Goal: Information Seeking & Learning: Check status

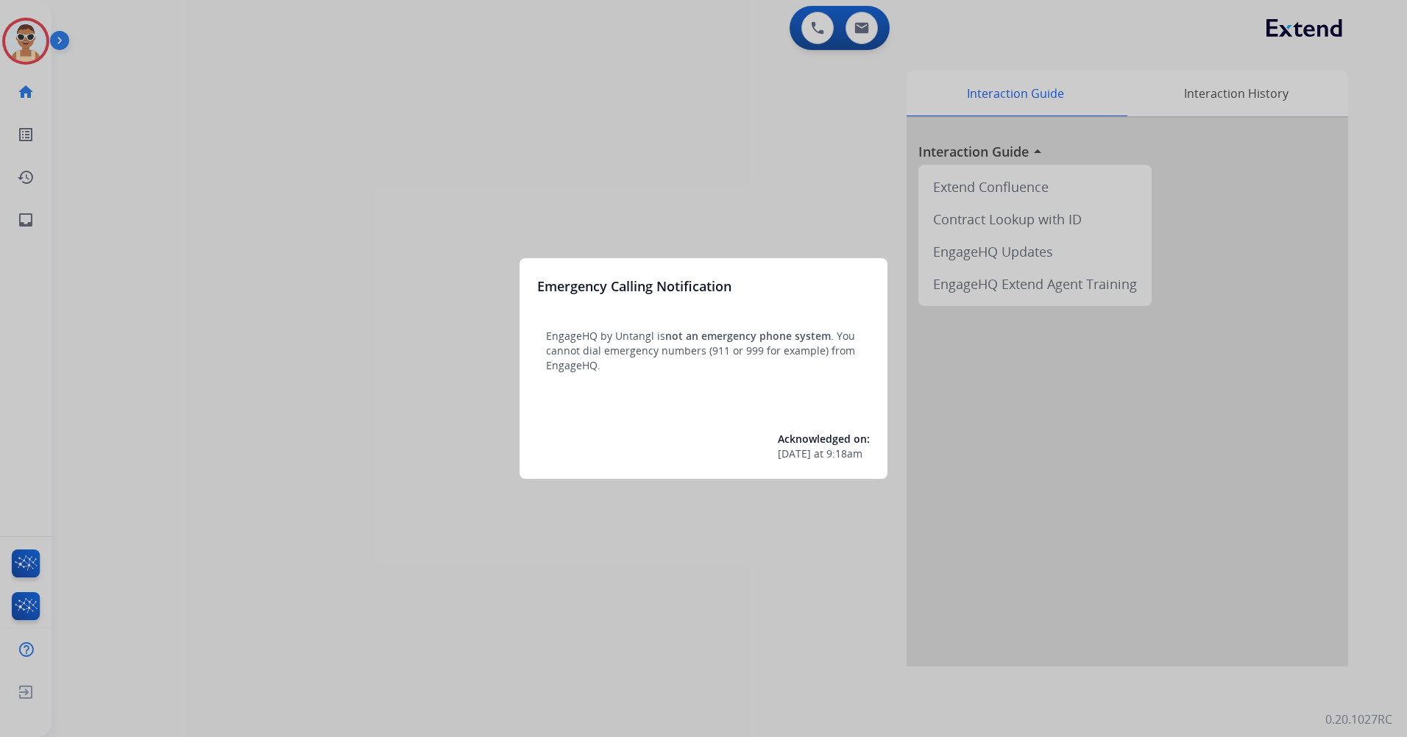
click at [205, 431] on div at bounding box center [703, 368] width 1407 height 737
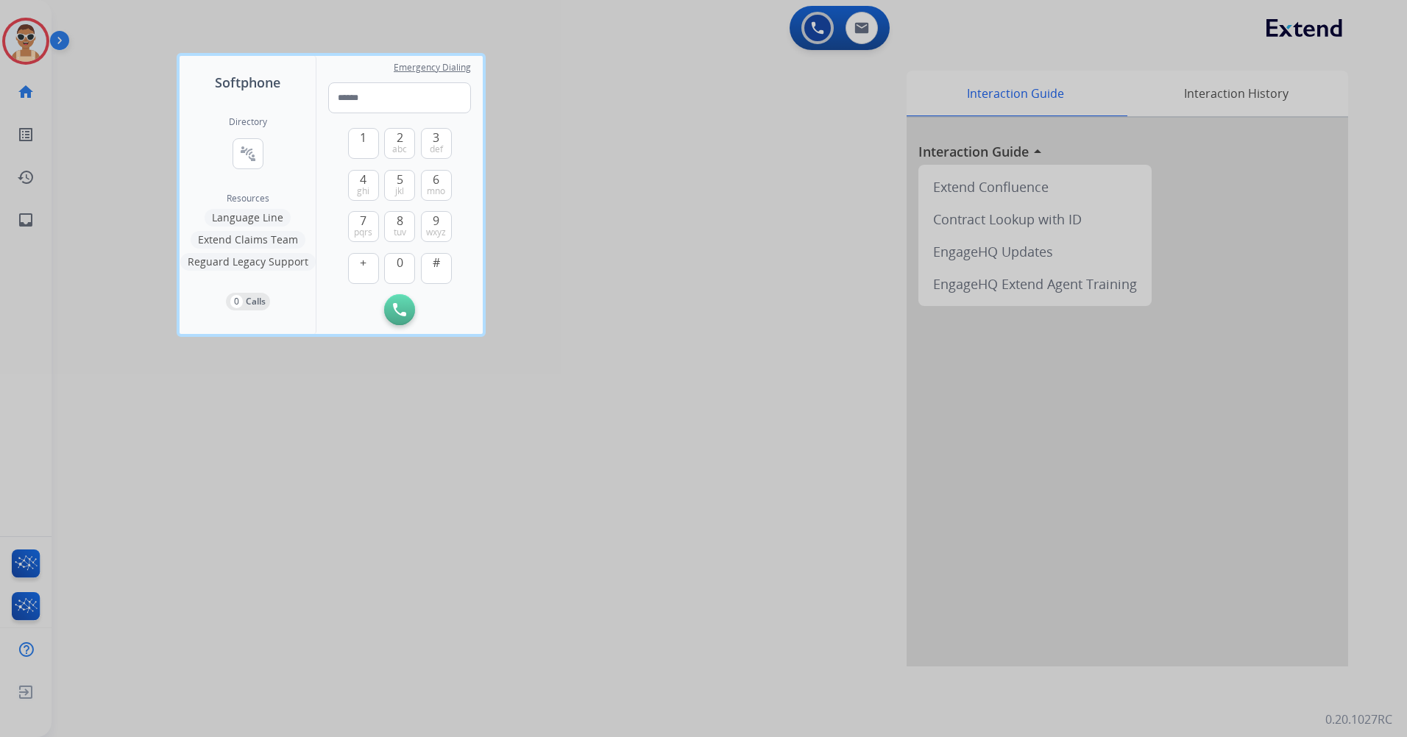
drag, startPoint x: 499, startPoint y: 549, endPoint x: 146, endPoint y: 355, distance: 402.5
click at [500, 549] on div at bounding box center [703, 368] width 1407 height 737
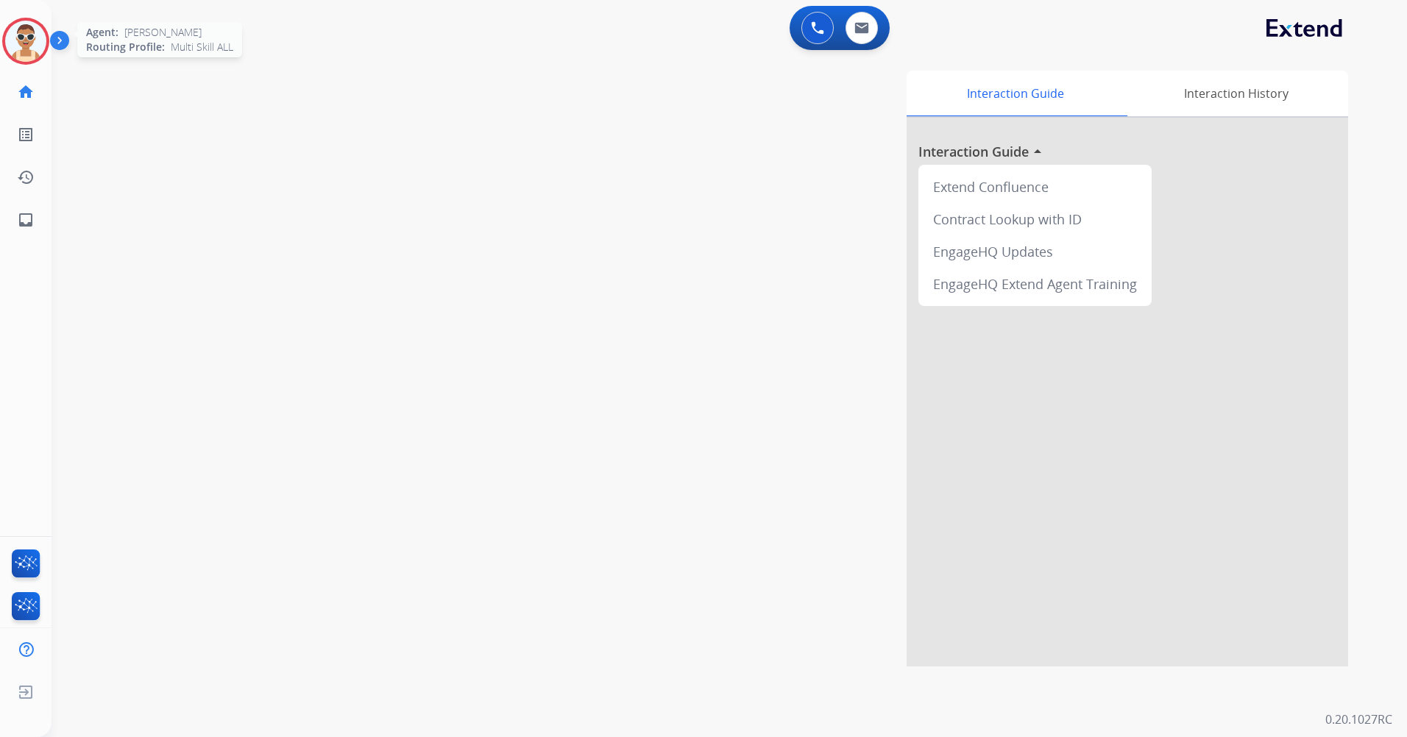
click at [13, 42] on img at bounding box center [25, 41] width 41 height 41
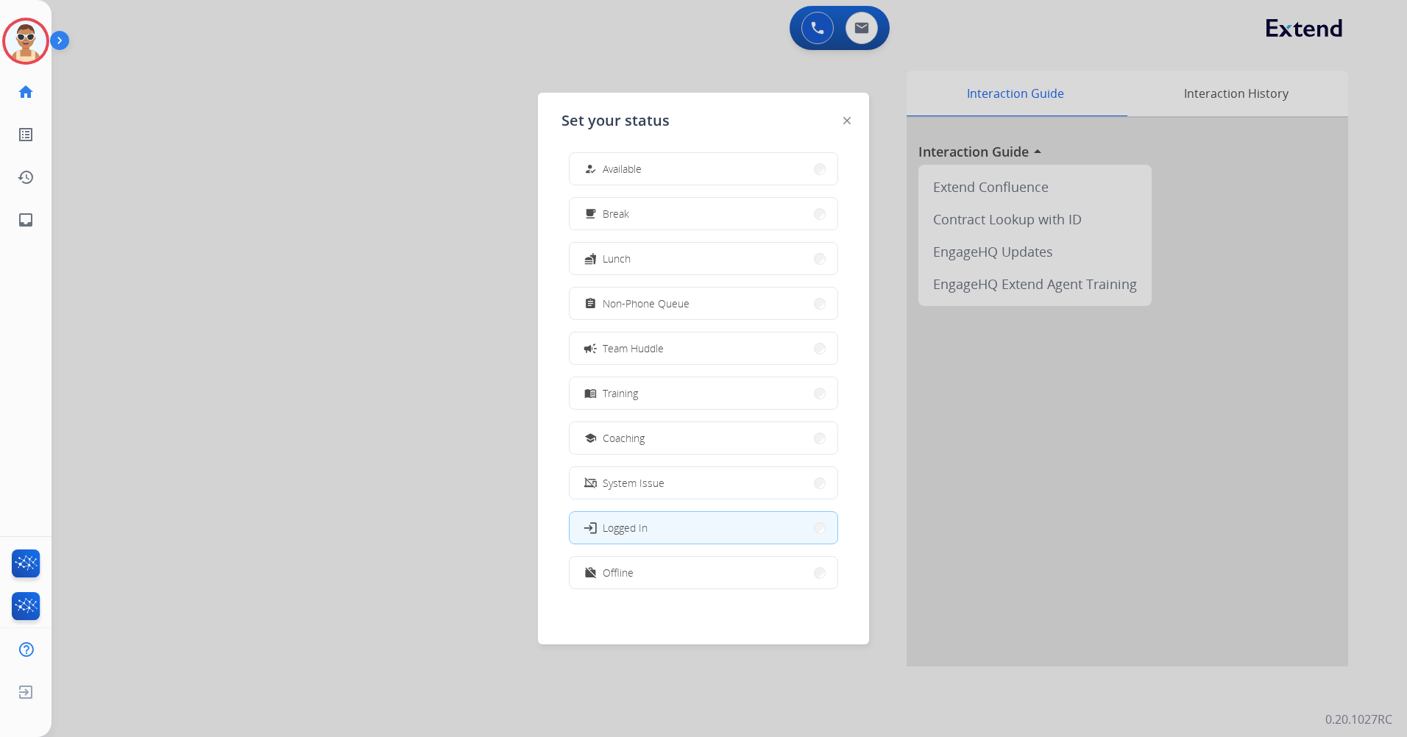
scroll to position [4, 0]
click at [693, 560] on button "work_off Offline" at bounding box center [704, 572] width 268 height 32
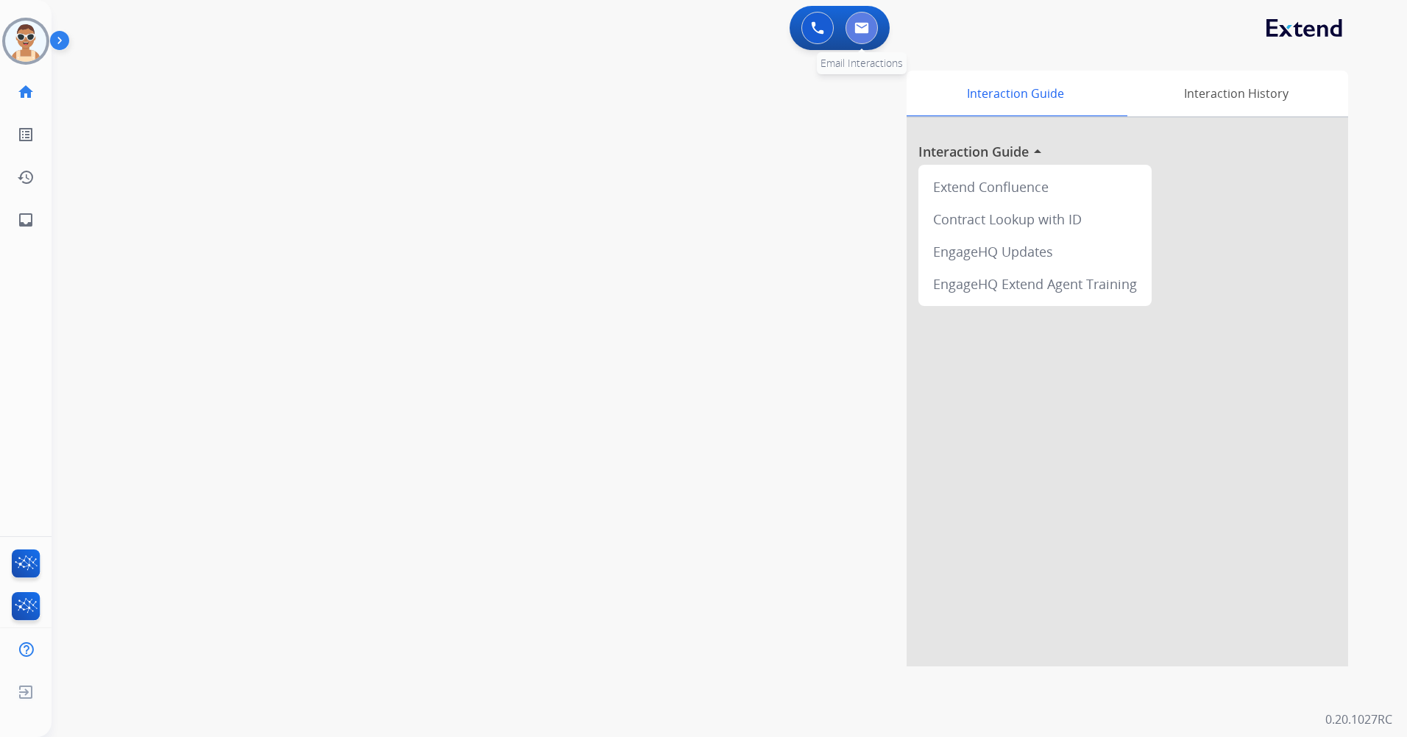
click at [852, 26] on button at bounding box center [862, 28] width 32 height 32
select select "**********"
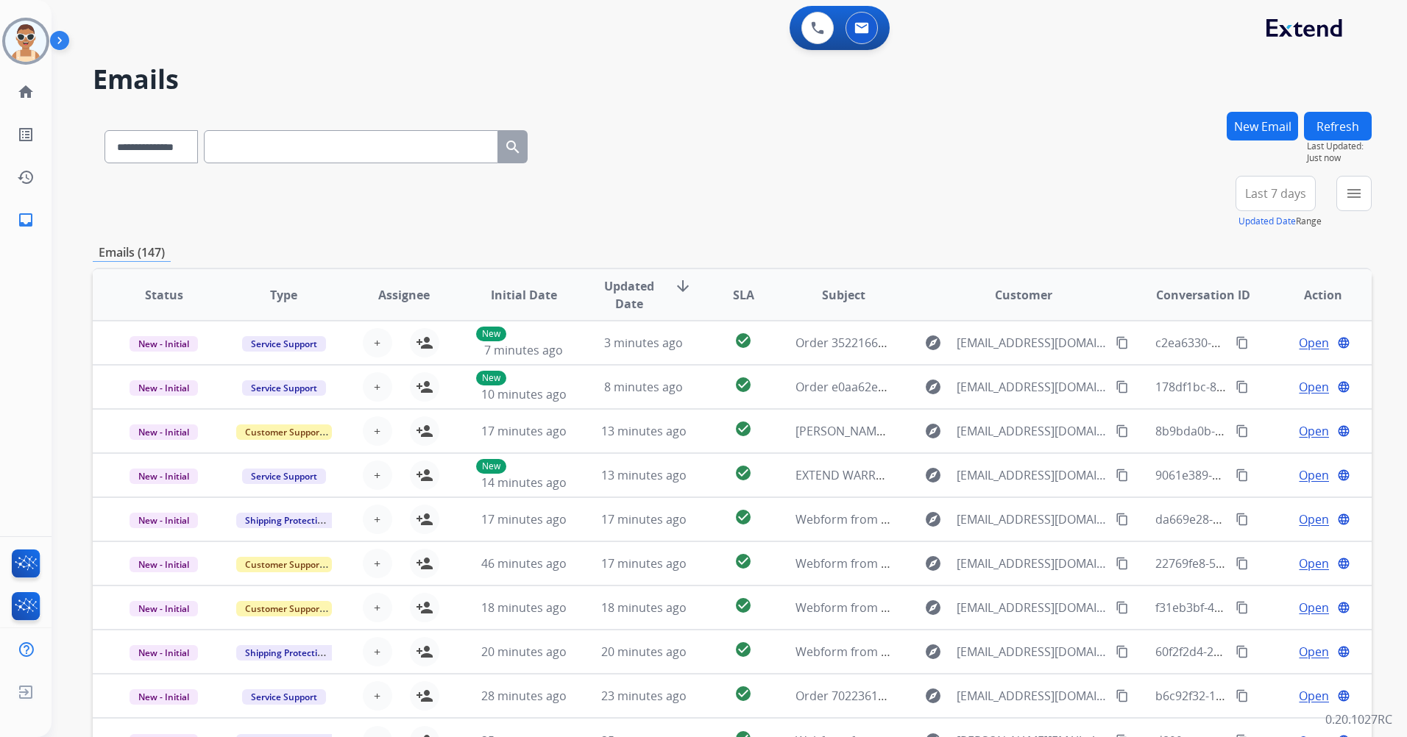
click at [303, 144] on input "text" at bounding box center [351, 146] width 294 height 33
paste input "**********"
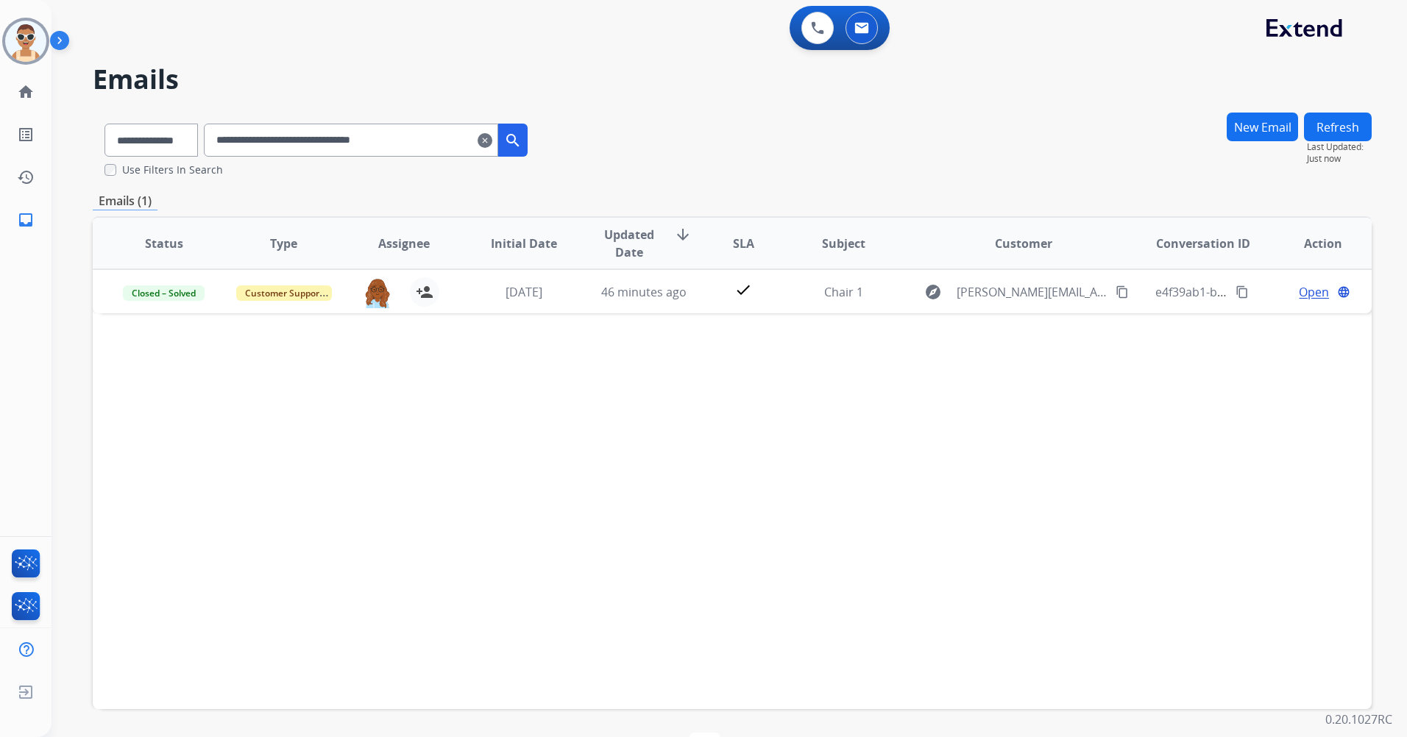
drag, startPoint x: 451, startPoint y: 138, endPoint x: 124, endPoint y: 128, distance: 327.7
click at [124, 132] on div "**********" at bounding box center [316, 137] width 447 height 51
paste input "text"
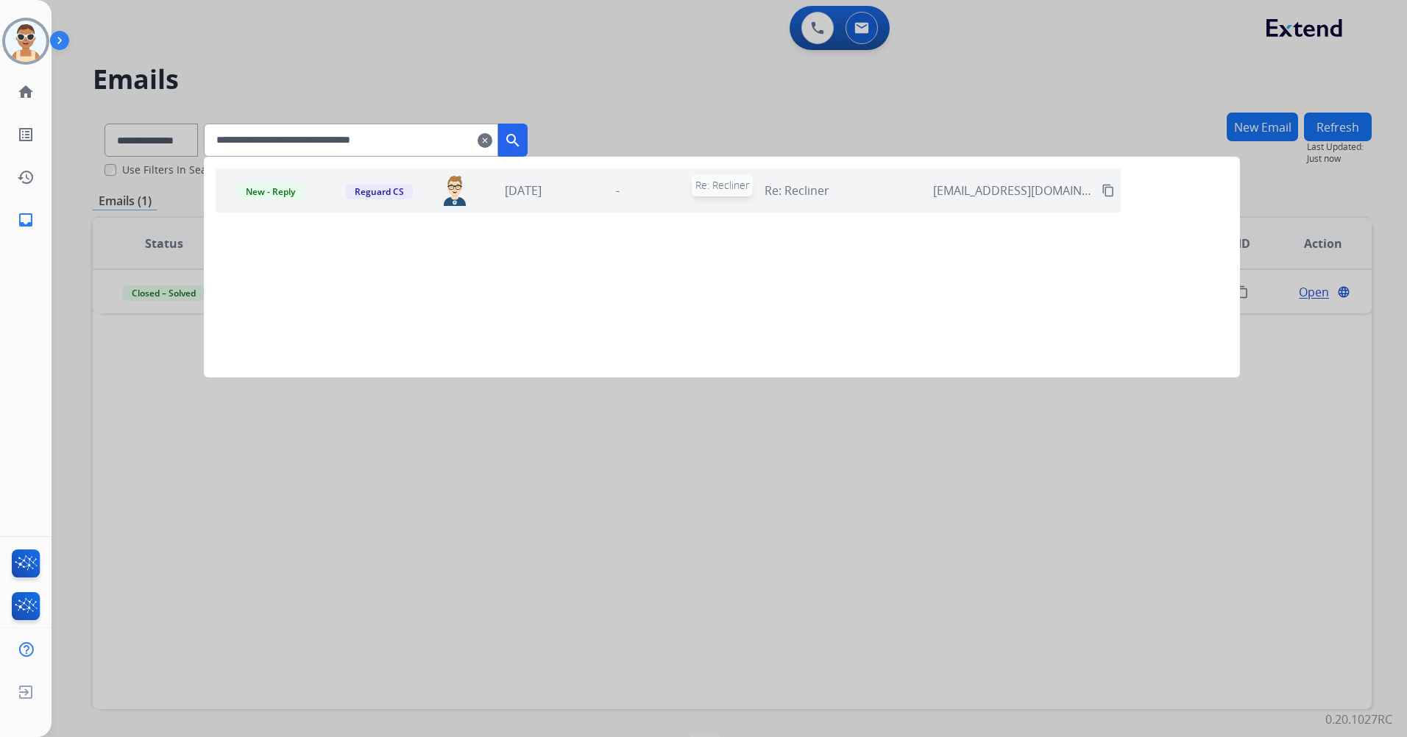
click at [708, 186] on div "Re: Recliner" at bounding box center [797, 191] width 258 height 18
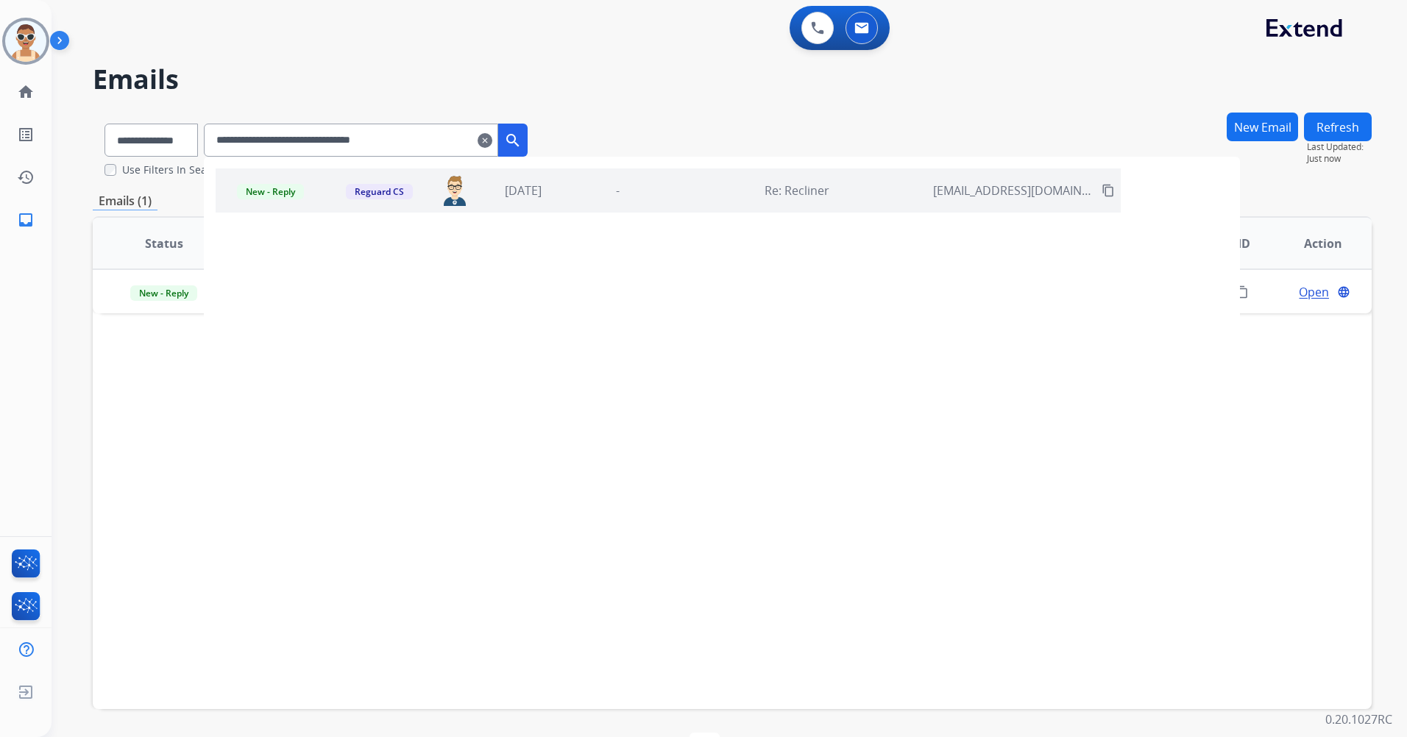
drag, startPoint x: 337, startPoint y: 135, endPoint x: 429, endPoint y: 71, distance: 112.1
click at [220, 135] on div "**********" at bounding box center [316, 137] width 447 height 51
paste input "text"
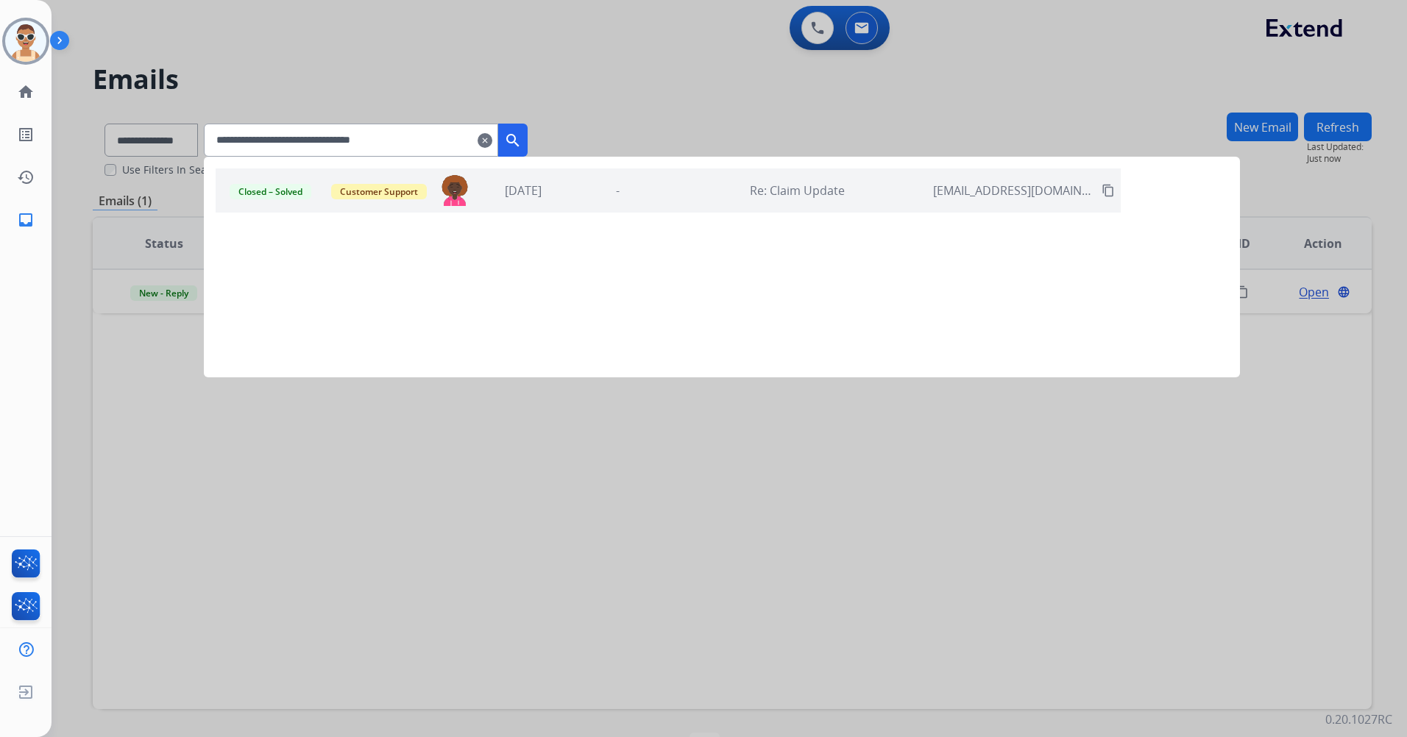
drag, startPoint x: 442, startPoint y: 141, endPoint x: 222, endPoint y: 138, distance: 220.1
click at [222, 138] on app-all-customers "**********" at bounding box center [703, 368] width 1407 height 737
paste input "text"
drag, startPoint x: 689, startPoint y: 186, endPoint x: 685, endPoint y: 197, distance: 10.9
click at [690, 185] on div "Bumper reinforcement claim" at bounding box center [797, 191] width 258 height 18
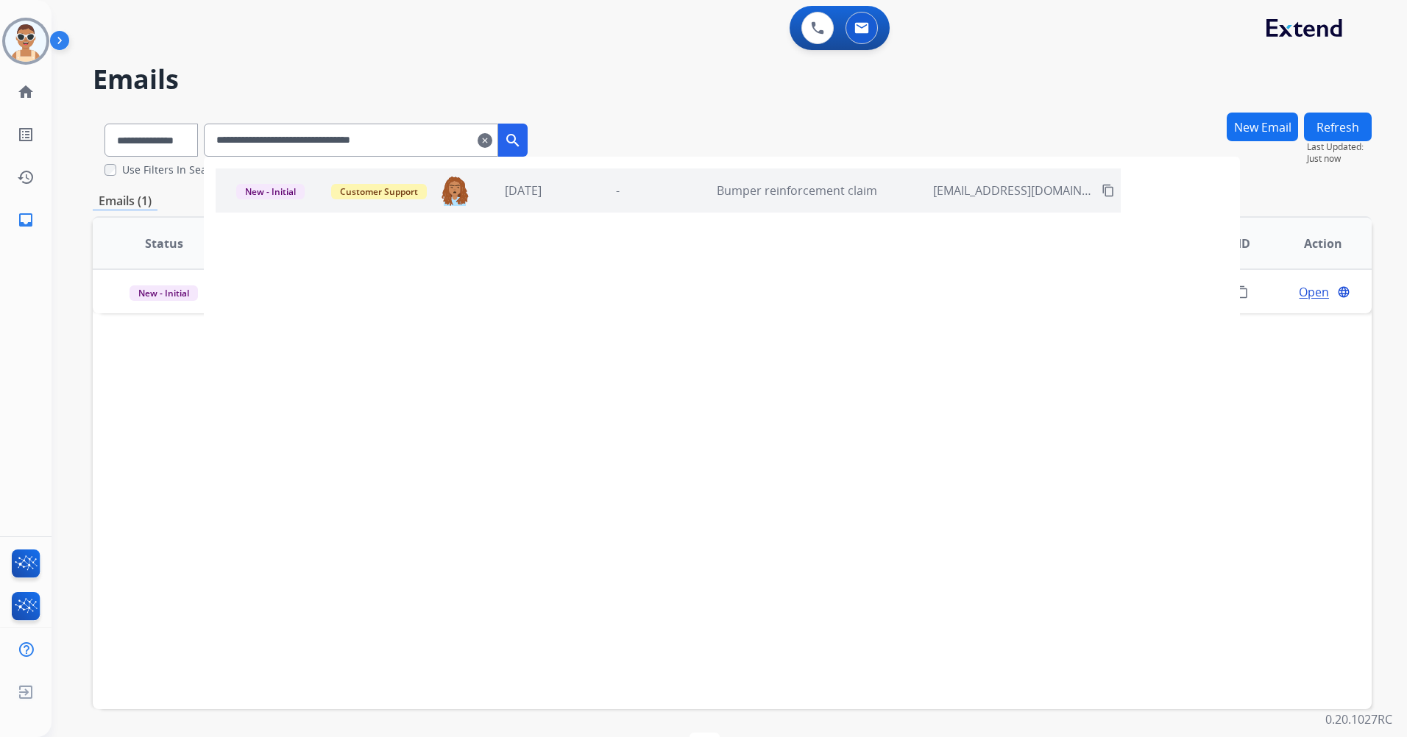
drag, startPoint x: 389, startPoint y: 135, endPoint x: 190, endPoint y: 112, distance: 200.1
click at [187, 116] on div "**********" at bounding box center [316, 137] width 447 height 51
paste input "text"
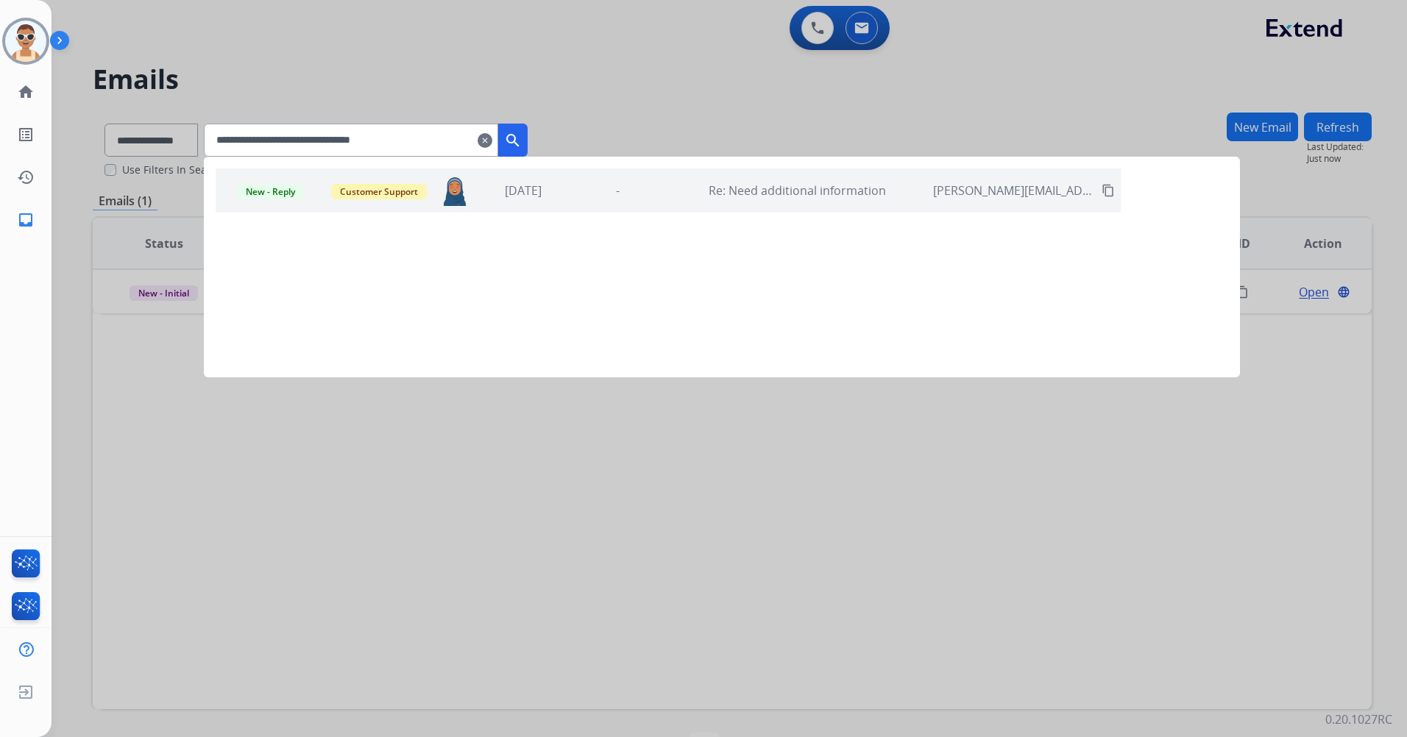
click at [642, 194] on div "-" at bounding box center [617, 191] width 87 height 18
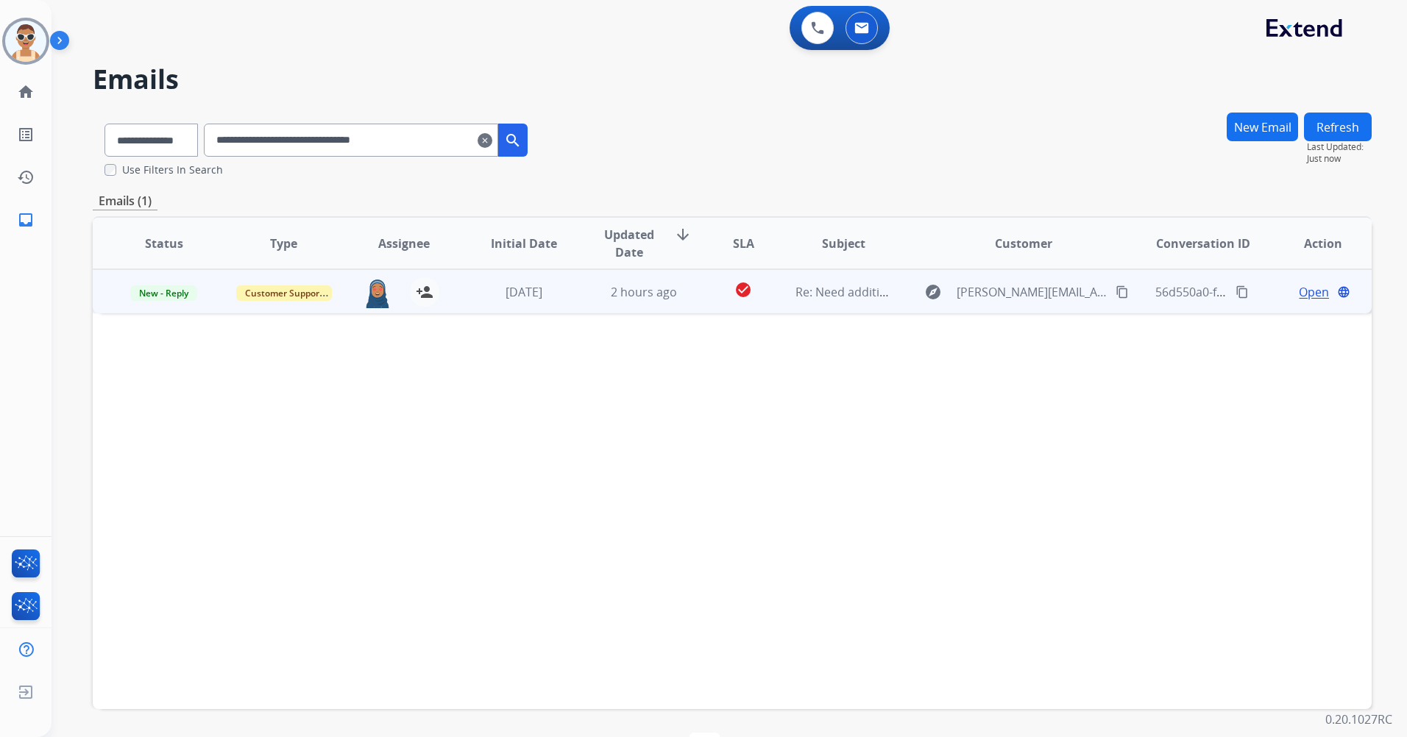
click at [1299, 296] on span "Open" at bounding box center [1314, 292] width 30 height 18
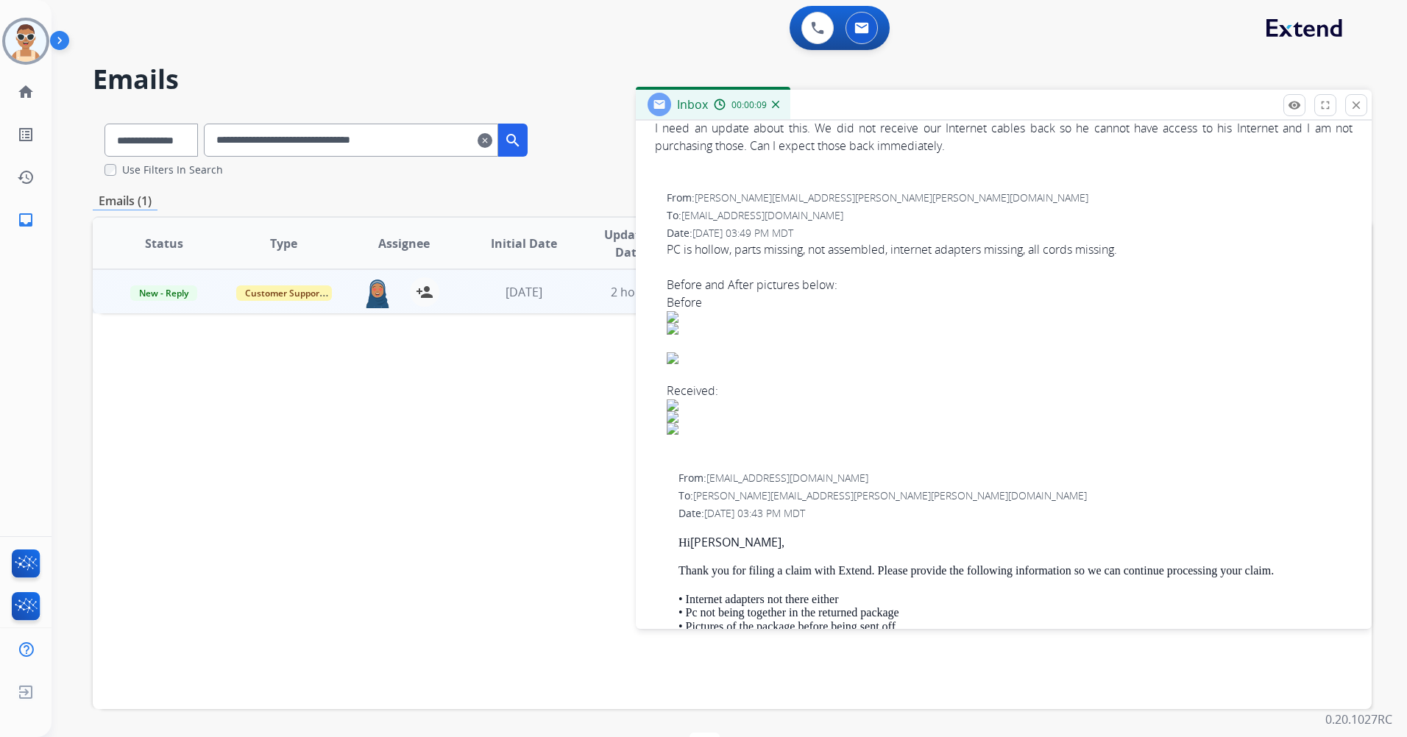
scroll to position [275, 0]
click at [1358, 99] on mat-icon "close" at bounding box center [1356, 105] width 13 height 13
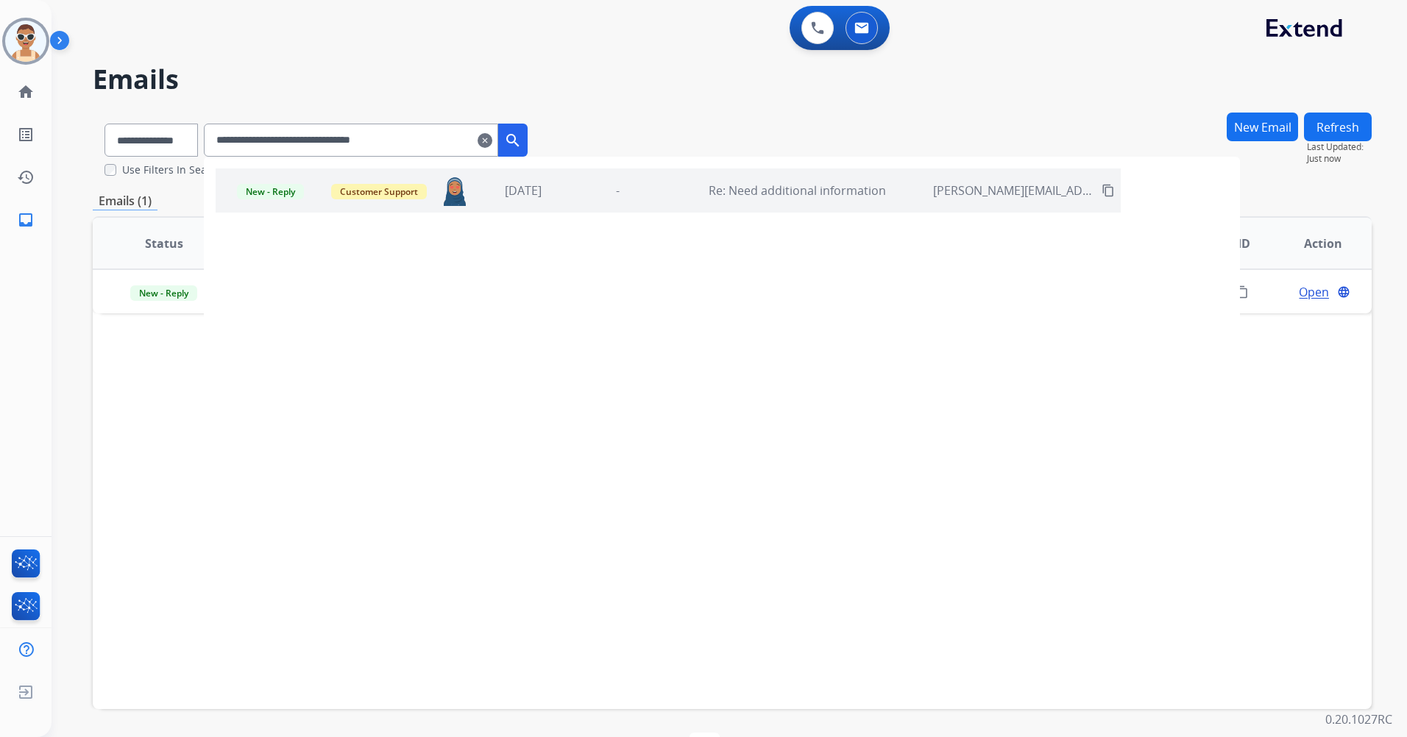
drag, startPoint x: 433, startPoint y: 148, endPoint x: 157, endPoint y: 117, distance: 277.0
click at [157, 119] on div "**********" at bounding box center [316, 137] width 447 height 51
paste input "text"
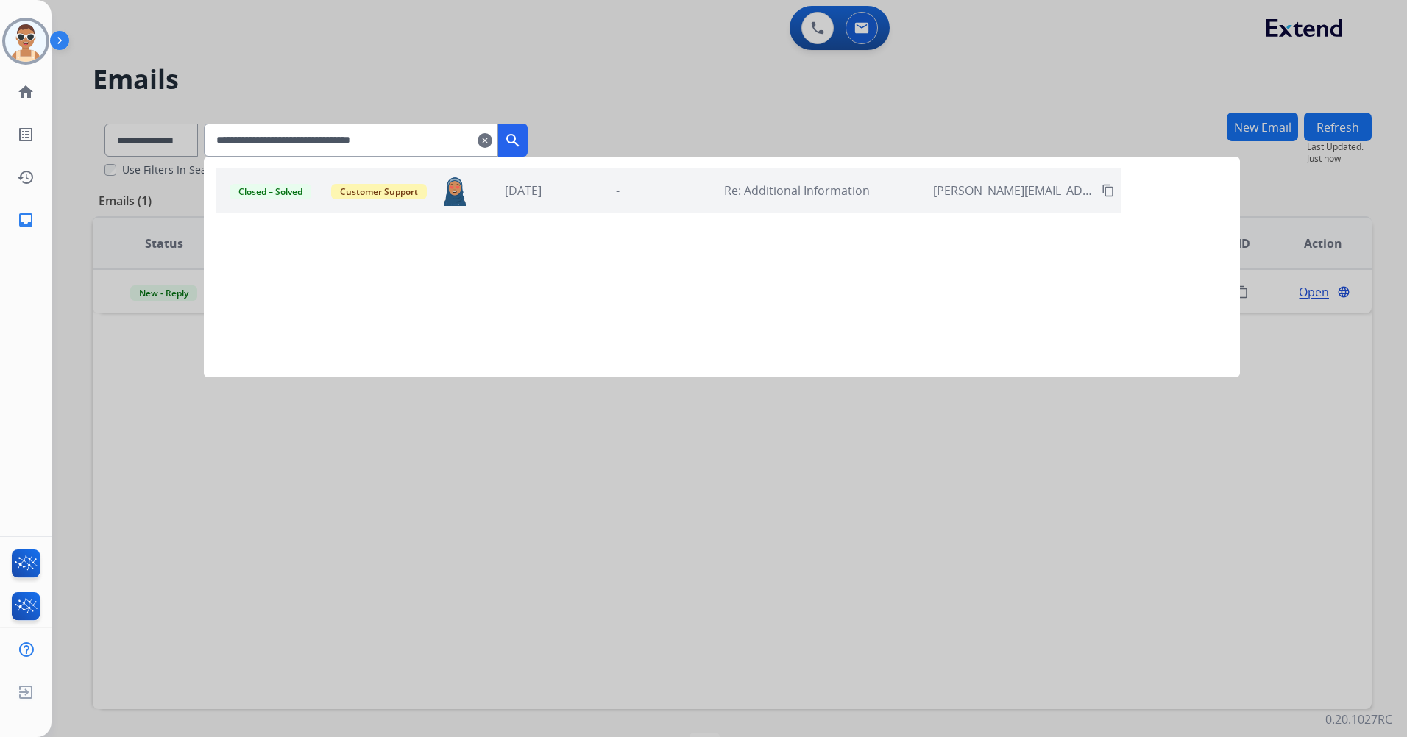
click at [684, 197] on div "Closed – Solved Customer Support [EMAIL_ADDRESS][PERSON_NAME][DOMAIN_NAME] [DAT…" at bounding box center [668, 191] width 905 height 44
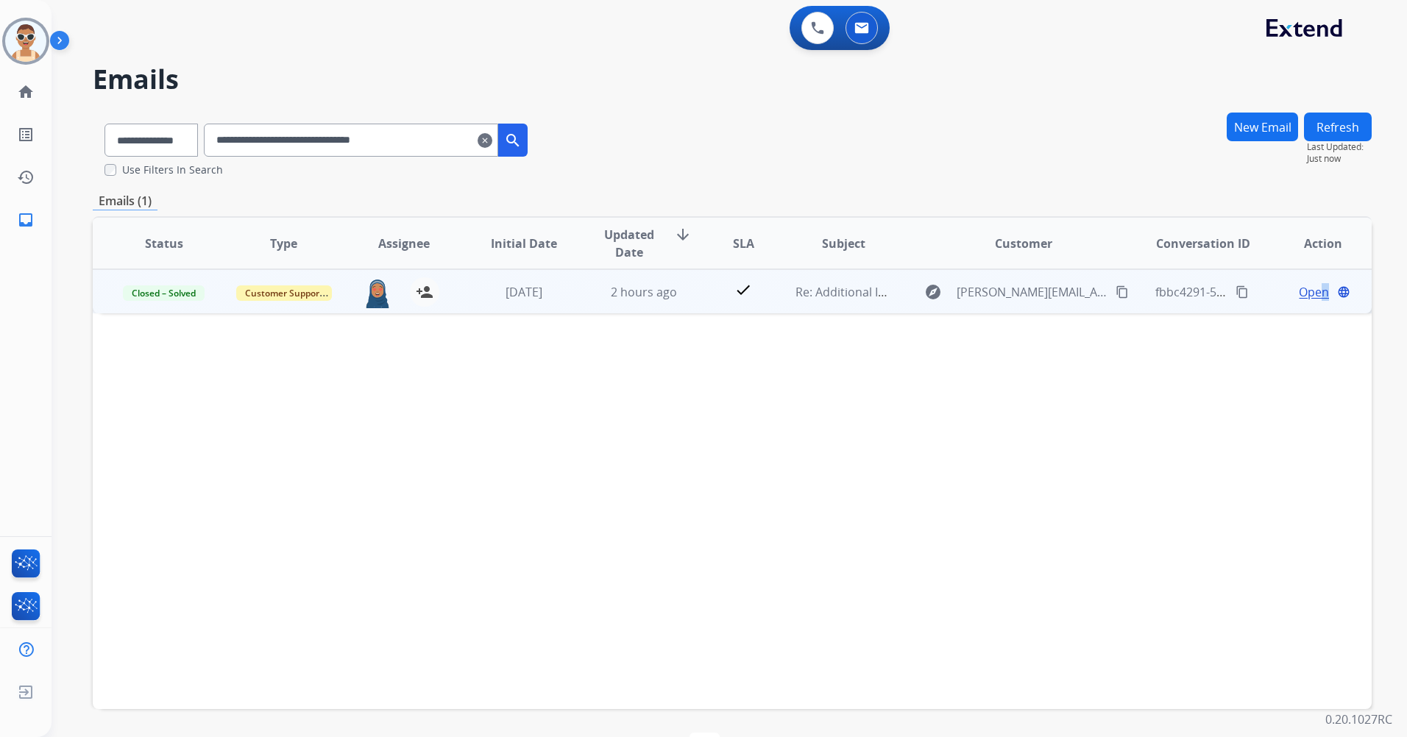
click at [1314, 289] on span "Open" at bounding box center [1314, 292] width 30 height 18
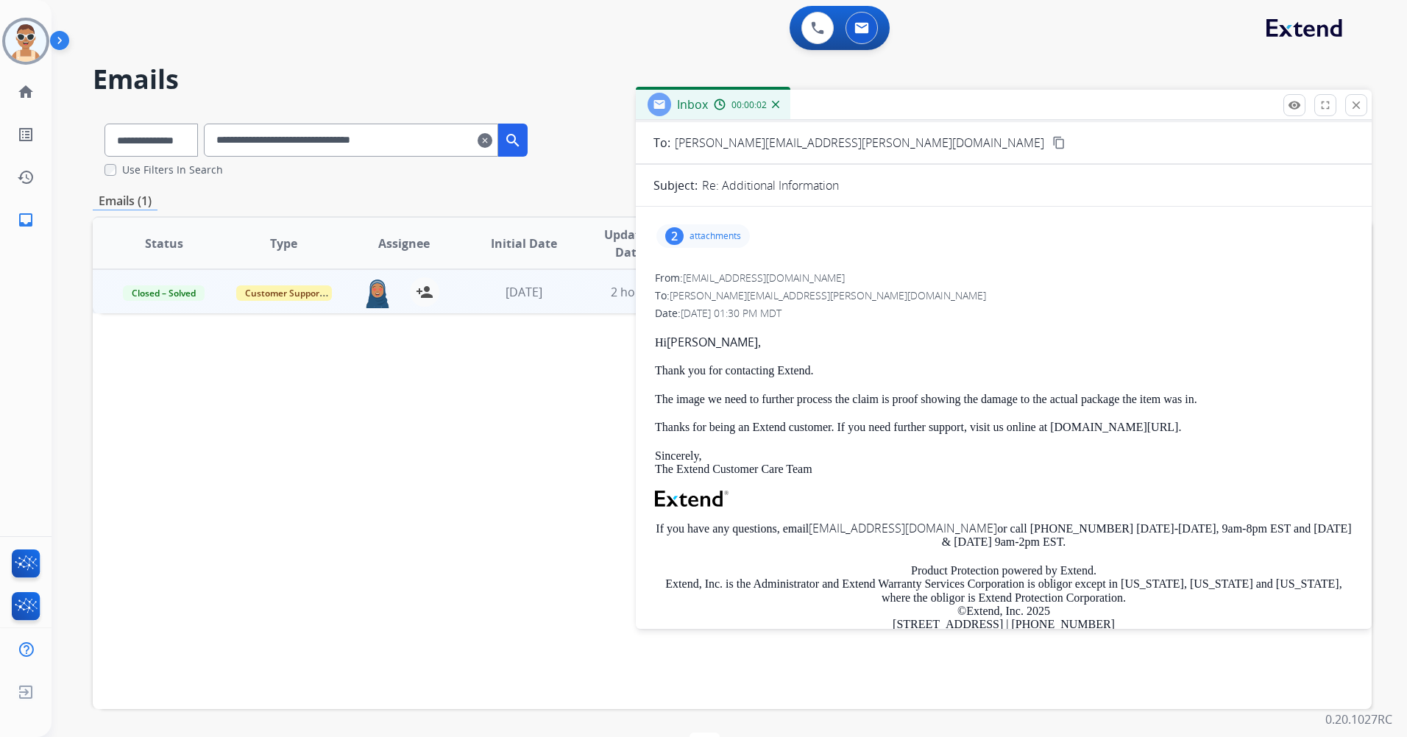
scroll to position [0, 0]
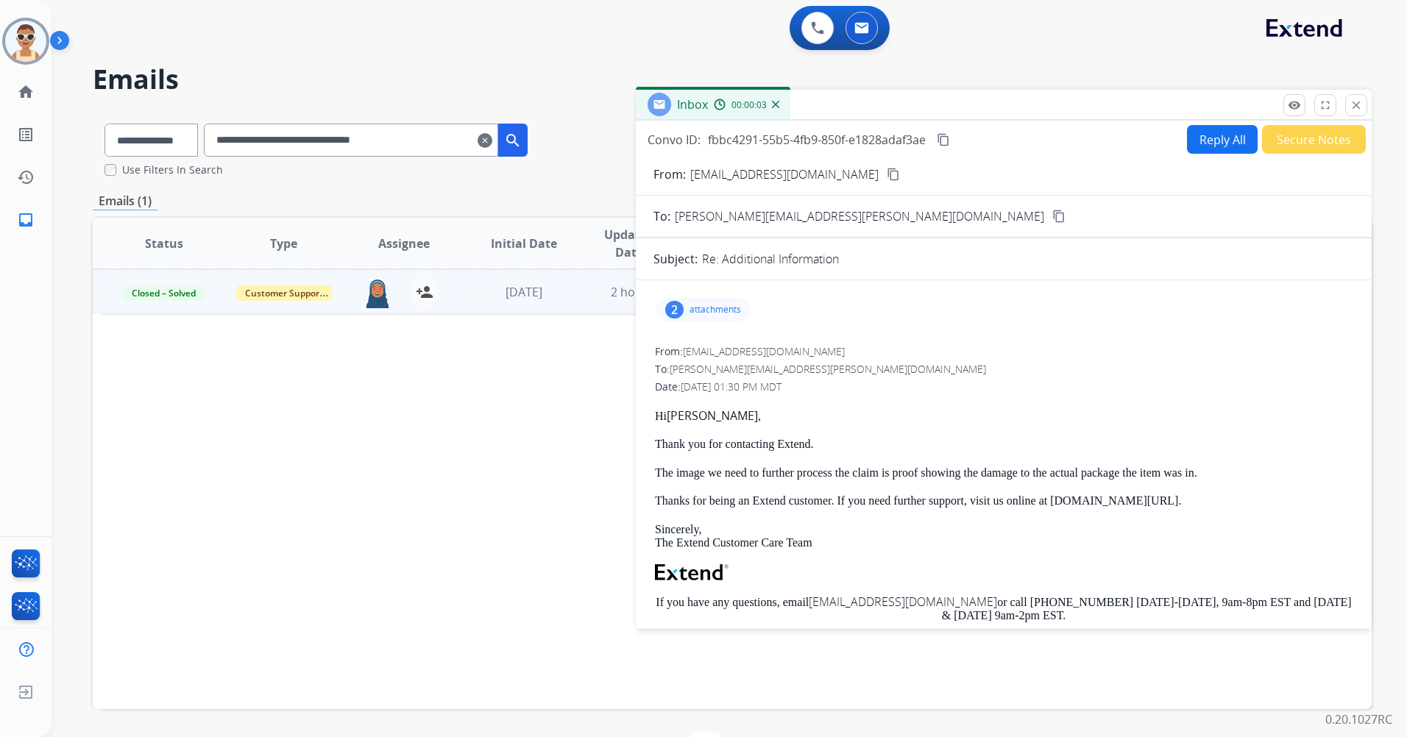
click at [1295, 135] on button "Secure Notes" at bounding box center [1314, 139] width 104 height 29
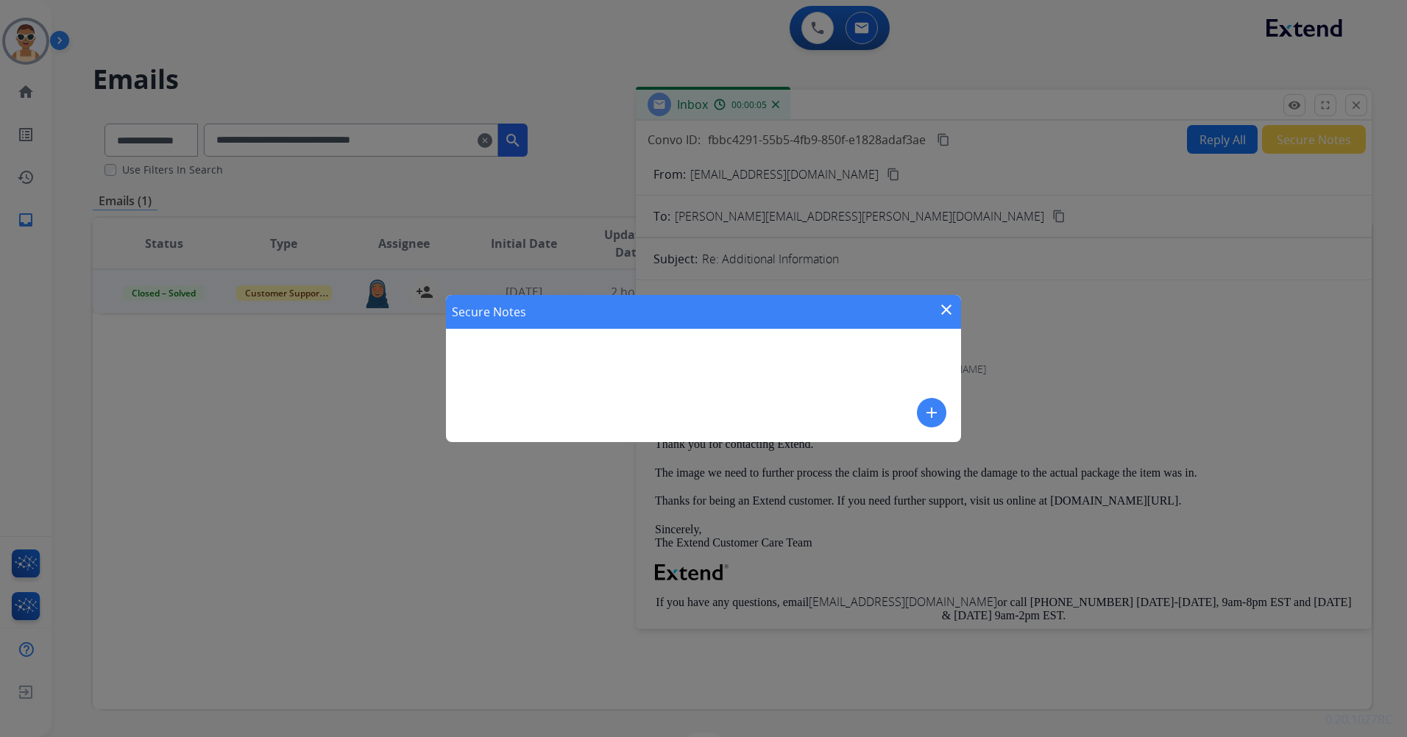
click at [944, 311] on mat-icon "close" at bounding box center [947, 310] width 18 height 18
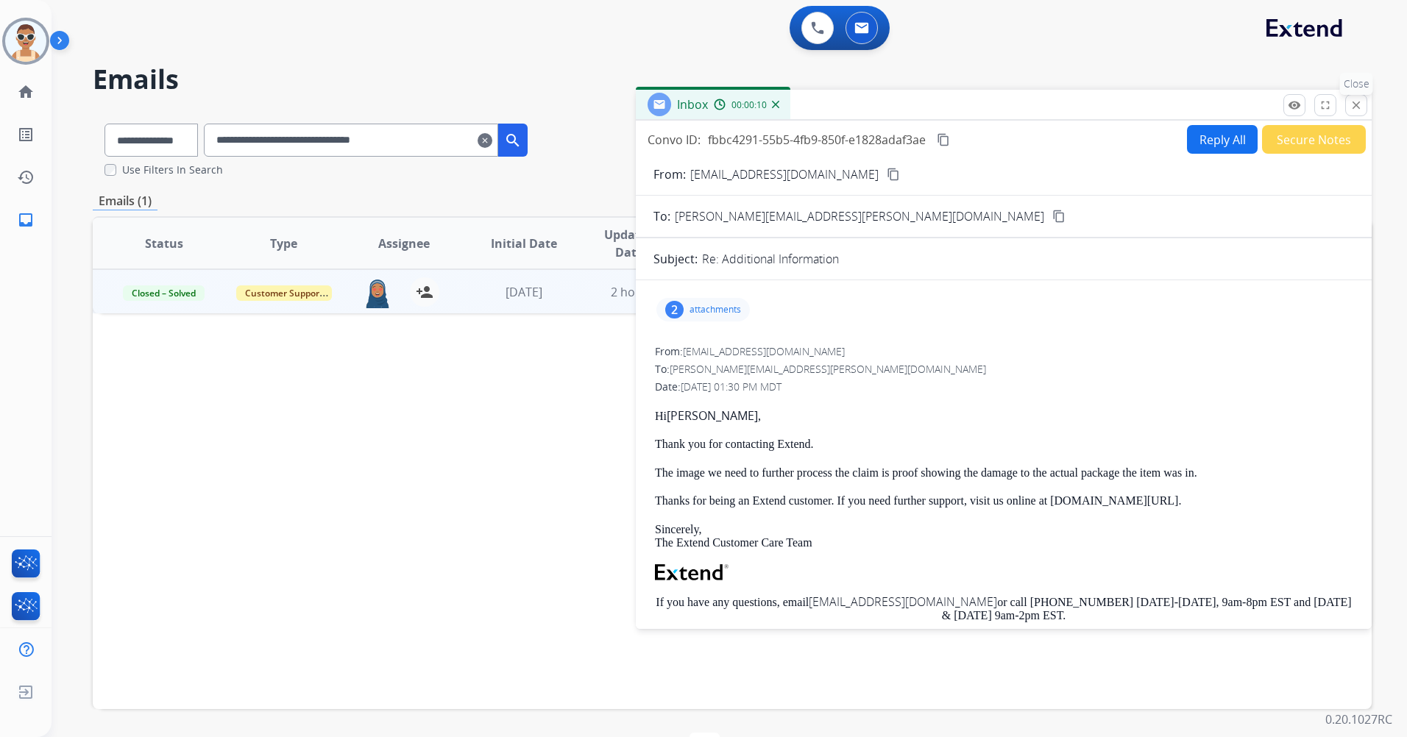
click at [1345, 102] on button "close Close" at bounding box center [1356, 105] width 22 height 22
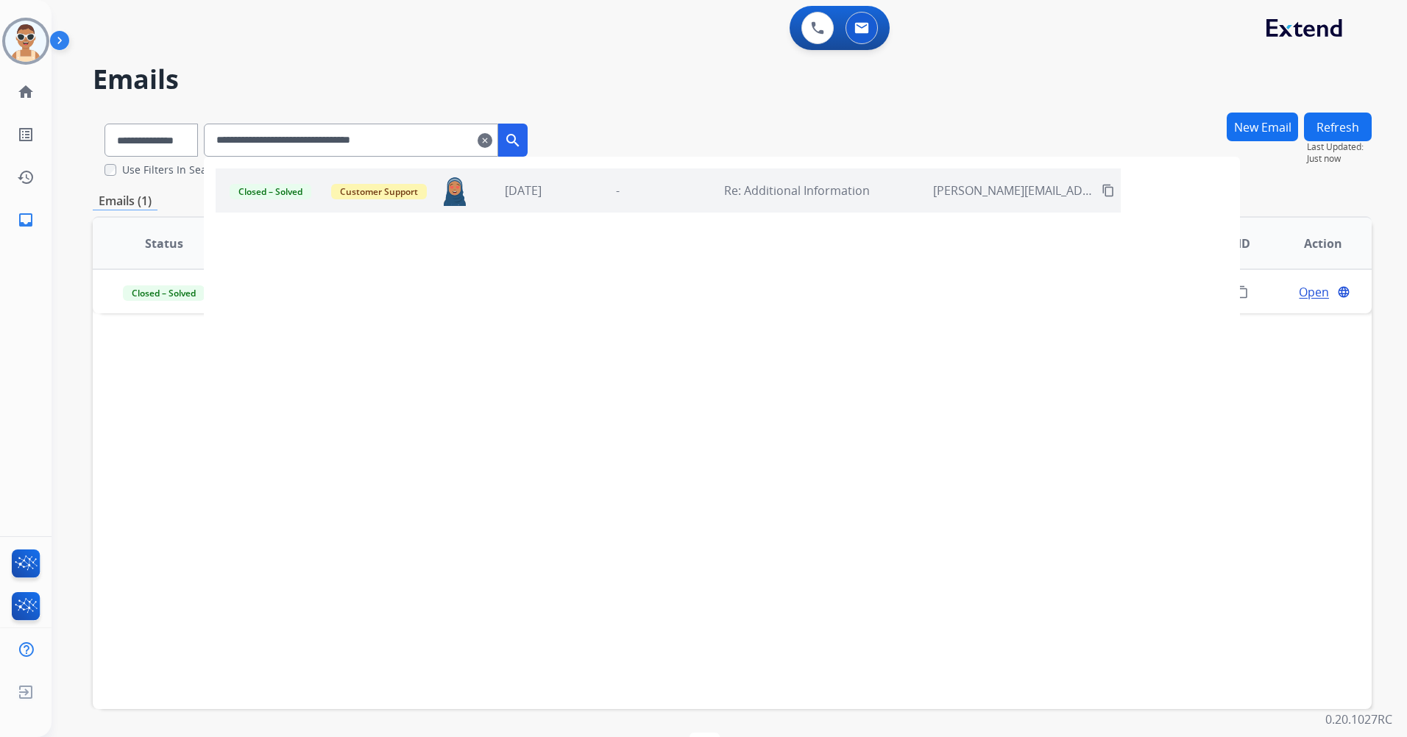
drag, startPoint x: 442, startPoint y: 138, endPoint x: 171, endPoint y: 94, distance: 274.3
click at [75, 111] on div "**********" at bounding box center [712, 419] width 1320 height 733
paste input "text"
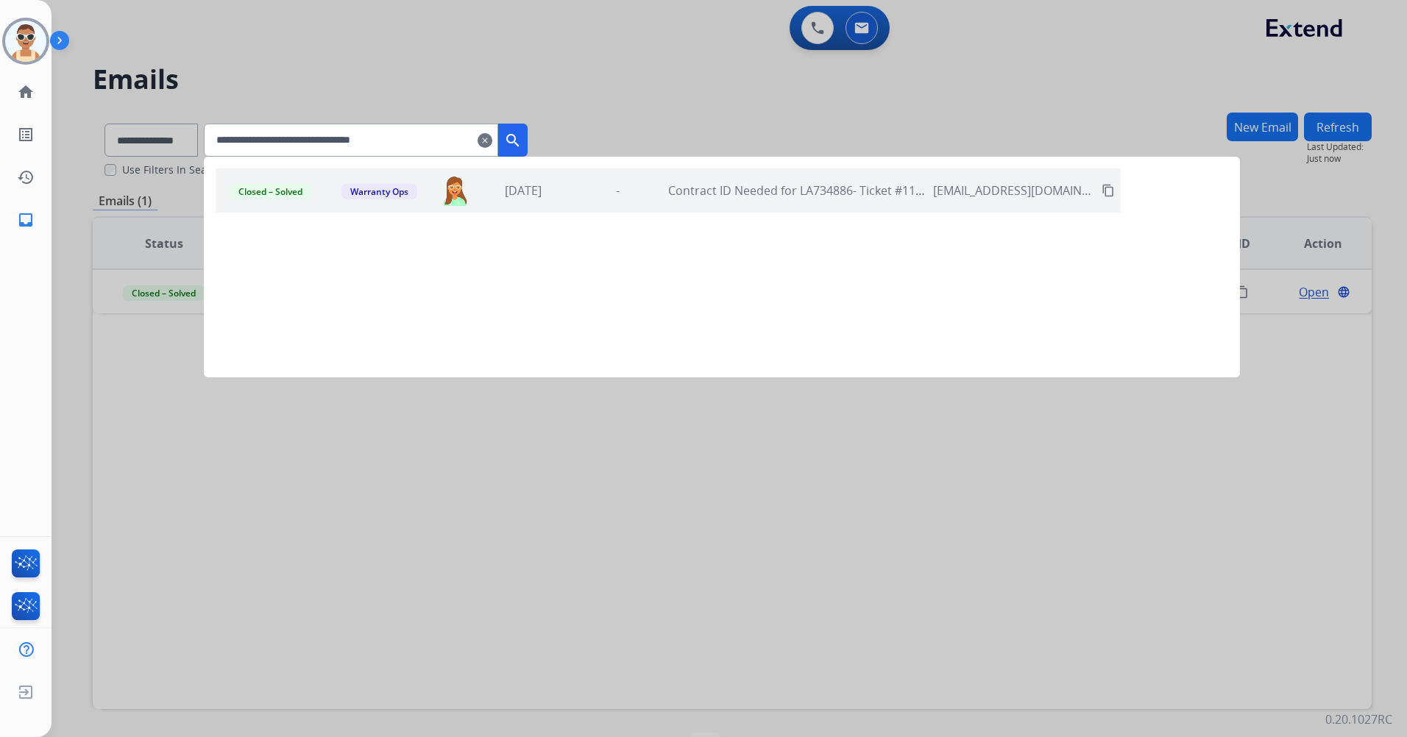
click at [657, 195] on div "-" at bounding box center [617, 191] width 87 height 18
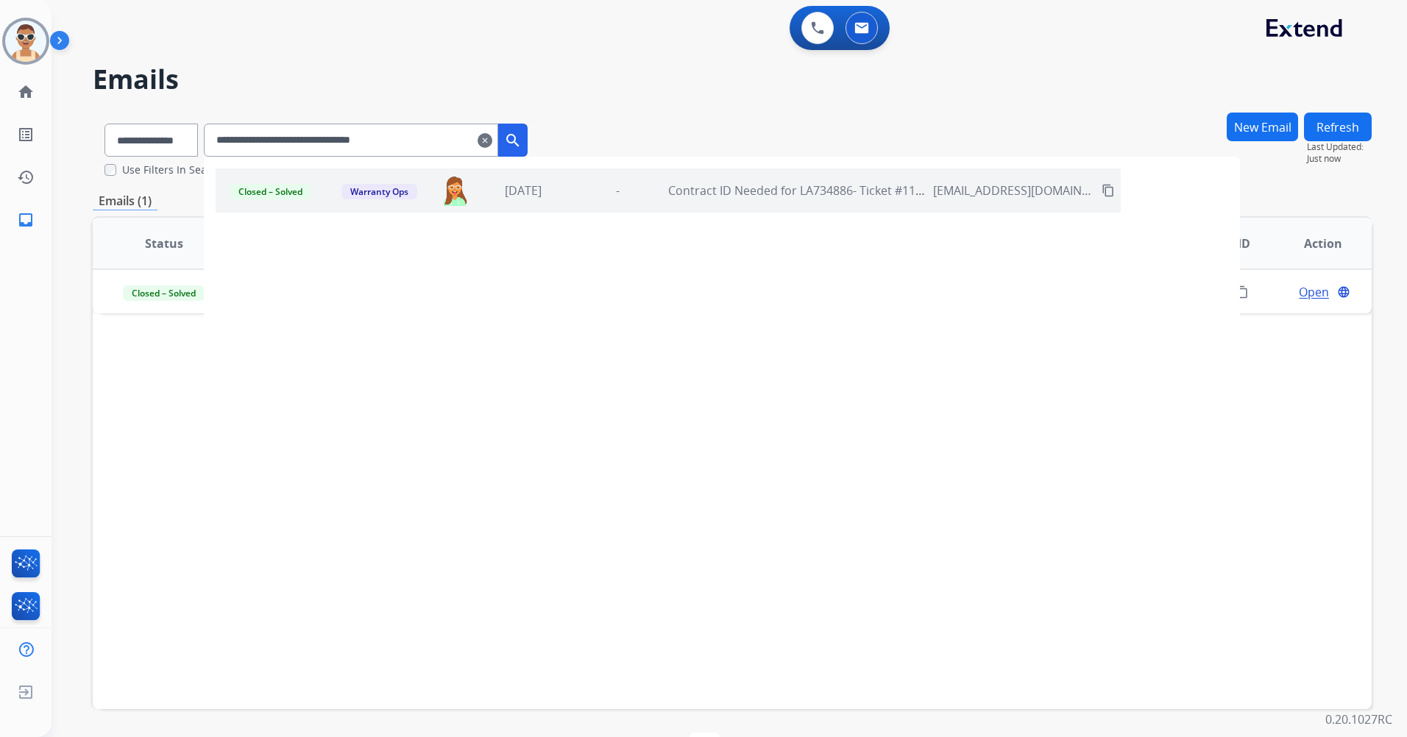
drag, startPoint x: 435, startPoint y: 135, endPoint x: 160, endPoint y: 130, distance: 274.6
click at [149, 135] on div "**********" at bounding box center [316, 137] width 447 height 51
paste input "text"
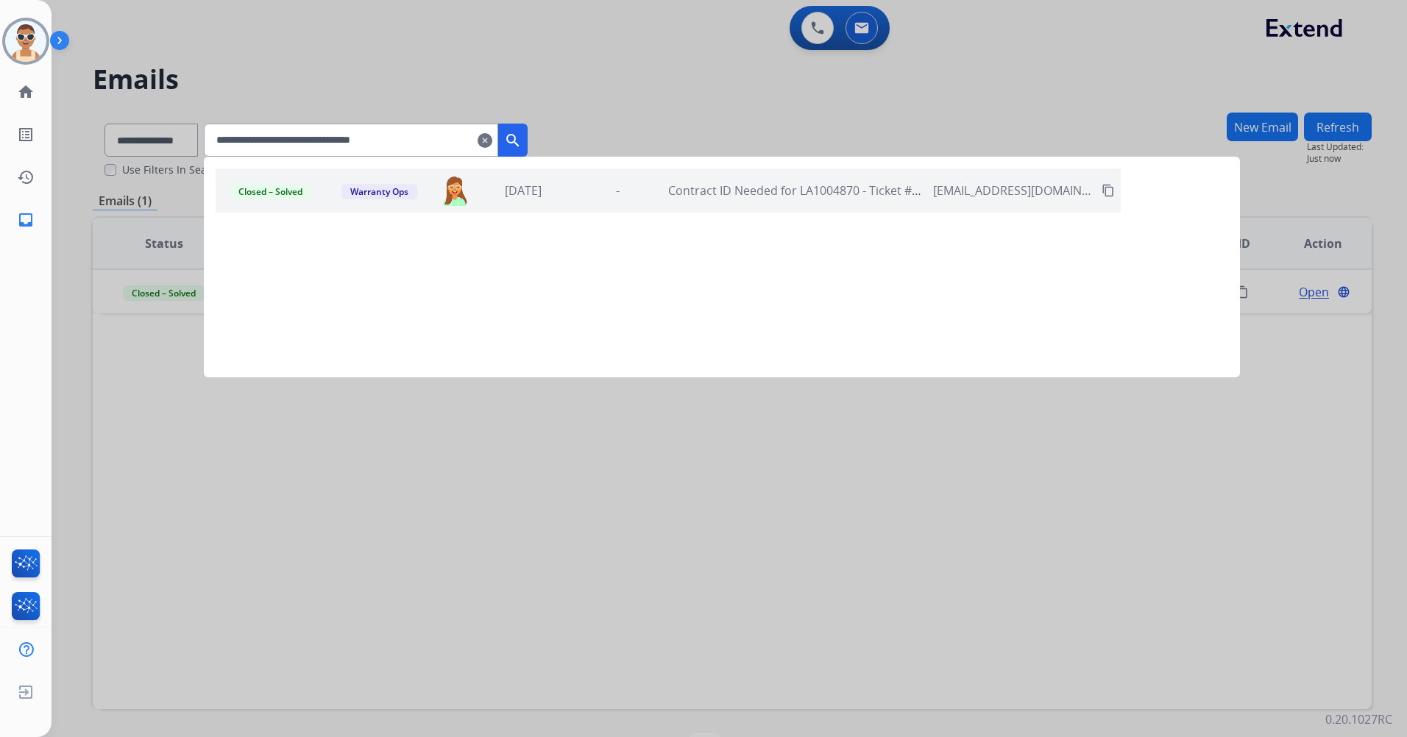
drag, startPoint x: 431, startPoint y: 140, endPoint x: 254, endPoint y: 77, distance: 187.6
click at [83, 115] on app-all-customers "**********" at bounding box center [703, 368] width 1407 height 737
paste input "text"
drag, startPoint x: 463, startPoint y: 138, endPoint x: 236, endPoint y: 78, distance: 234.6
click at [113, 108] on app-all-customers "**********" at bounding box center [703, 368] width 1407 height 737
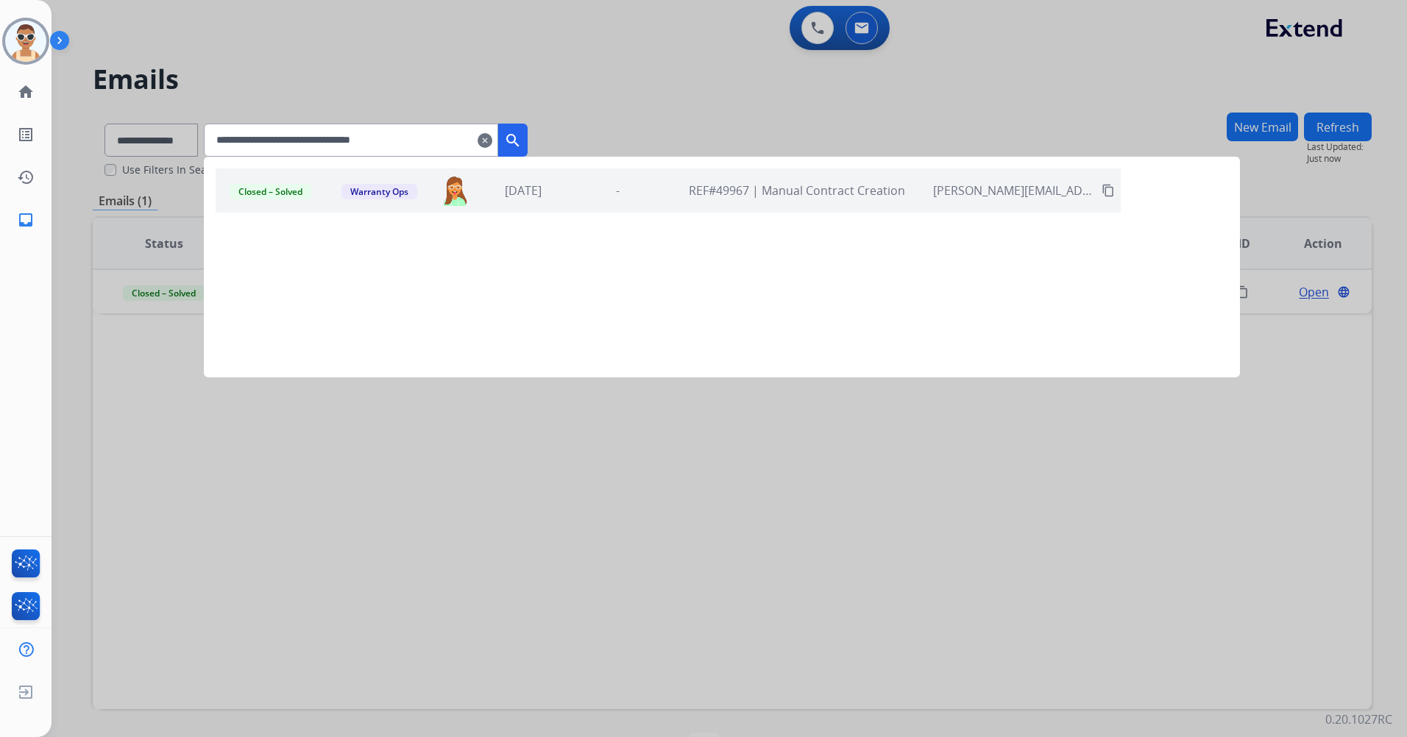
paste input "text"
drag, startPoint x: 335, startPoint y: 138, endPoint x: 330, endPoint y: 95, distance: 42.9
click at [176, 135] on app-all-customers "**********" at bounding box center [703, 368] width 1407 height 737
paste input "text"
drag, startPoint x: 285, startPoint y: 126, endPoint x: 163, endPoint y: 115, distance: 122.7
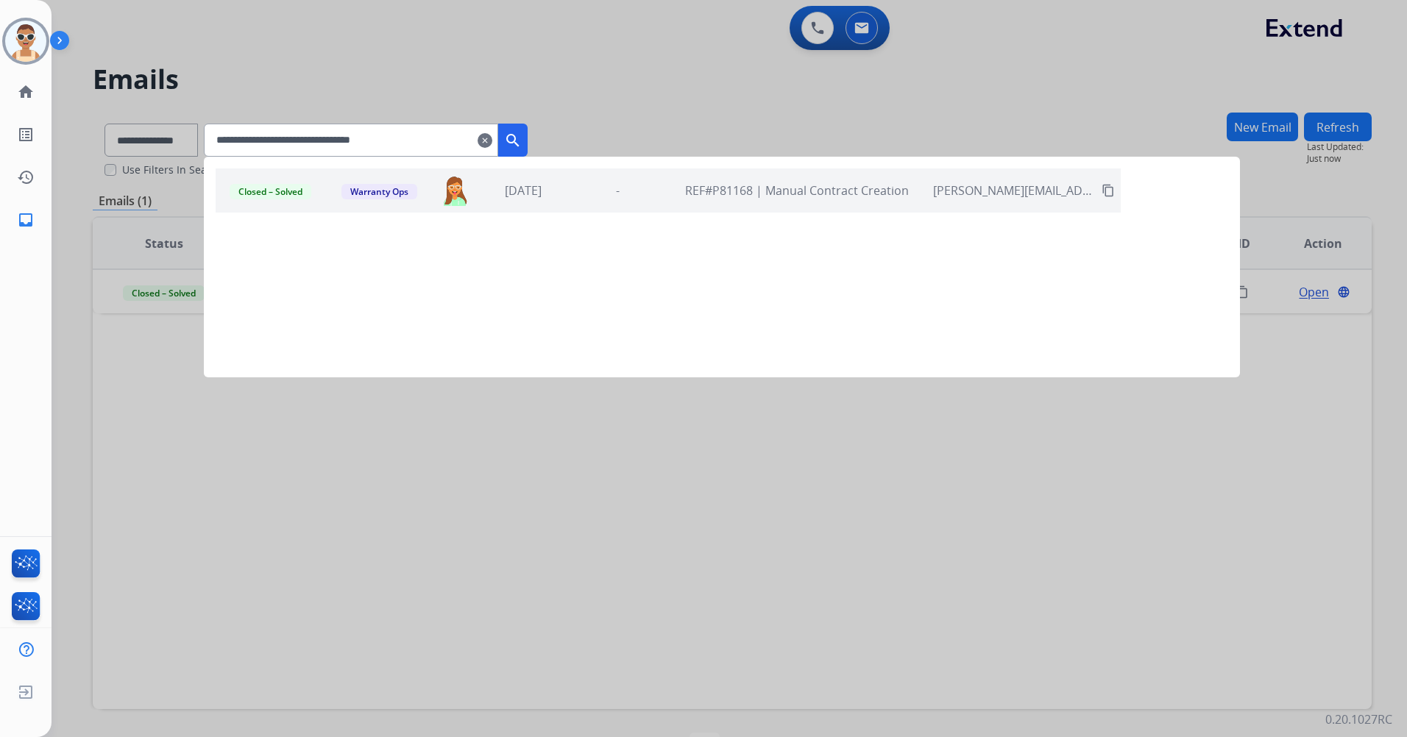
click at [163, 115] on app-all-customers "**********" at bounding box center [703, 368] width 1407 height 737
paste input "text"
drag, startPoint x: 442, startPoint y: 144, endPoint x: 158, endPoint y: 127, distance: 284.6
click at [143, 139] on app-all-customers "**********" at bounding box center [703, 368] width 1407 height 737
paste input "text"
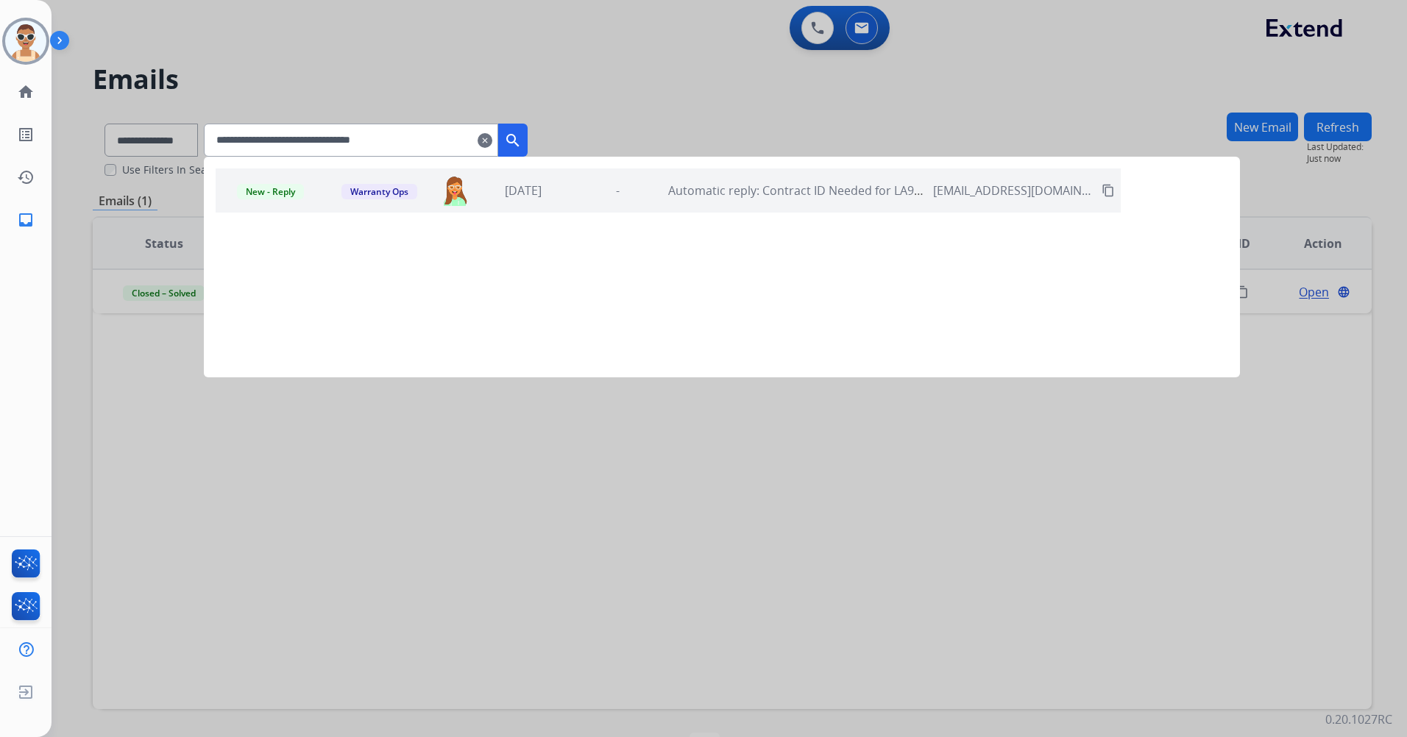
type input "**********"
click at [661, 197] on div "-" at bounding box center [617, 191] width 87 height 18
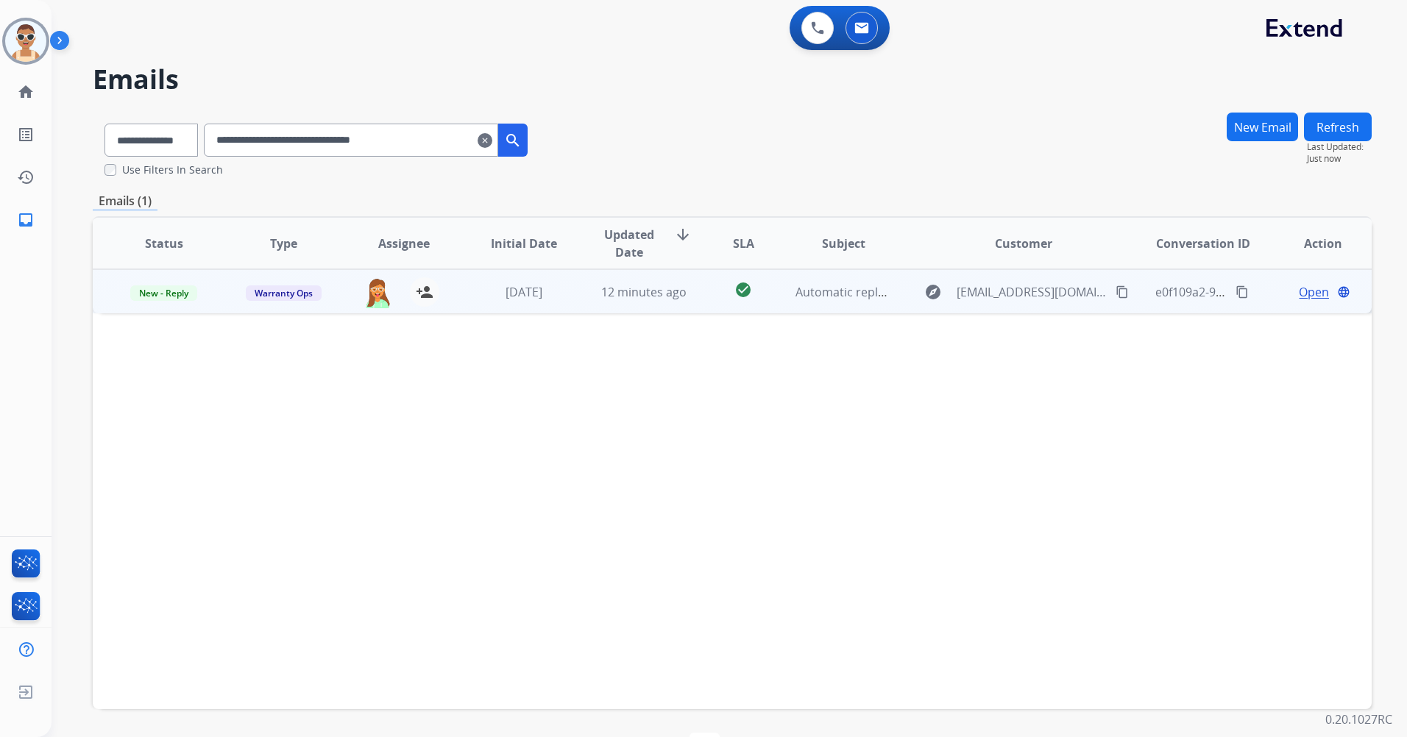
click at [1299, 296] on span "Open" at bounding box center [1314, 292] width 30 height 18
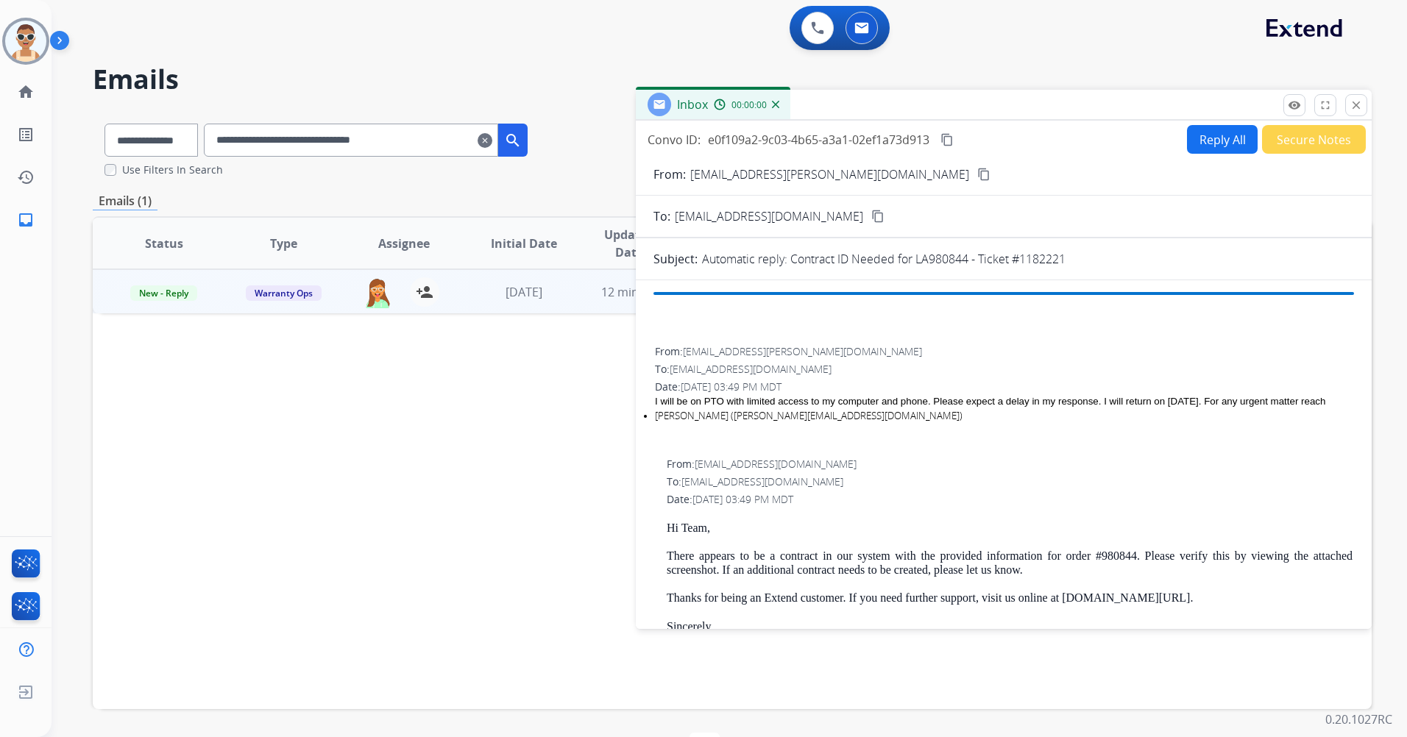
click at [1309, 141] on button "Secure Notes" at bounding box center [1314, 139] width 104 height 29
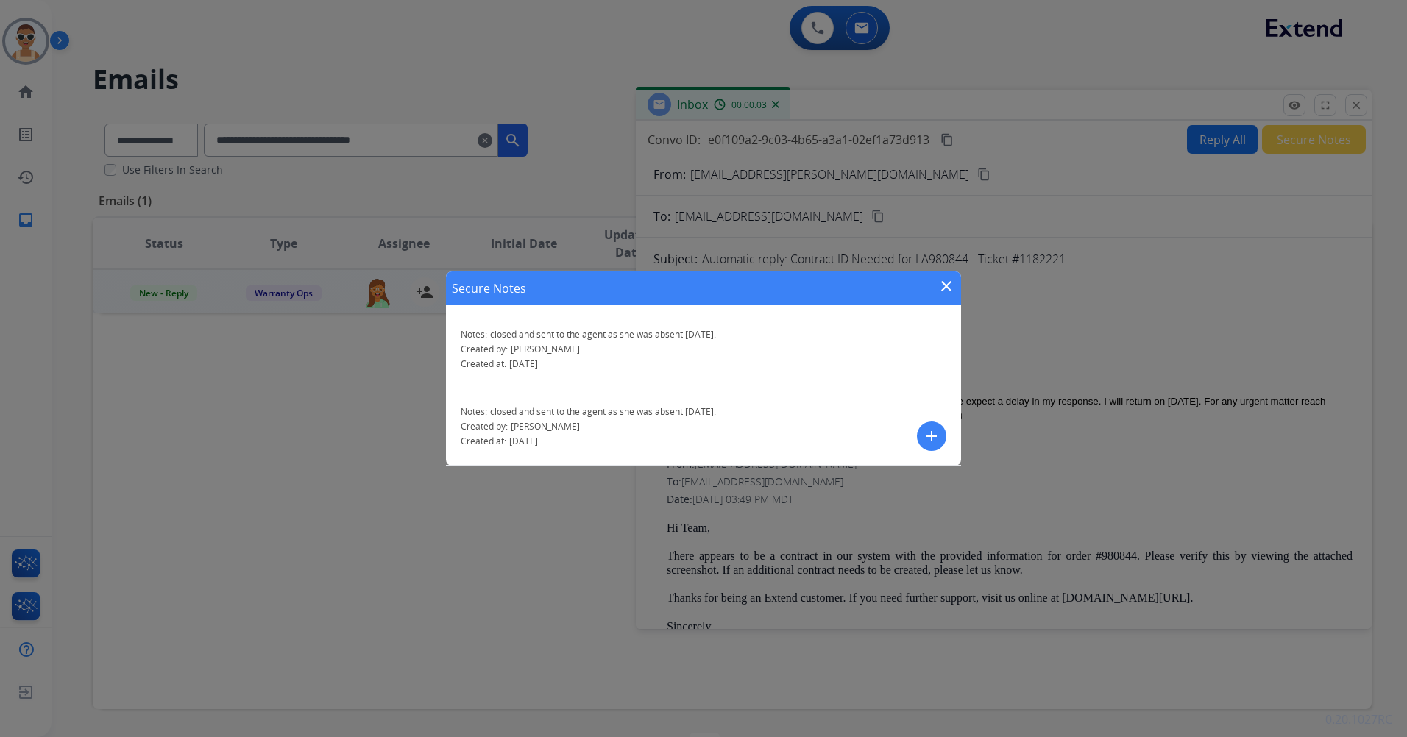
click at [946, 283] on mat-icon "close" at bounding box center [947, 286] width 18 height 18
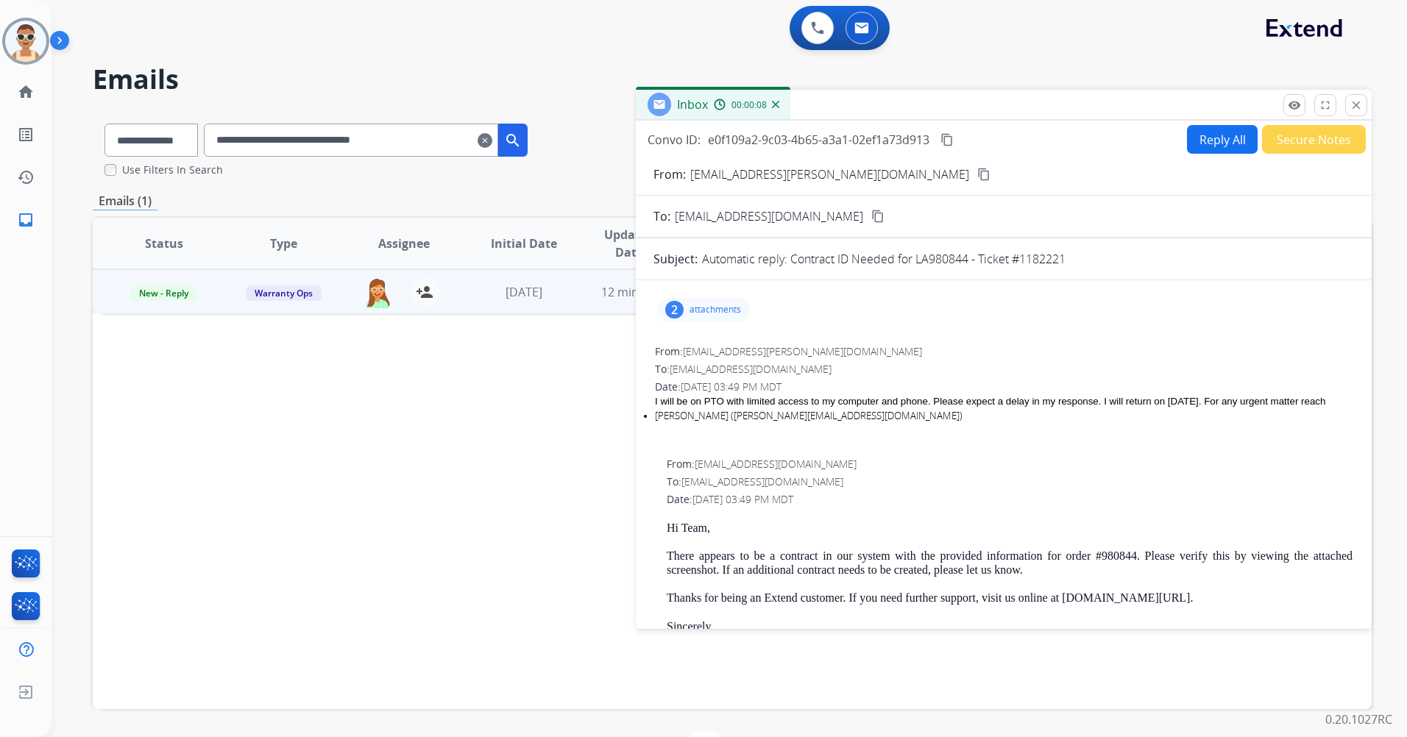
click at [1300, 141] on button "Secure Notes" at bounding box center [1314, 139] width 104 height 29
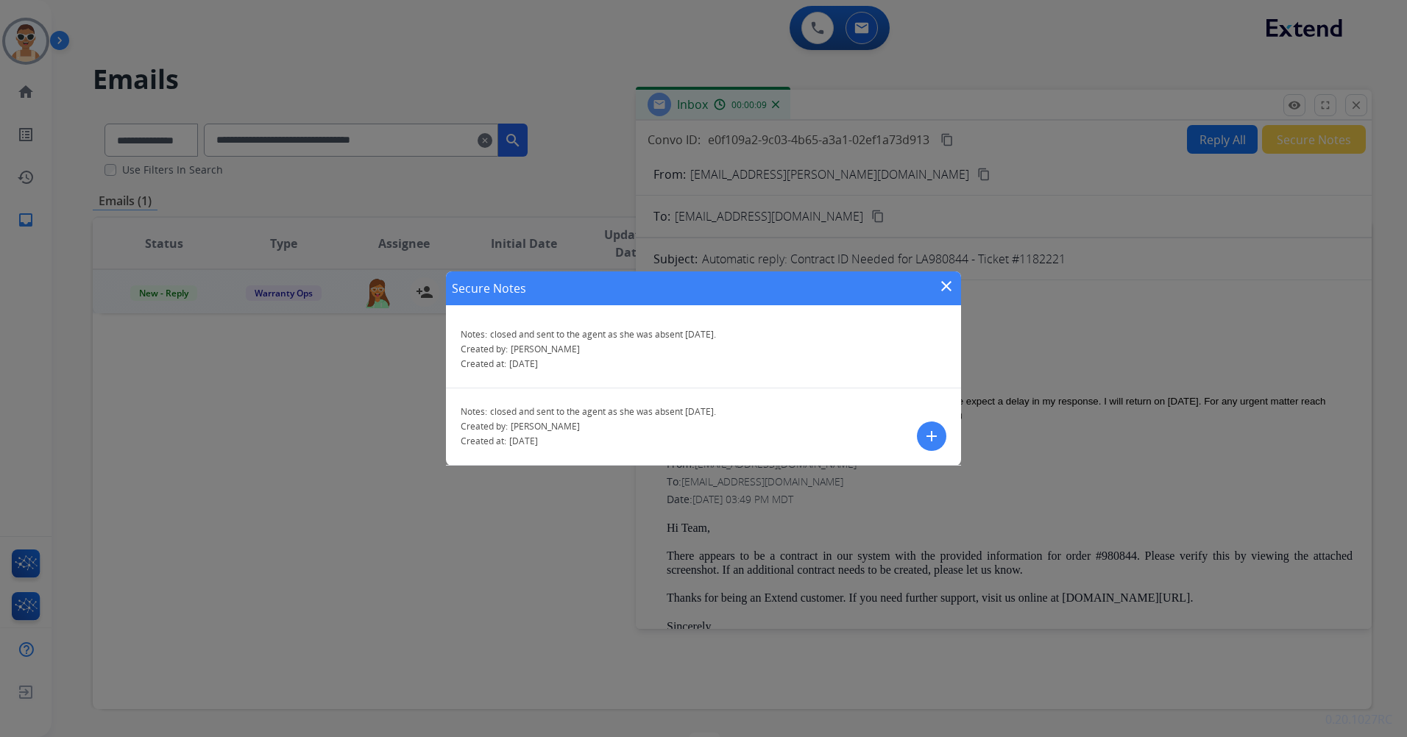
click at [931, 434] on mat-icon "add" at bounding box center [932, 437] width 18 height 18
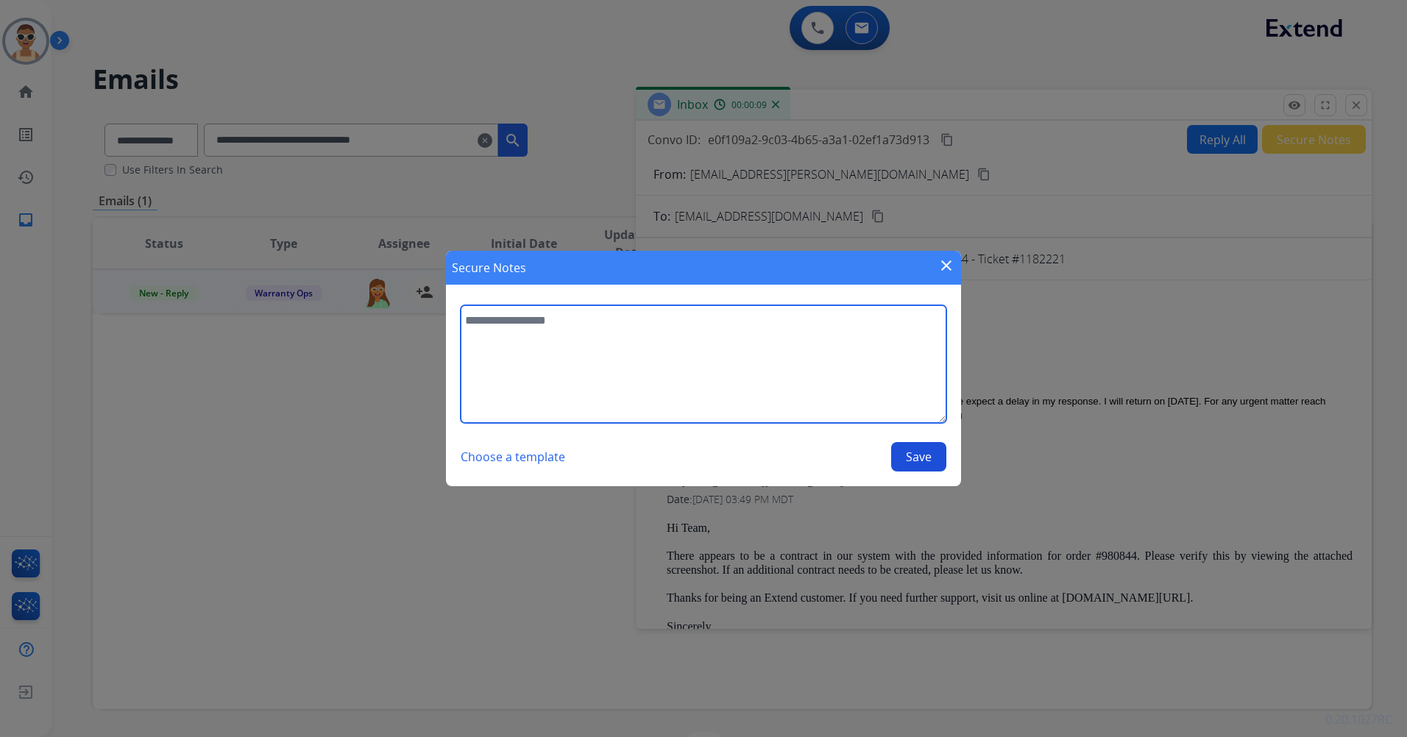
click at [677, 336] on textarea at bounding box center [704, 364] width 486 height 118
type textarea "**********"
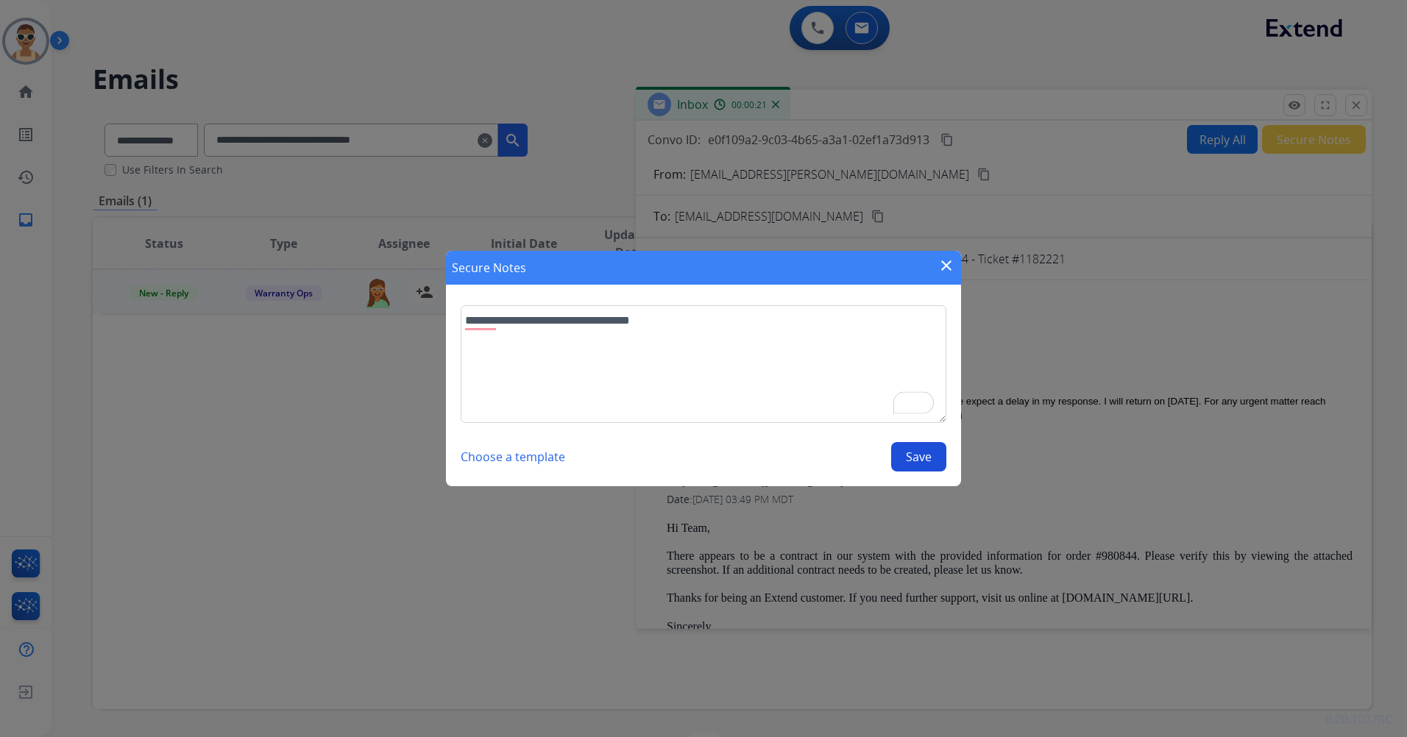
click at [919, 456] on button "Save" at bounding box center [918, 456] width 55 height 29
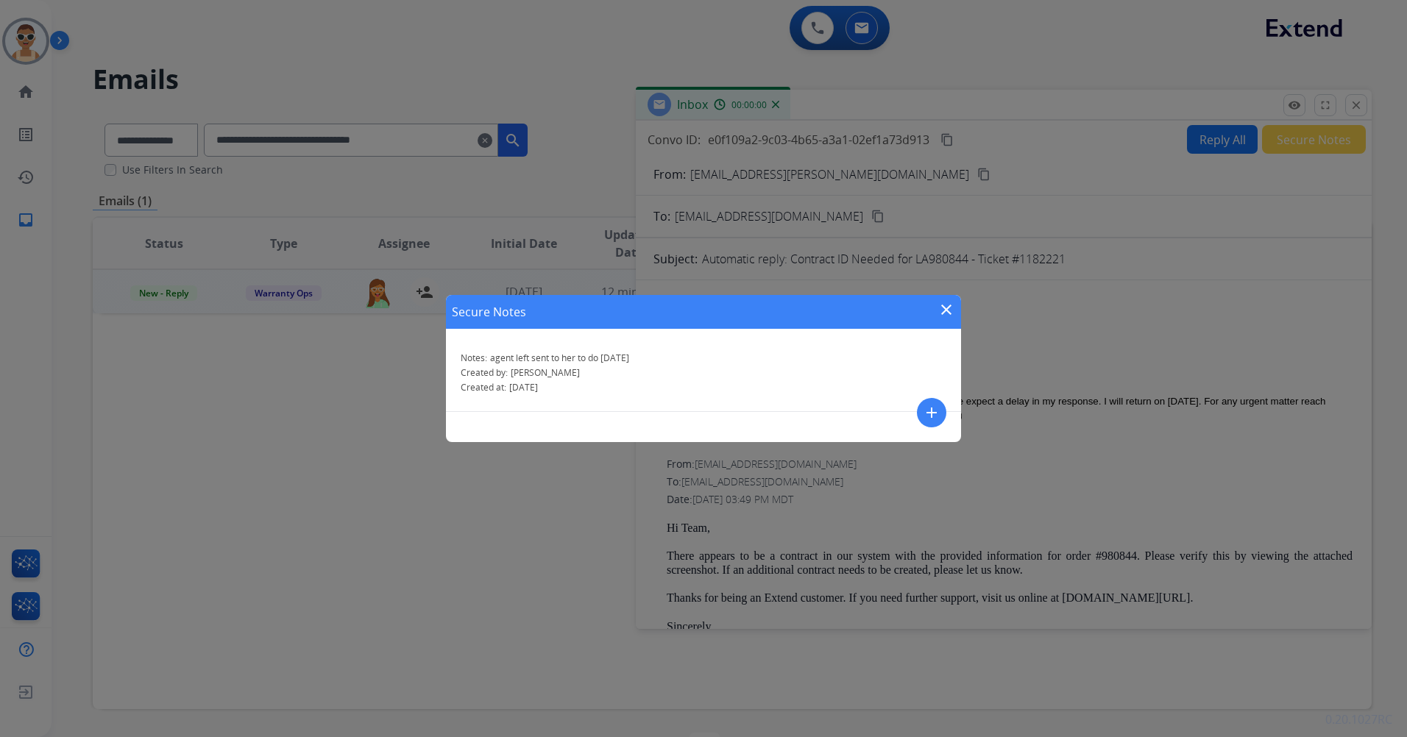
click at [947, 308] on mat-icon "close" at bounding box center [947, 310] width 18 height 18
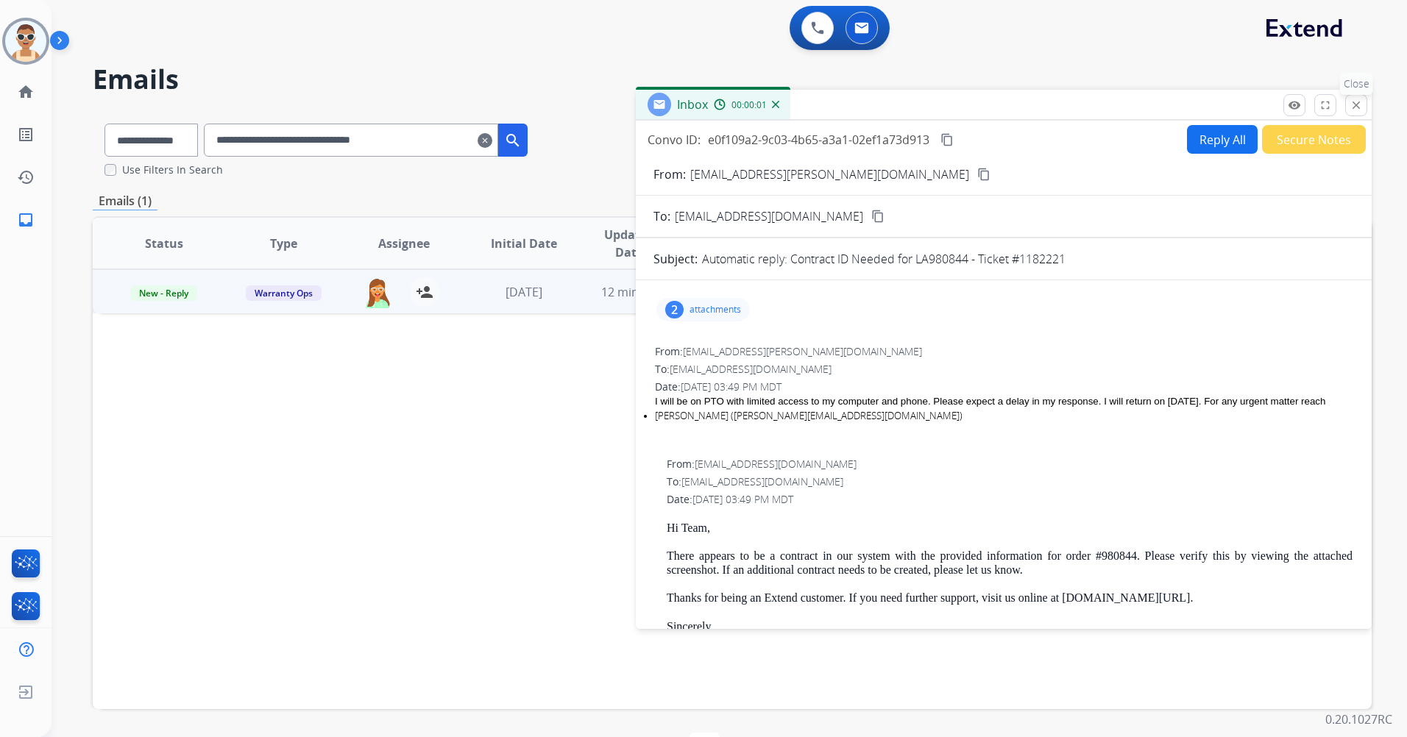
click at [1356, 107] on mat-icon "close" at bounding box center [1356, 105] width 13 height 13
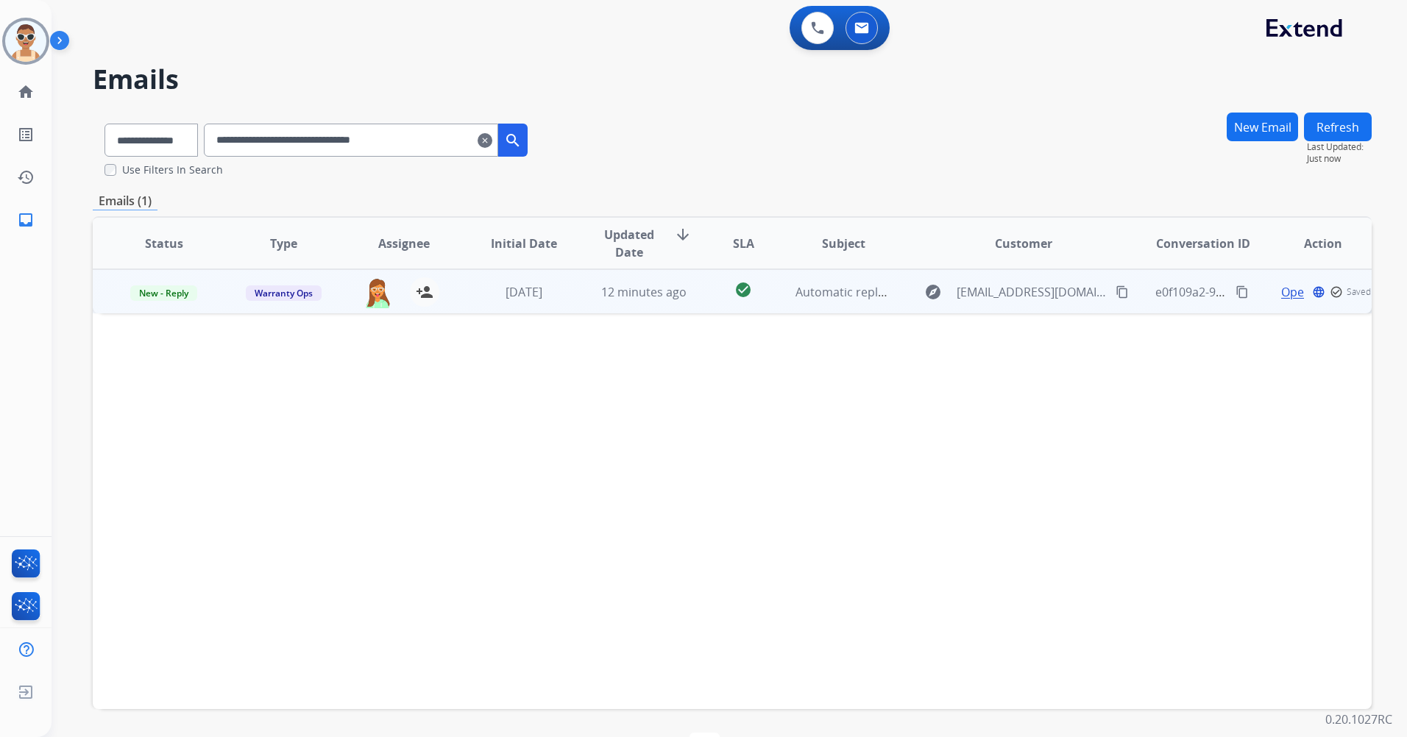
click at [165, 280] on td "New - Reply" at bounding box center [153, 291] width 120 height 44
click at [236, 308] on td "Warranty Ops" at bounding box center [273, 291] width 120 height 44
click at [149, 288] on span "New - Reply" at bounding box center [163, 293] width 67 height 15
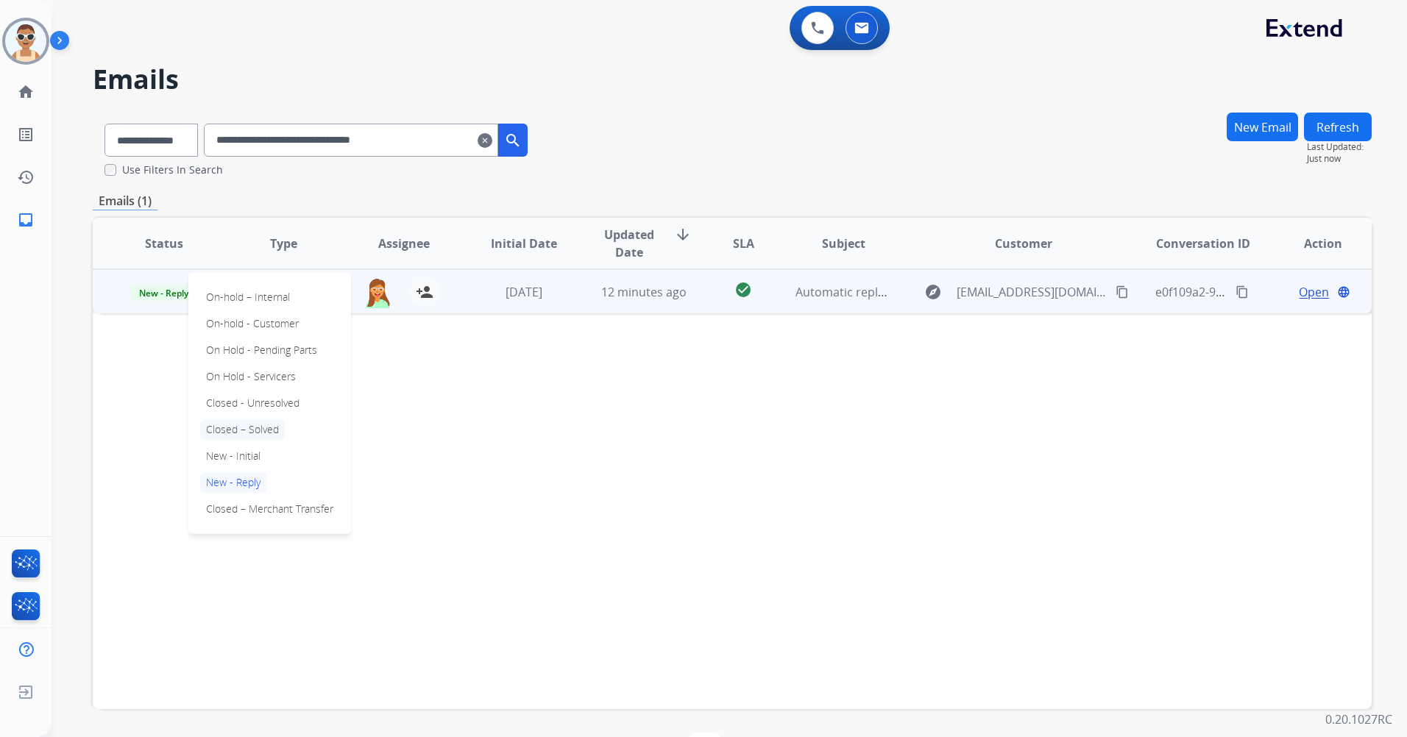
click at [245, 429] on p "Closed – Solved" at bounding box center [242, 429] width 85 height 21
click at [1237, 291] on mat-icon "content_copy" at bounding box center [1242, 292] width 13 height 13
click at [1236, 295] on mat-icon "content_copy" at bounding box center [1242, 292] width 13 height 13
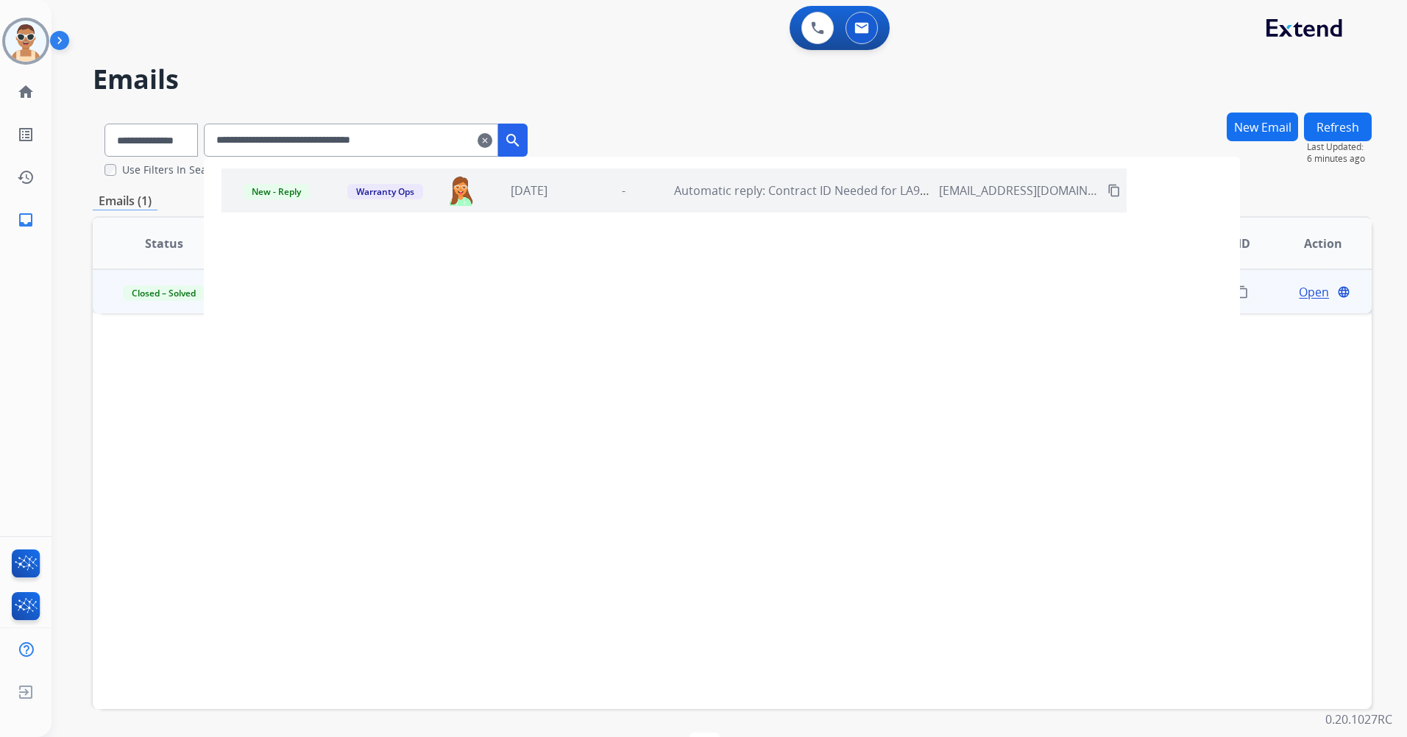
drag, startPoint x: 443, startPoint y: 139, endPoint x: 247, endPoint y: 93, distance: 201.0
click at [91, 136] on div "**********" at bounding box center [712, 419] width 1320 height 733
paste input "text"
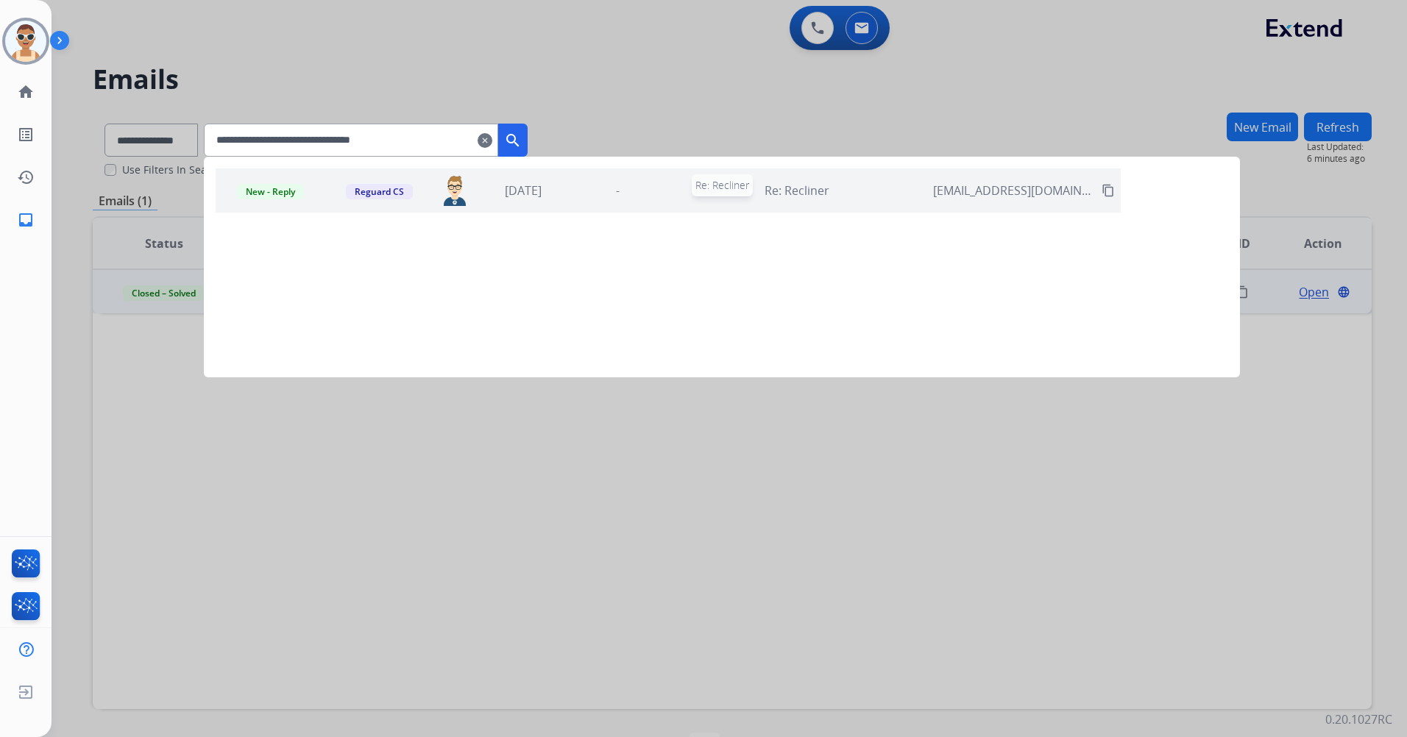
type input "**********"
click at [671, 213] on div "New - Reply Reguard CS [PERSON_NAME][EMAIL_ADDRESS][DOMAIN_NAME] [DATE] - Re: R…" at bounding box center [722, 267] width 1036 height 221
click at [661, 198] on div "-" at bounding box center [617, 191] width 87 height 18
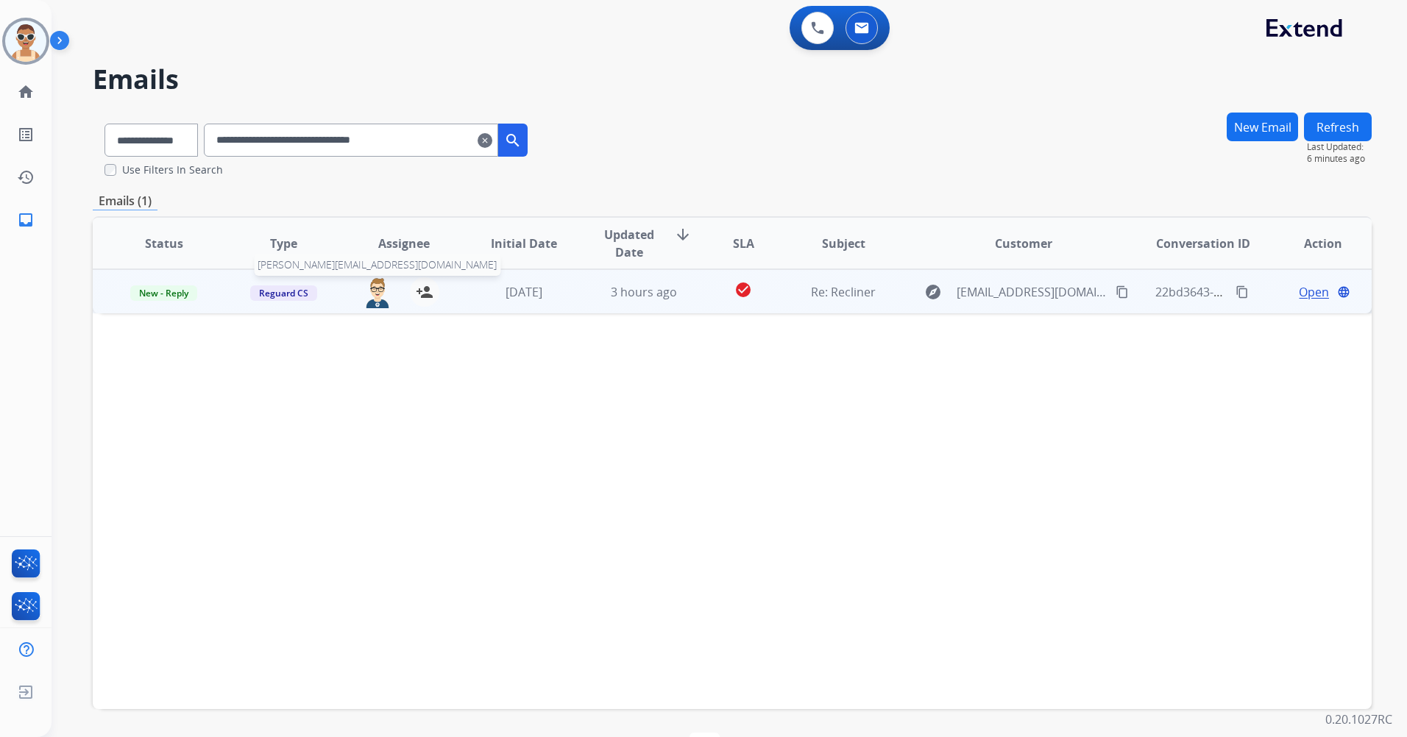
click at [368, 291] on img at bounding box center [377, 292] width 29 height 31
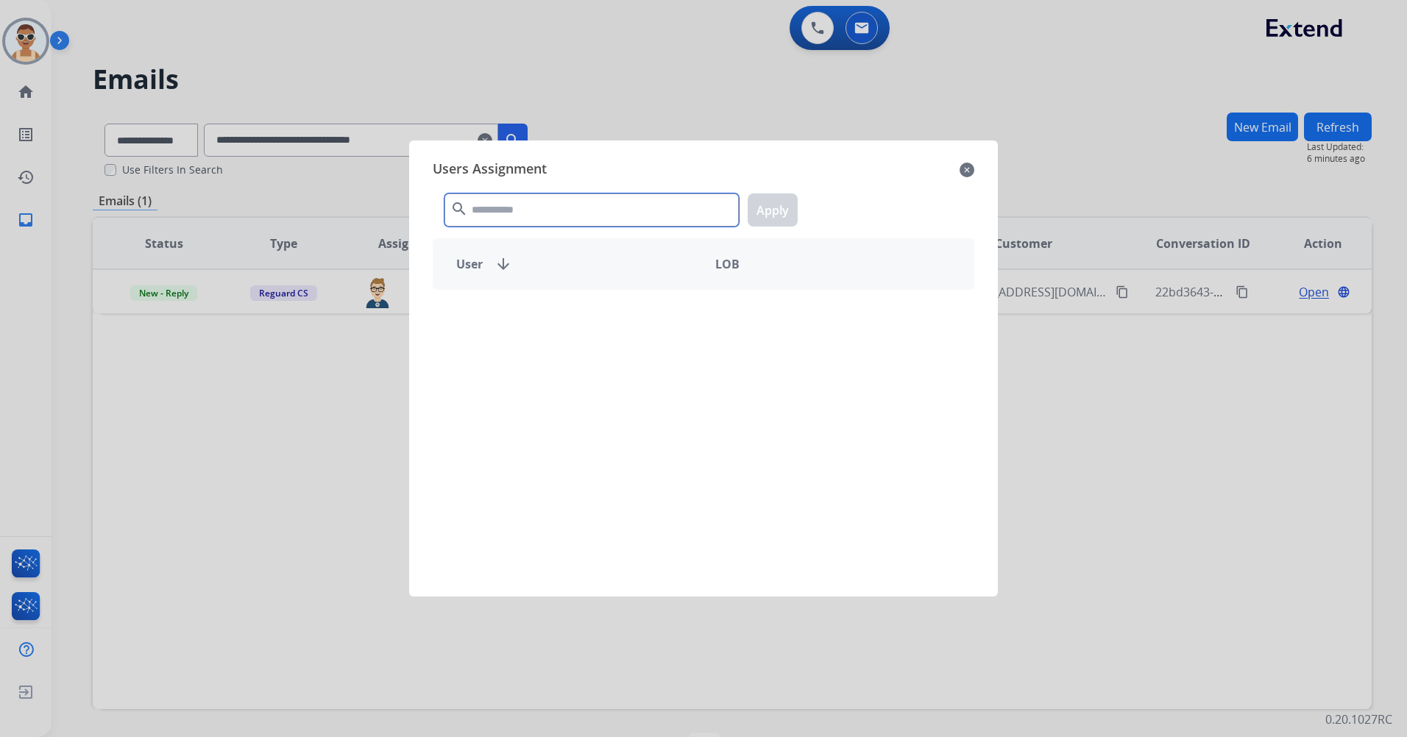
click at [508, 203] on input "text" at bounding box center [592, 210] width 294 height 33
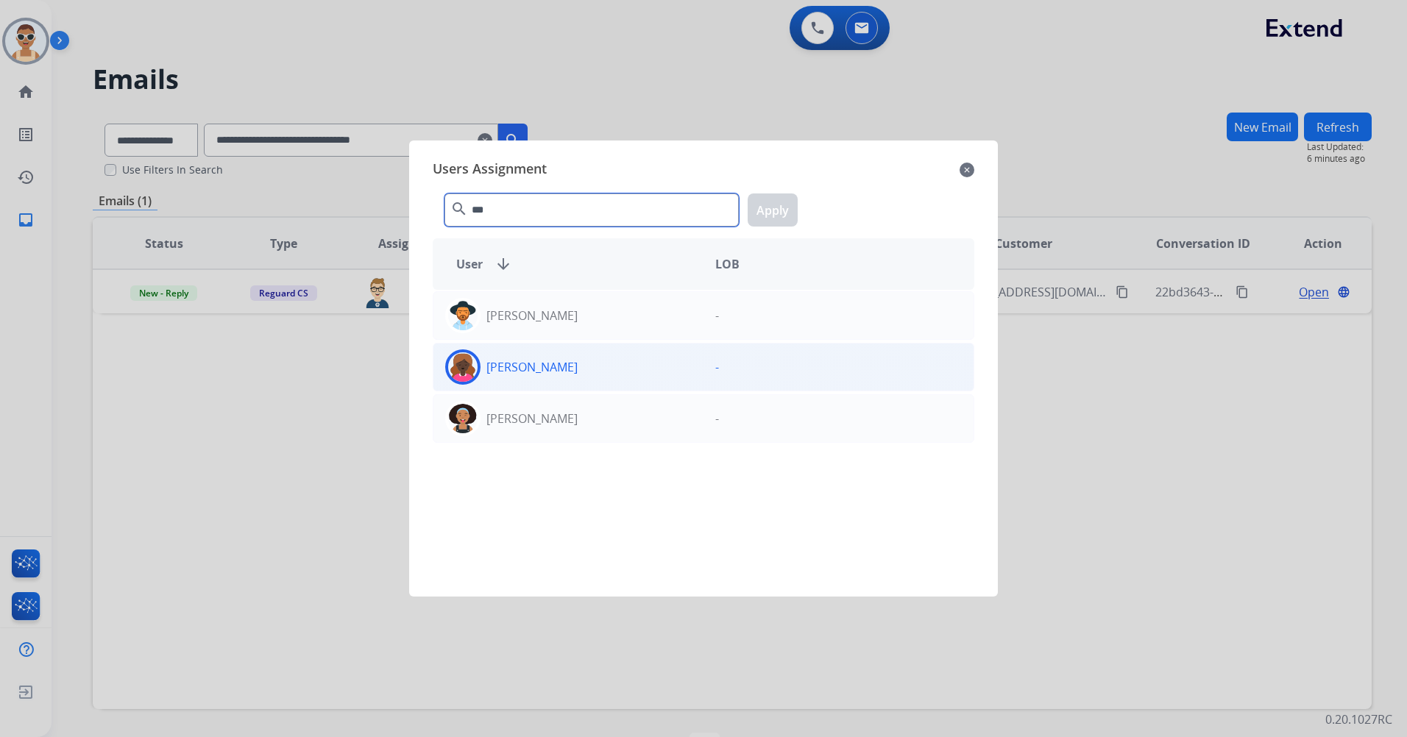
type input "***"
click at [581, 361] on div "[PERSON_NAME]" at bounding box center [568, 367] width 270 height 35
click at [760, 206] on button "Apply" at bounding box center [773, 210] width 50 height 33
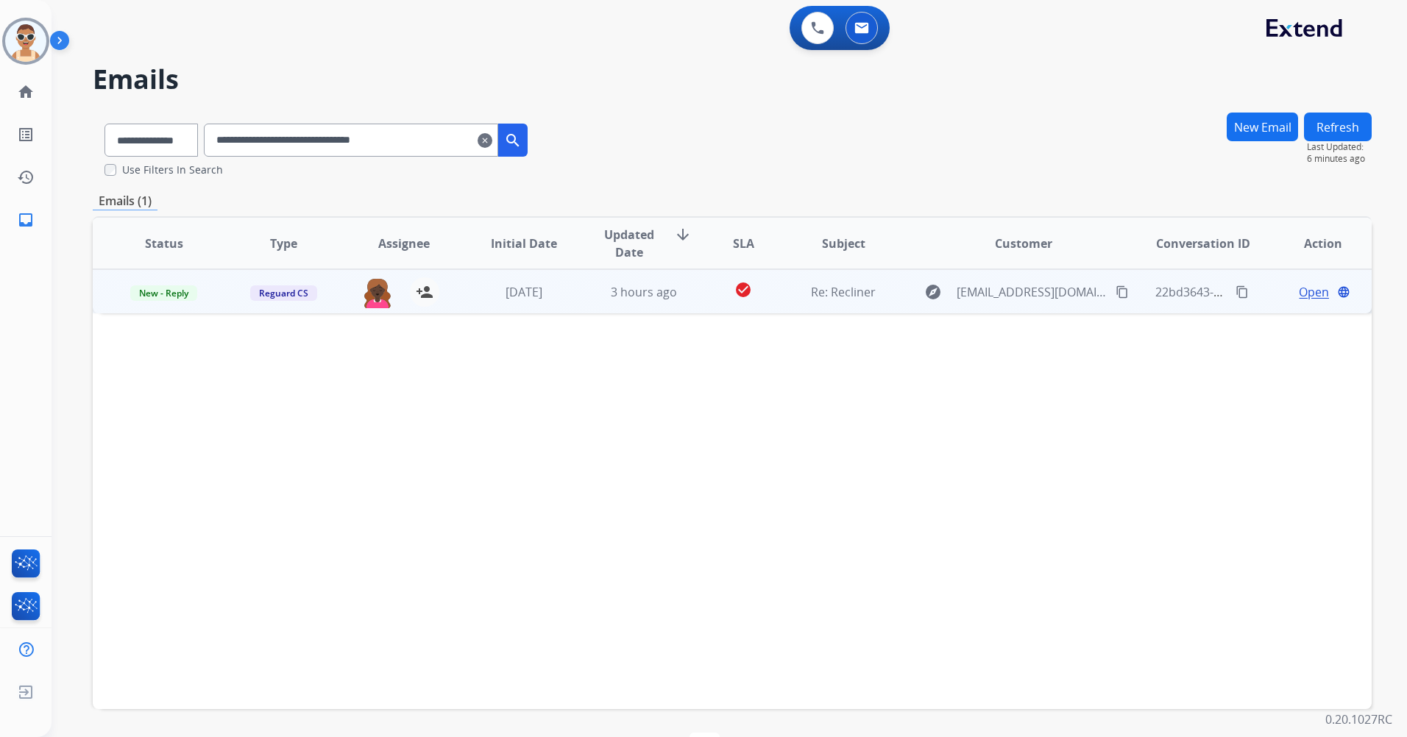
click at [1236, 291] on mat-icon "content_copy" at bounding box center [1242, 292] width 13 height 13
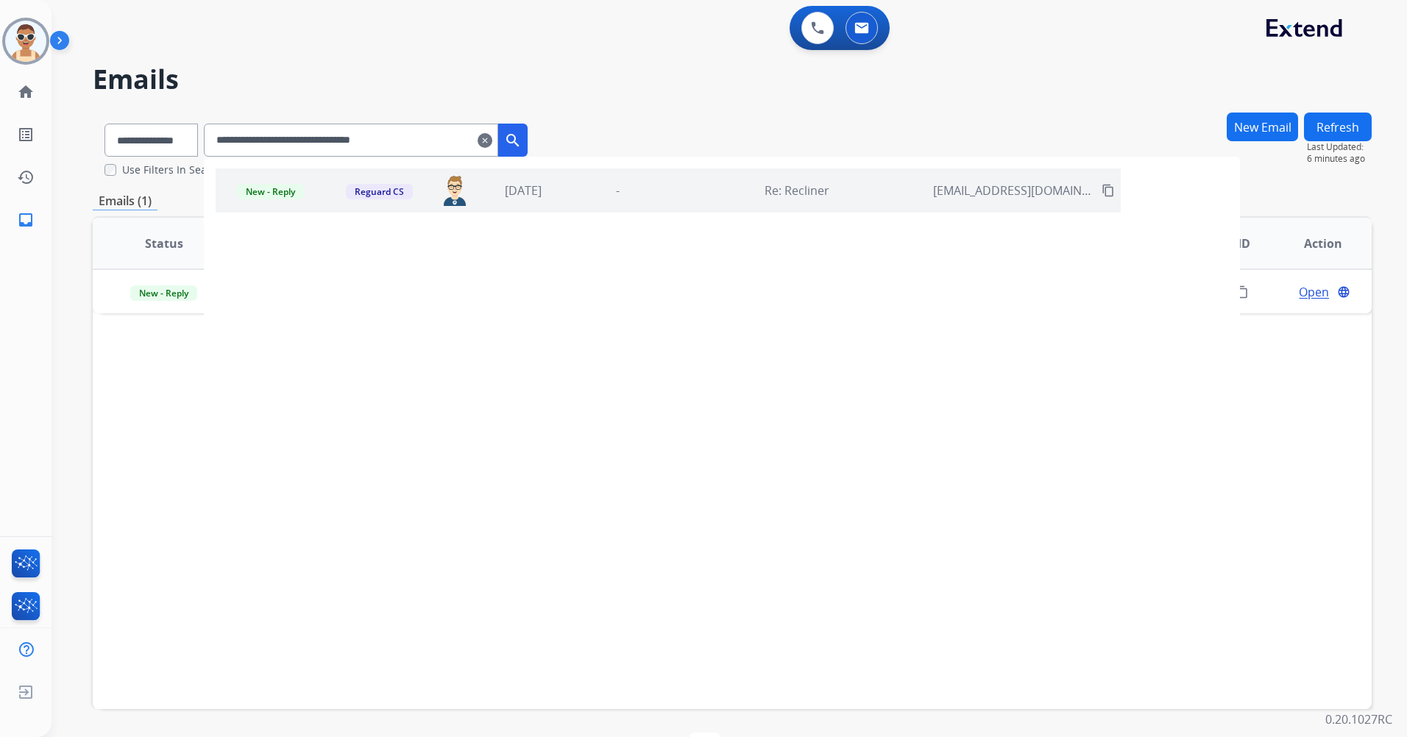
drag, startPoint x: 323, startPoint y: 138, endPoint x: 207, endPoint y: 99, distance: 122.6
click at [114, 130] on div "**********" at bounding box center [316, 137] width 447 height 51
paste input "text"
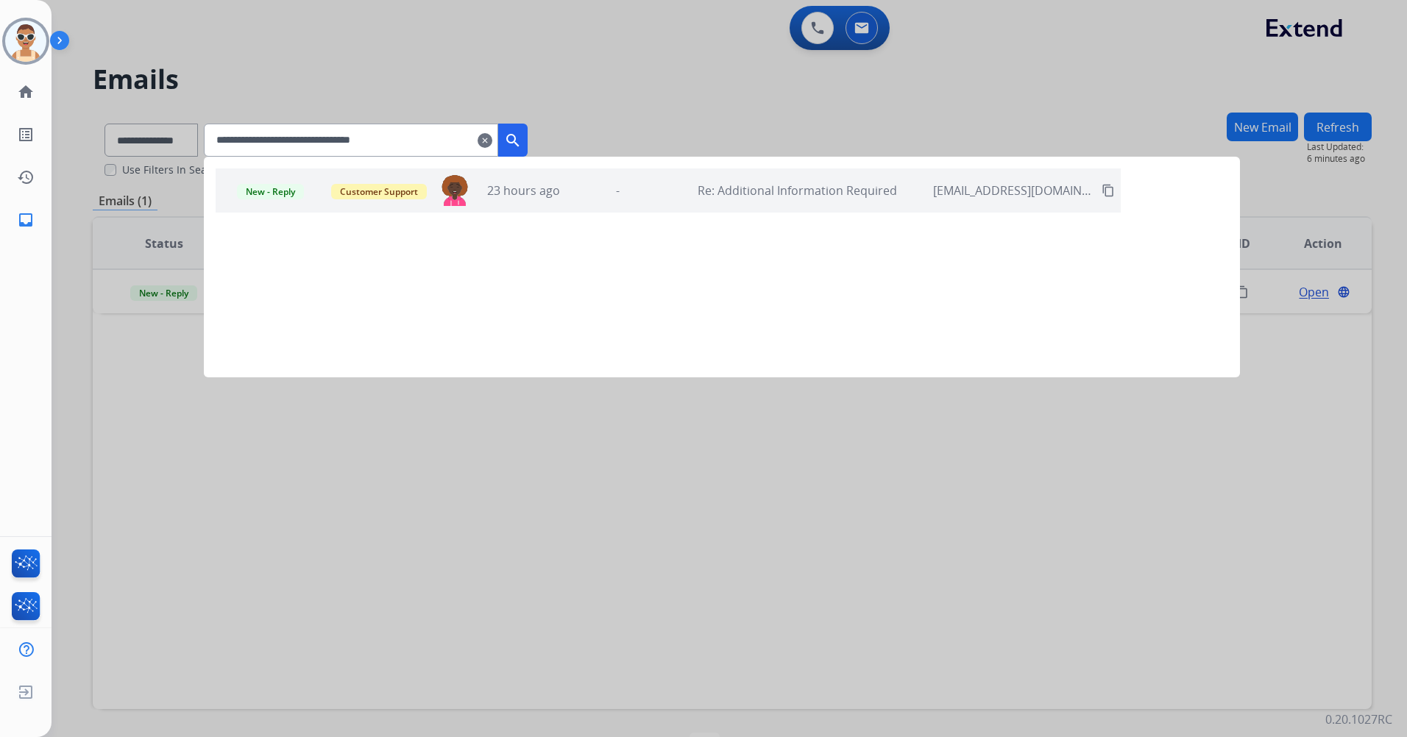
click at [661, 196] on div "-" at bounding box center [617, 191] width 87 height 18
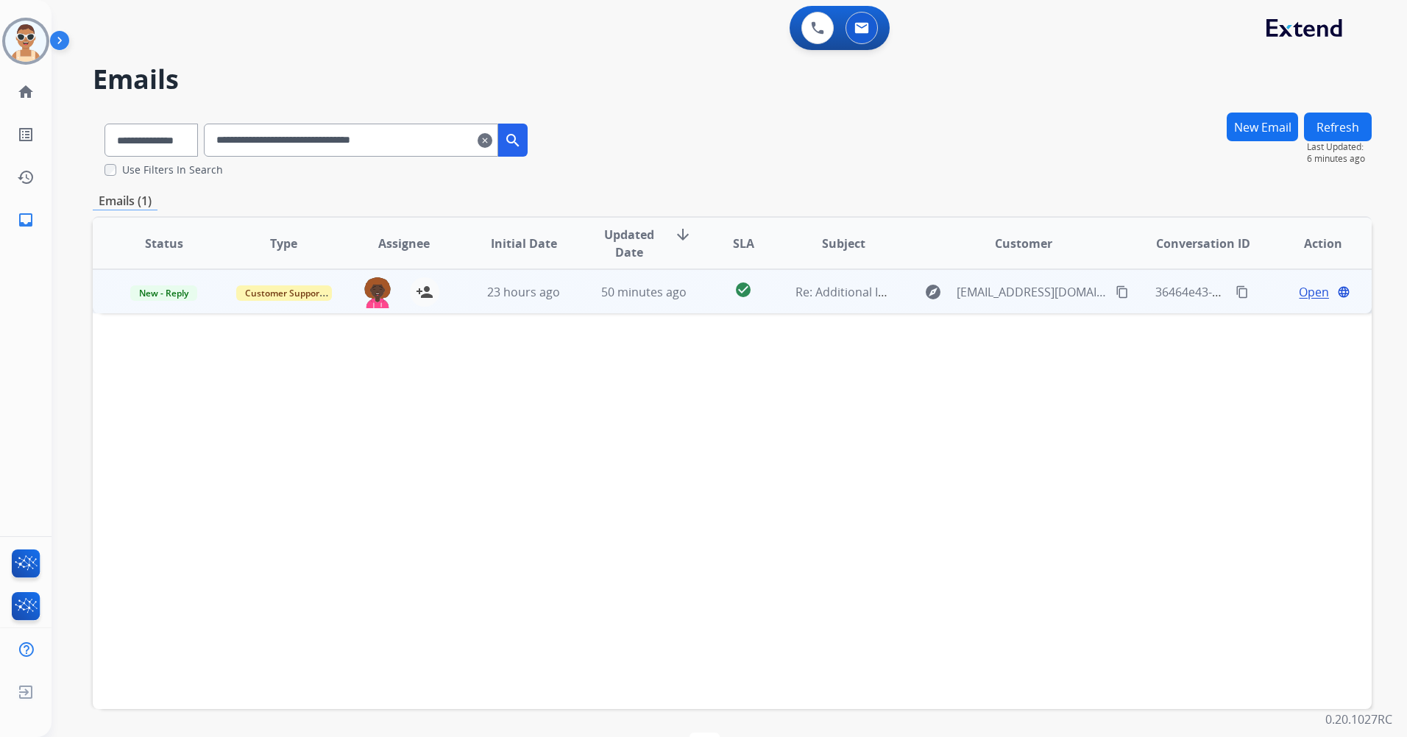
click at [1303, 291] on span "Open" at bounding box center [1314, 292] width 30 height 18
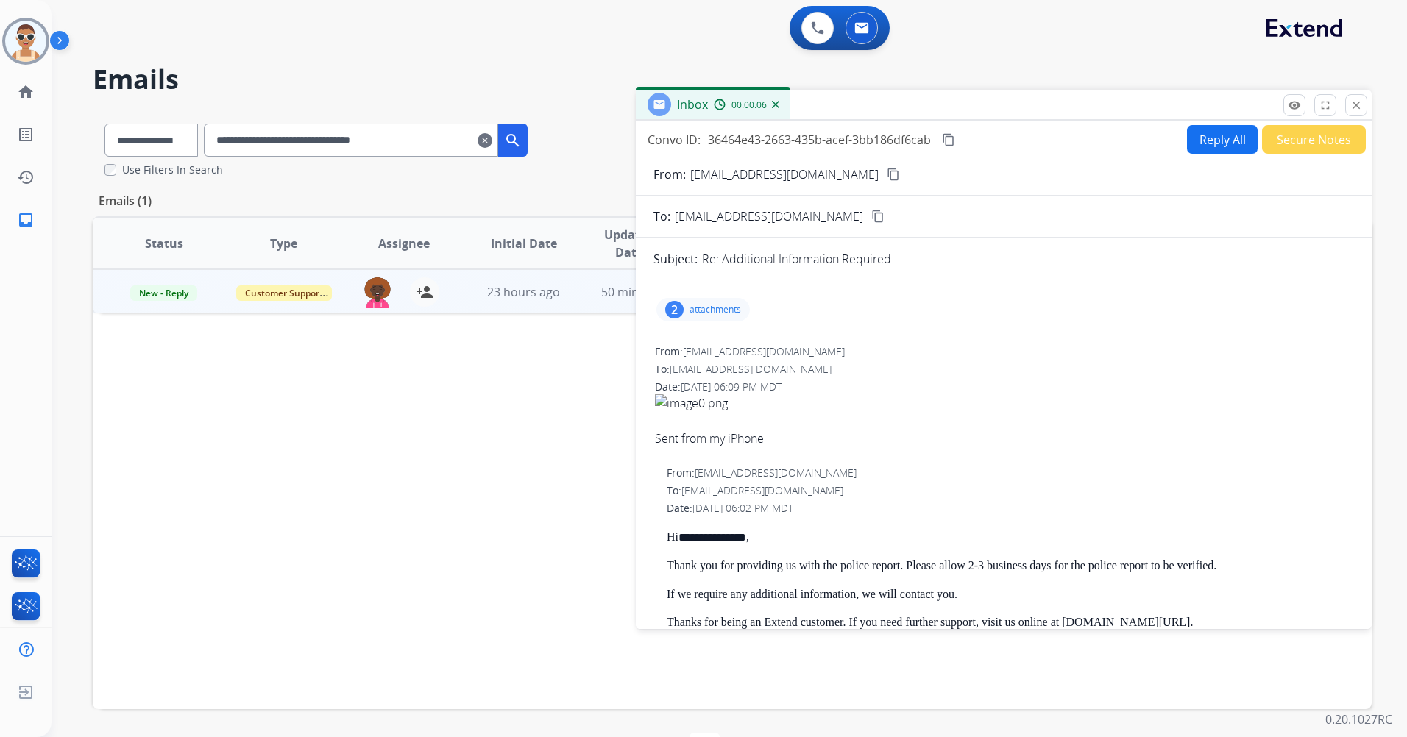
click at [708, 306] on p "attachments" at bounding box center [716, 310] width 52 height 12
click at [715, 301] on div "2 attachments image0.png download [DATE] 07:09 PM image0.png download [DATE] 06…" at bounding box center [702, 310] width 93 height 24
click at [719, 304] on p "attachments" at bounding box center [716, 310] width 52 height 12
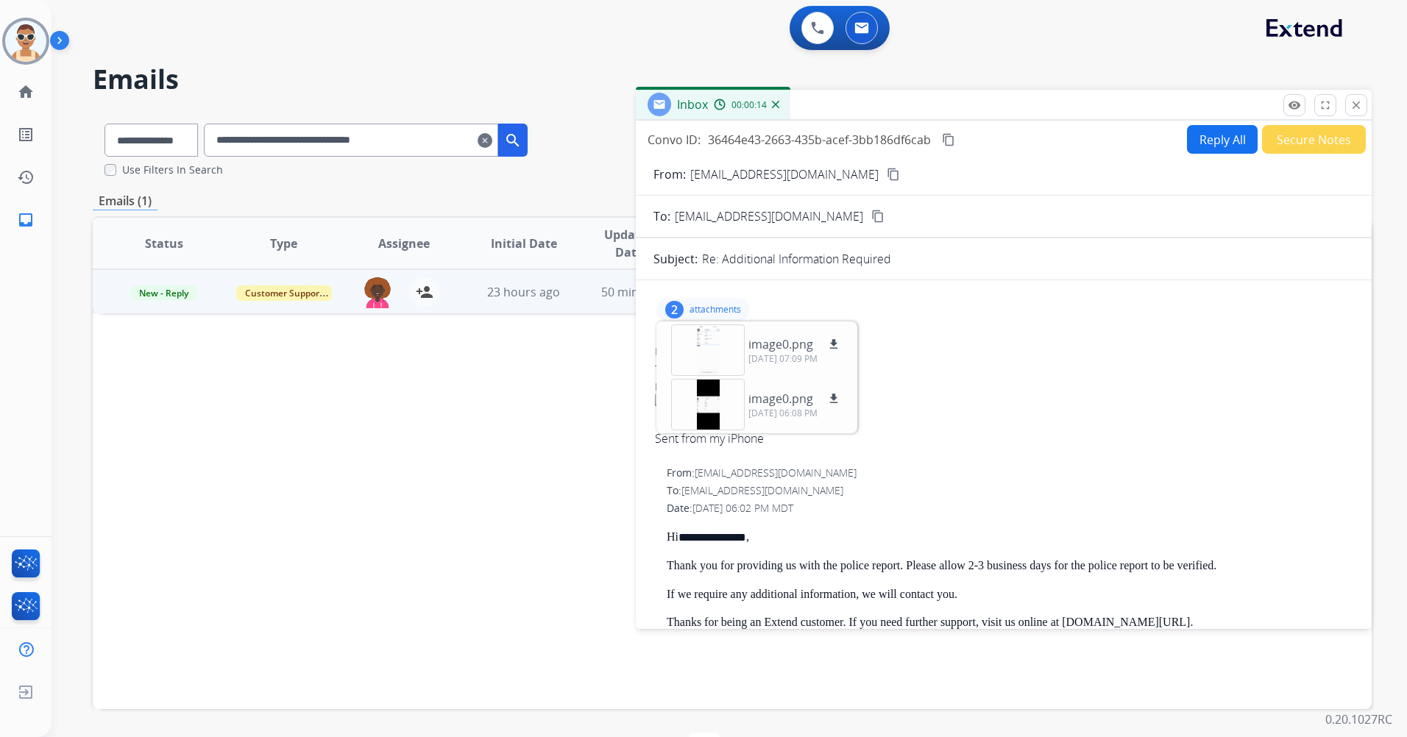
click at [720, 314] on p "attachments" at bounding box center [716, 310] width 52 height 12
drag, startPoint x: 715, startPoint y: 304, endPoint x: 766, endPoint y: 307, distance: 50.9
click at [718, 305] on p "attachments" at bounding box center [716, 310] width 52 height 12
click at [710, 348] on div at bounding box center [708, 351] width 74 height 52
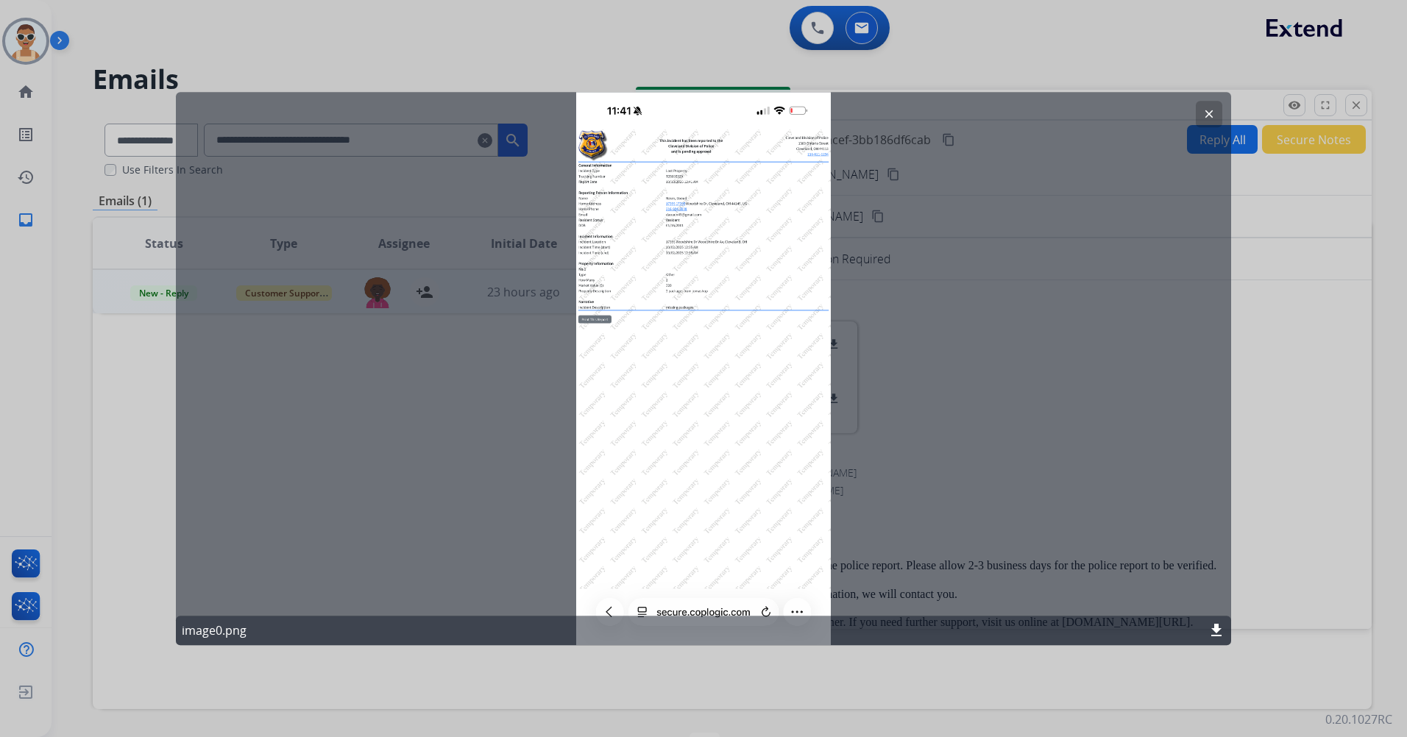
click at [1203, 114] on mat-icon "clear" at bounding box center [1209, 113] width 13 height 13
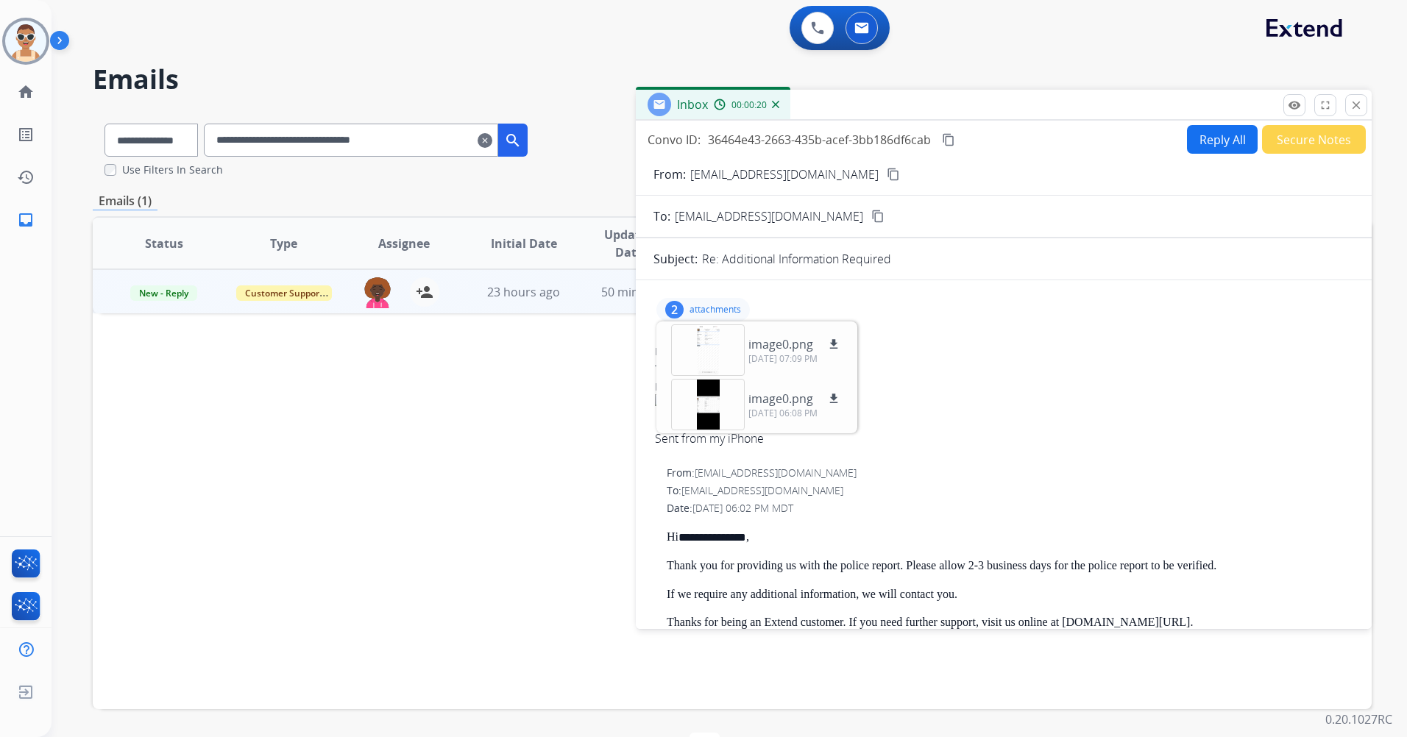
click at [691, 310] on p "attachments" at bounding box center [716, 310] width 52 height 12
click at [730, 306] on p "attachments" at bounding box center [716, 310] width 52 height 12
click at [712, 304] on p "attachments" at bounding box center [716, 310] width 52 height 12
click at [1291, 136] on button "Secure Notes" at bounding box center [1314, 139] width 104 height 29
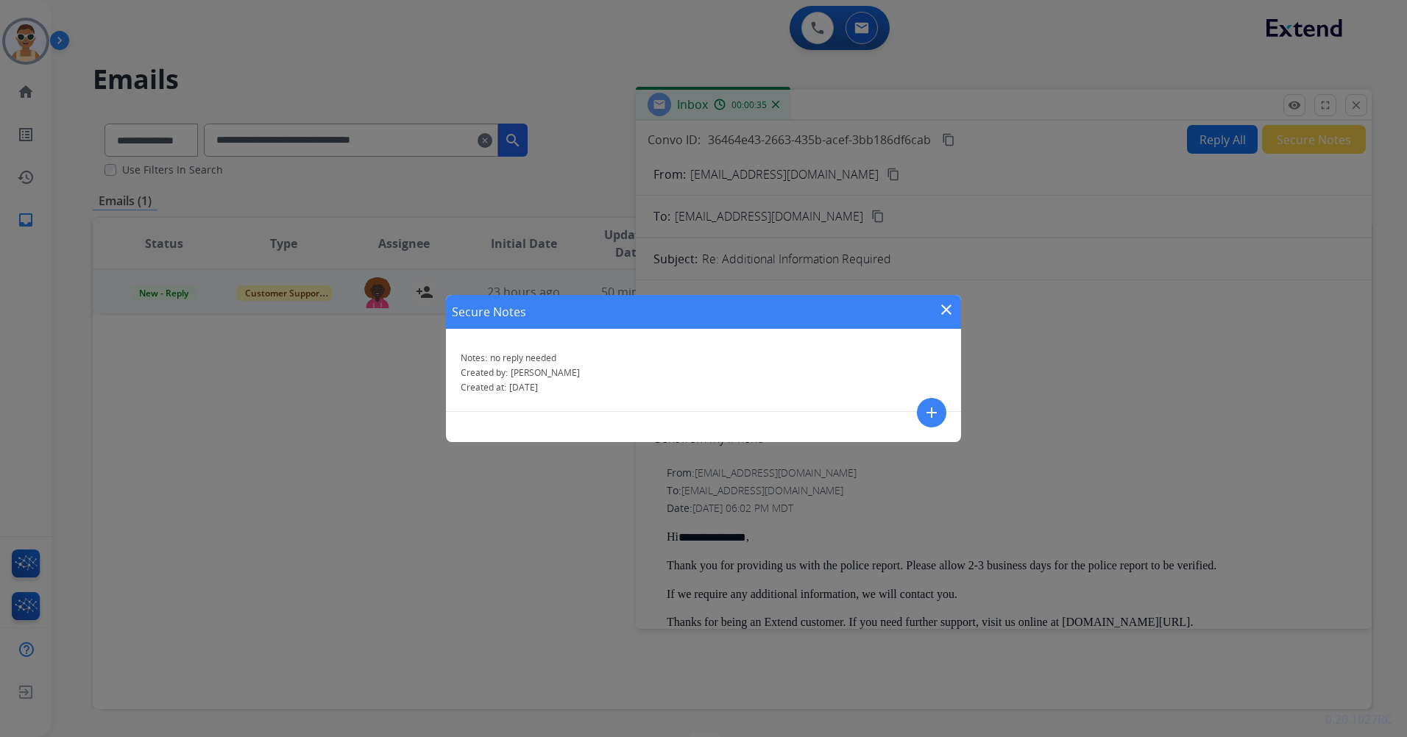
click at [941, 301] on mat-icon "close" at bounding box center [947, 310] width 18 height 18
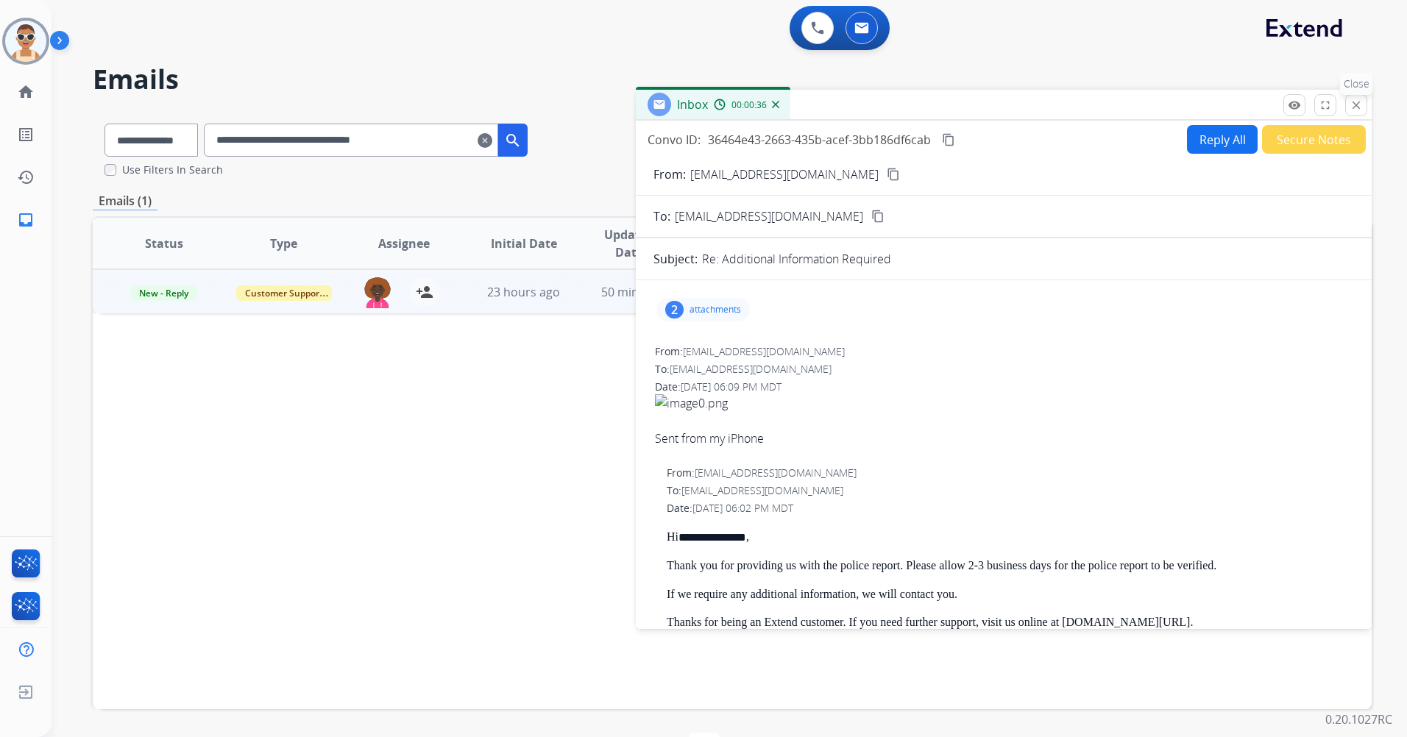
click at [1353, 102] on mat-icon "close" at bounding box center [1356, 105] width 13 height 13
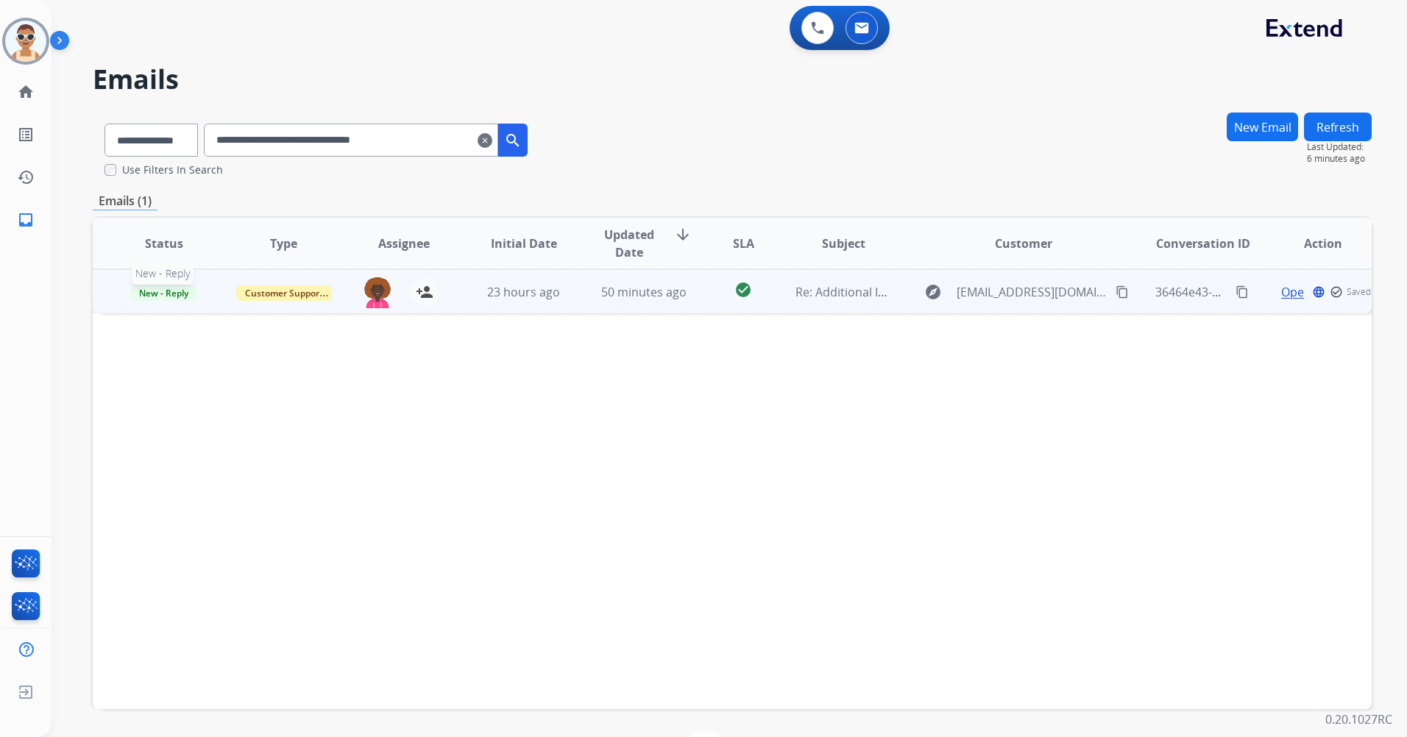
click at [157, 292] on span "New - Reply" at bounding box center [163, 293] width 67 height 15
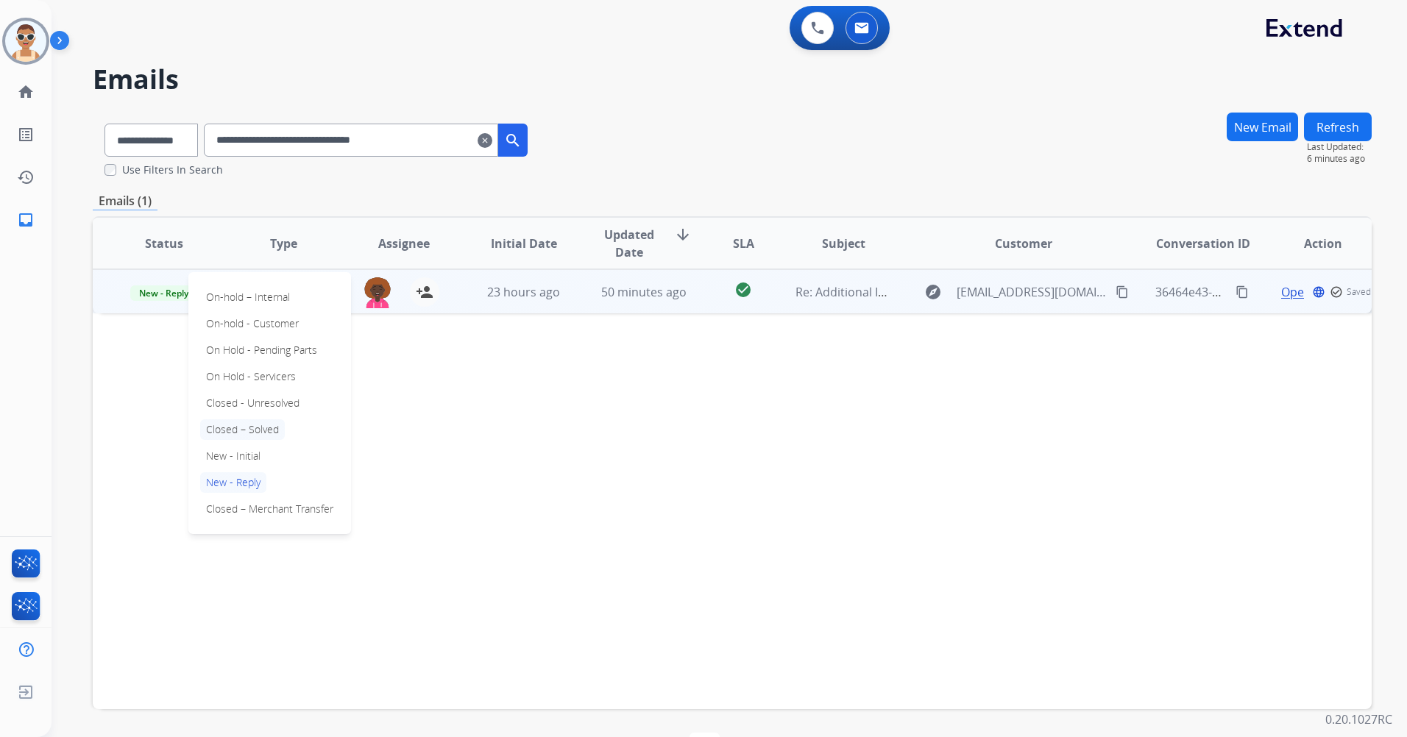
click at [259, 429] on p "Closed – Solved" at bounding box center [242, 429] width 85 height 21
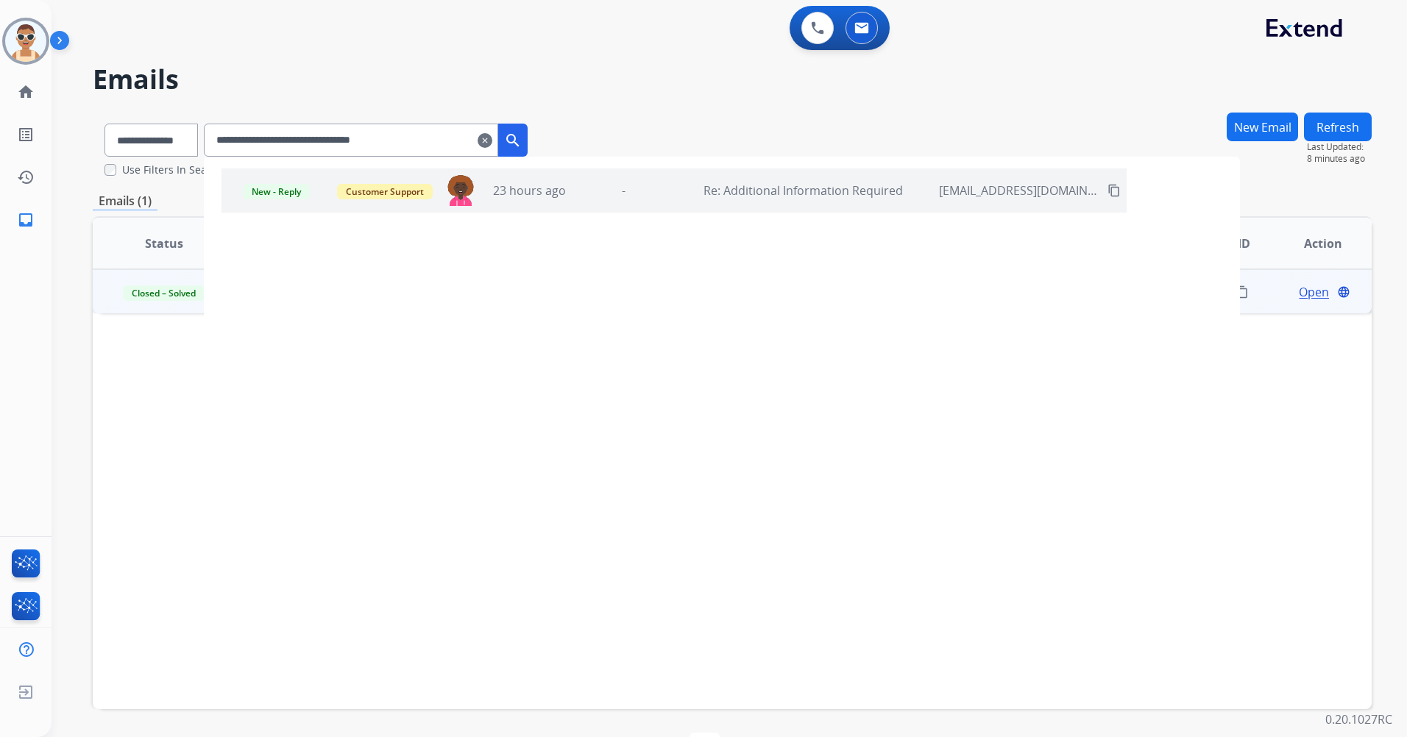
drag, startPoint x: 384, startPoint y: 137, endPoint x: 328, endPoint y: 56, distance: 98.8
click at [155, 130] on div "**********" at bounding box center [316, 137] width 447 height 51
paste input "text"
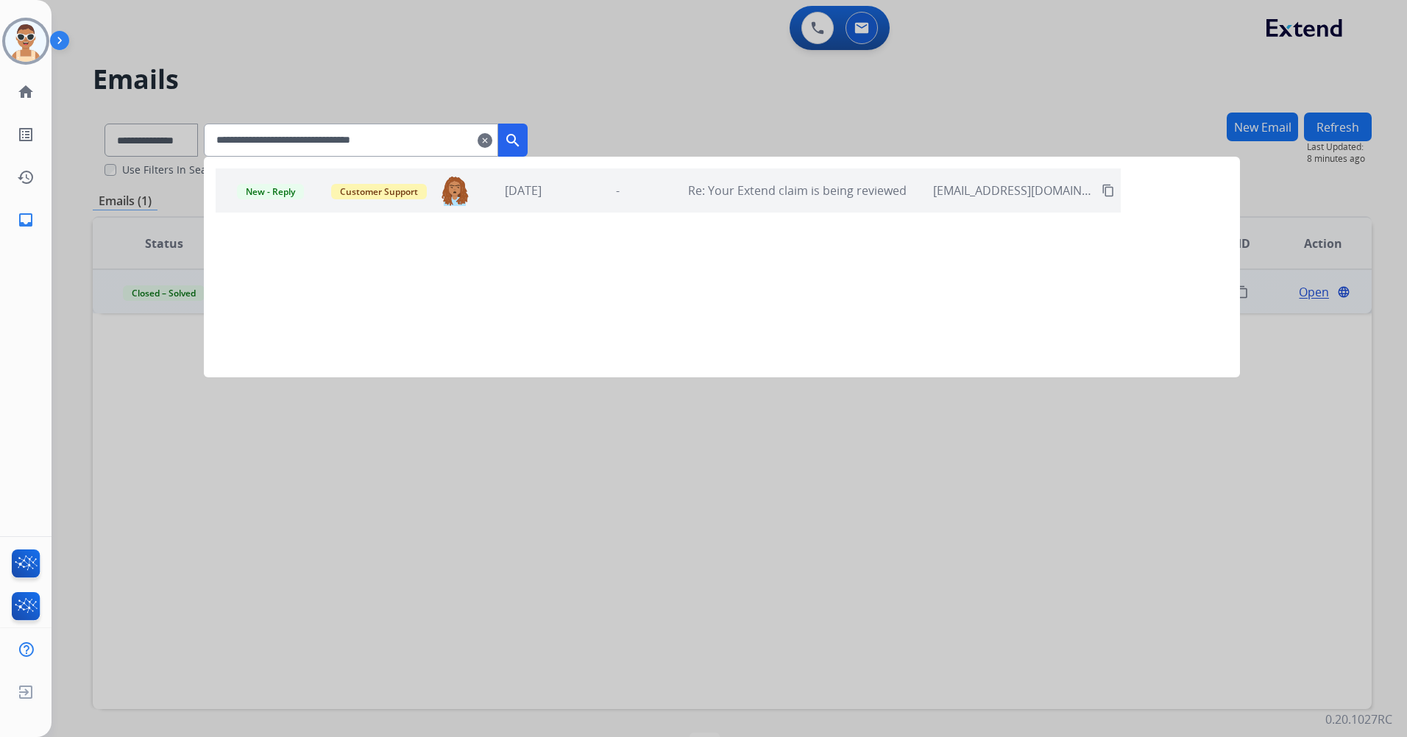
click at [646, 199] on div "New - Reply Customer Support [EMAIL_ADDRESS][DOMAIN_NAME] [DATE] - Re: Your Ext…" at bounding box center [668, 191] width 905 height 44
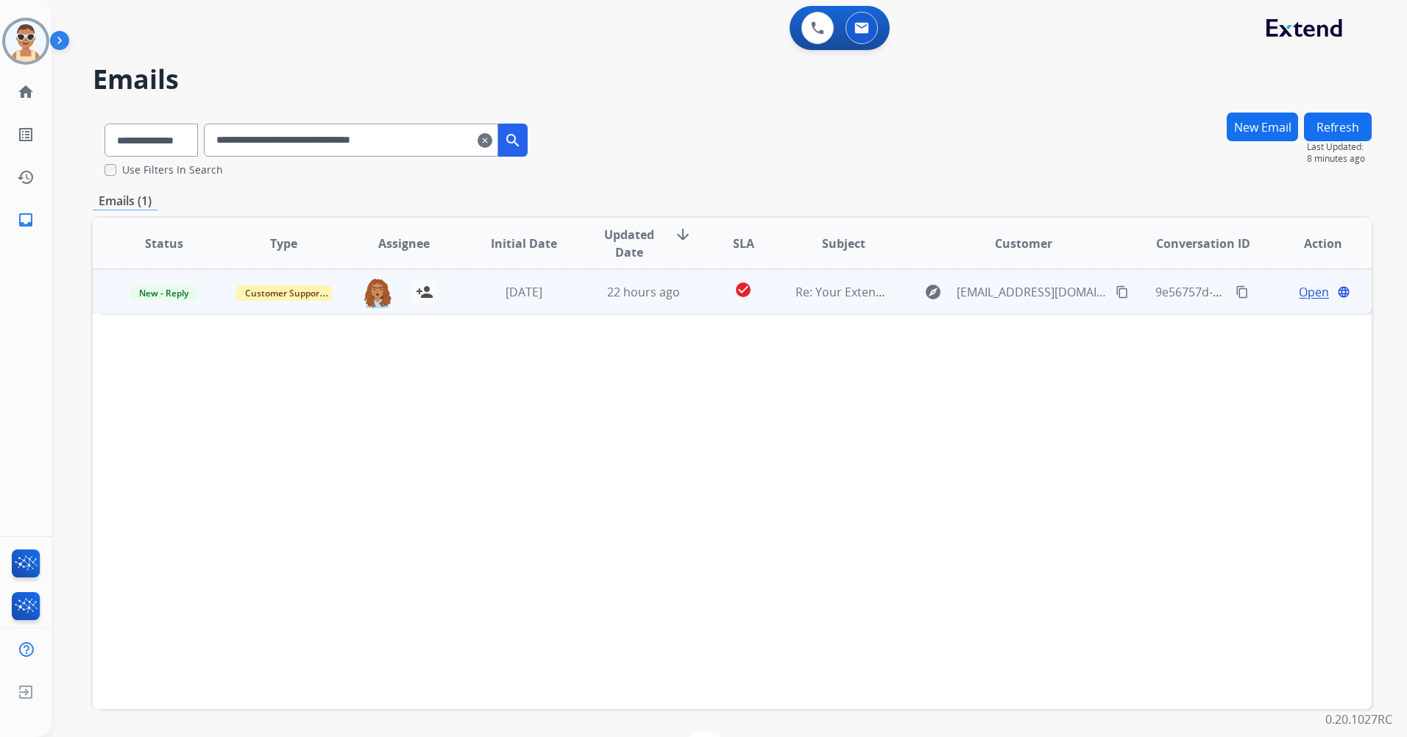
click at [1311, 294] on span "Open" at bounding box center [1314, 292] width 30 height 18
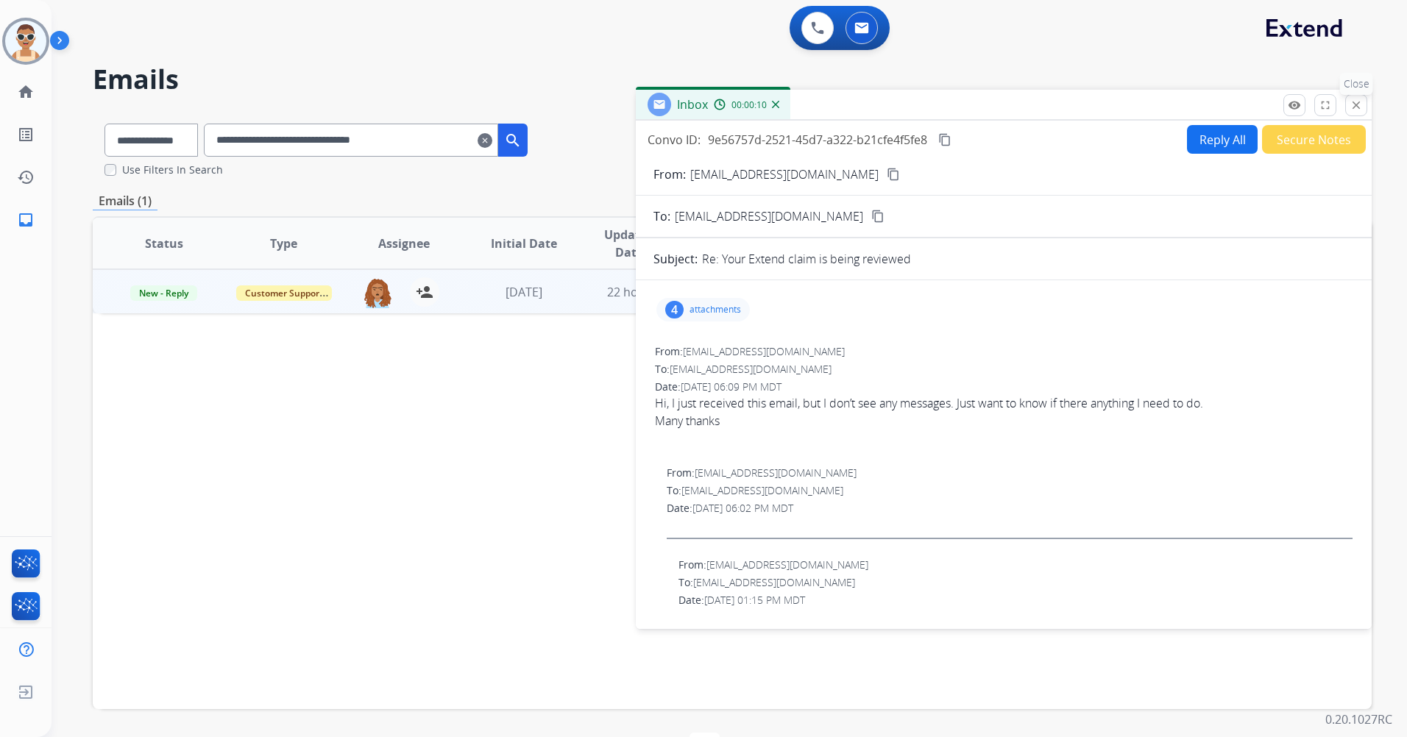
click at [1364, 104] on button "close Close" at bounding box center [1356, 105] width 22 height 22
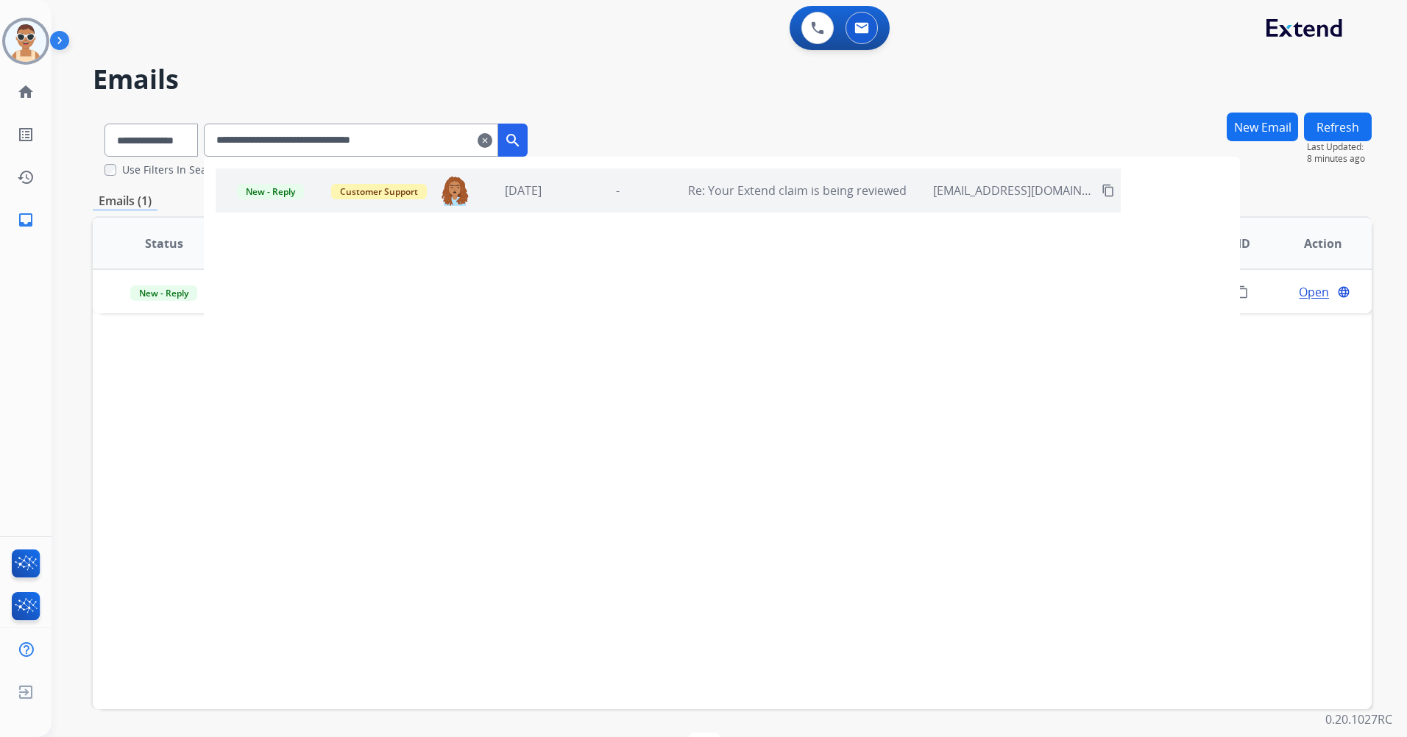
drag, startPoint x: 448, startPoint y: 137, endPoint x: 131, endPoint y: 123, distance: 317.5
click at [132, 123] on div "**********" at bounding box center [316, 137] width 447 height 51
paste input "text"
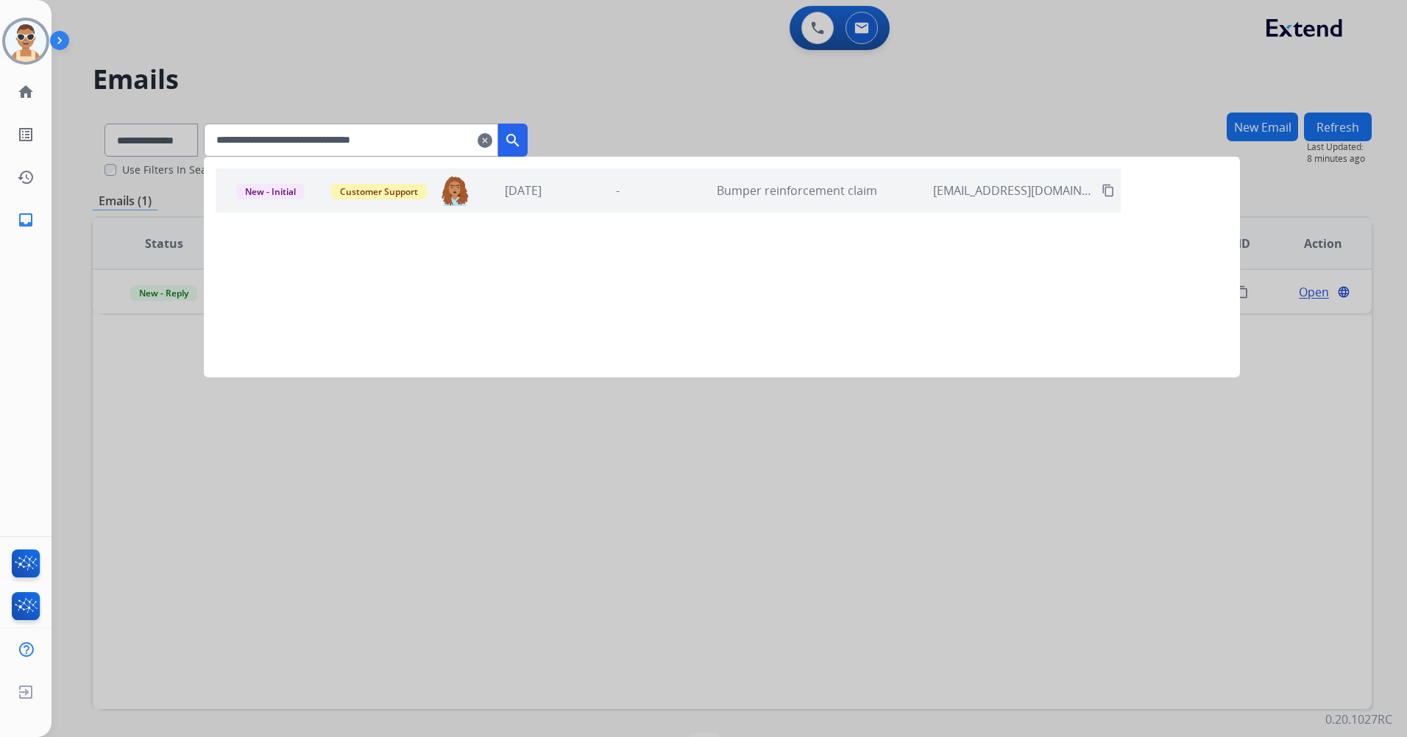
type input "**********"
click at [710, 203] on div "New - Initial Customer Support [EMAIL_ADDRESS][DOMAIN_NAME] [DATE] - Bumper rei…" at bounding box center [668, 191] width 905 height 44
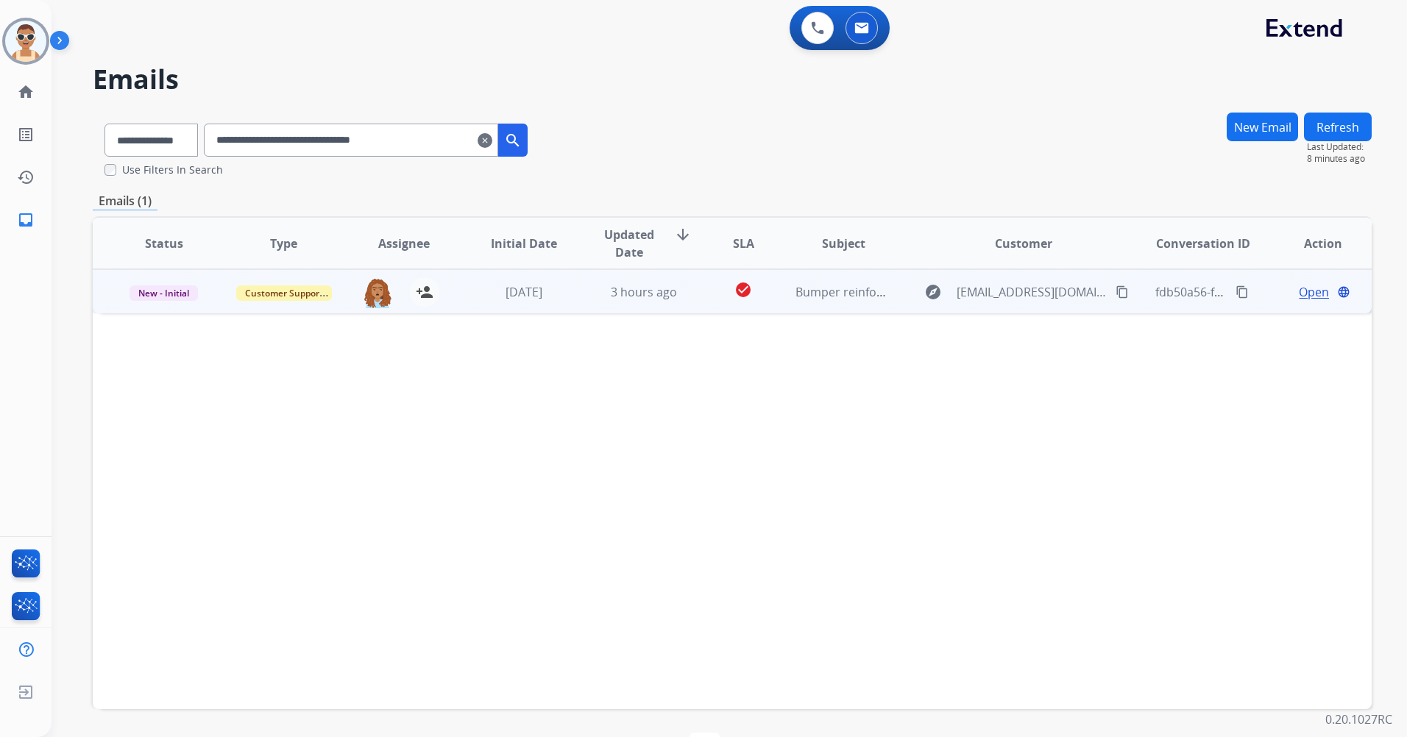
click at [1304, 291] on span "Open" at bounding box center [1314, 292] width 30 height 18
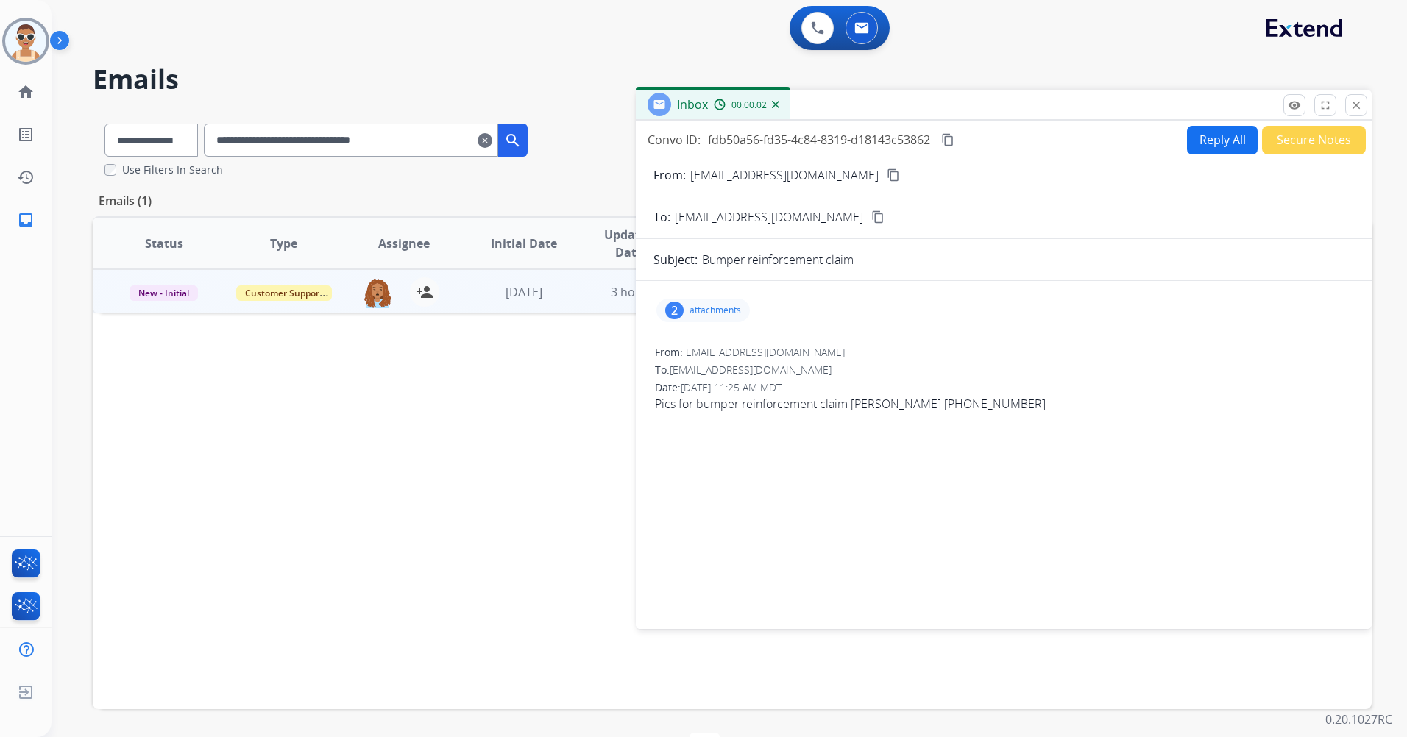
click at [726, 308] on p "attachments" at bounding box center [716, 311] width 52 height 12
click at [708, 310] on p "attachments" at bounding box center [716, 311] width 52 height 12
click at [1359, 99] on mat-icon "close" at bounding box center [1356, 105] width 13 height 13
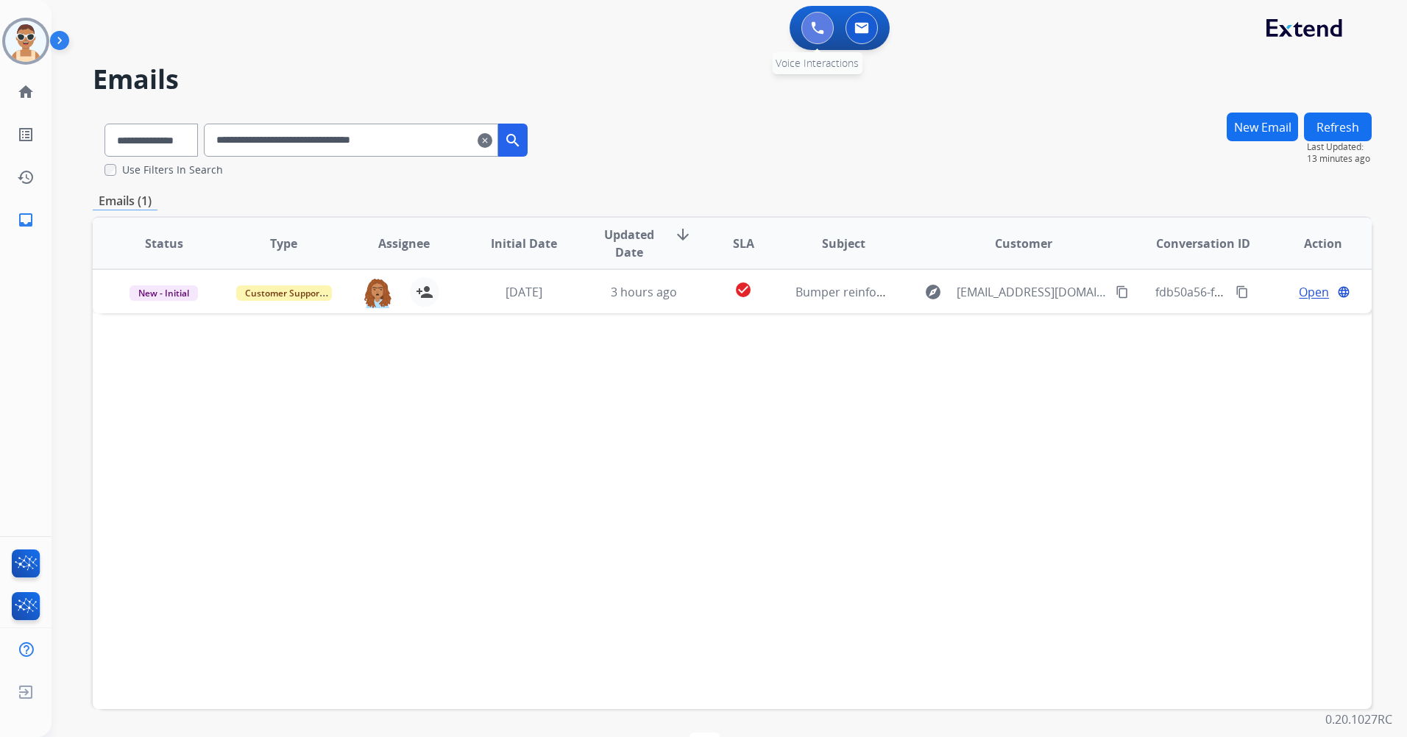
click at [817, 32] on img at bounding box center [817, 27] width 13 height 13
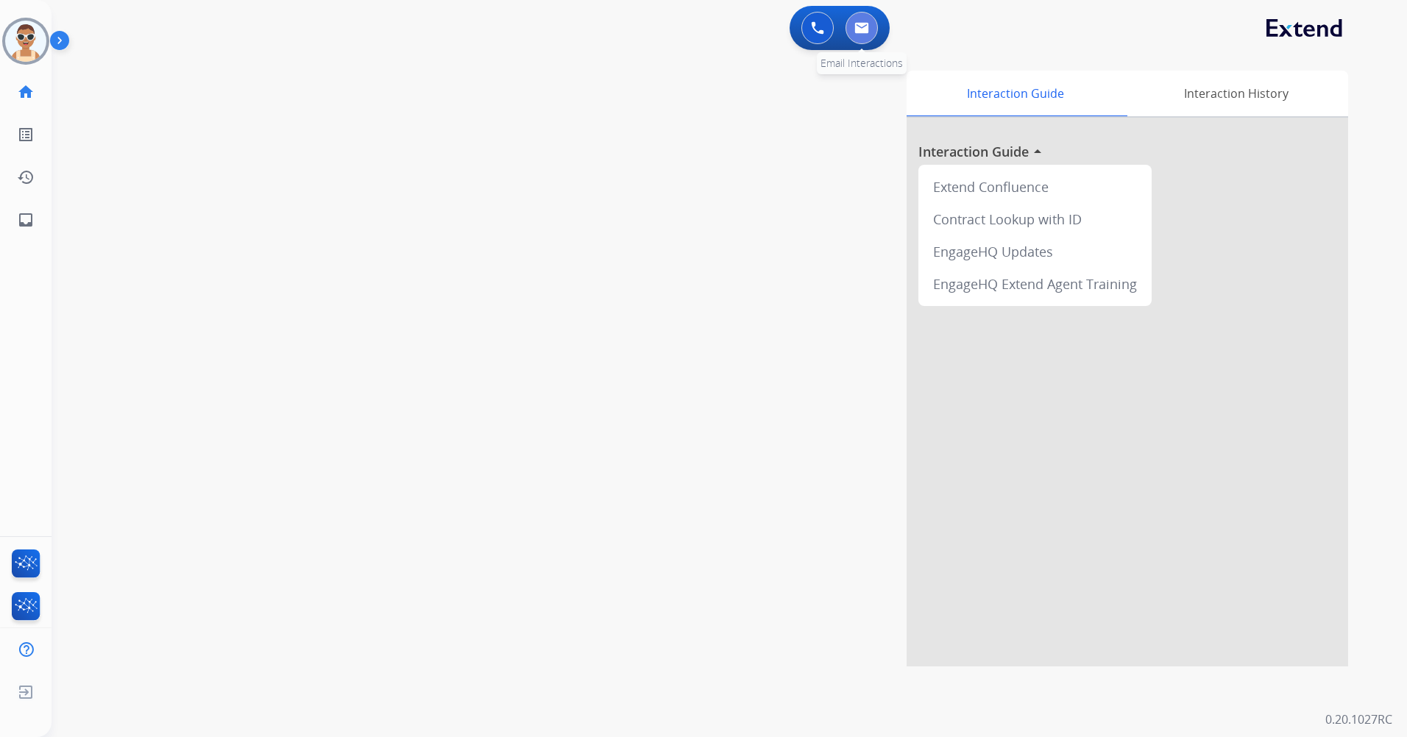
click at [871, 32] on button at bounding box center [862, 28] width 32 height 32
select select "**********"
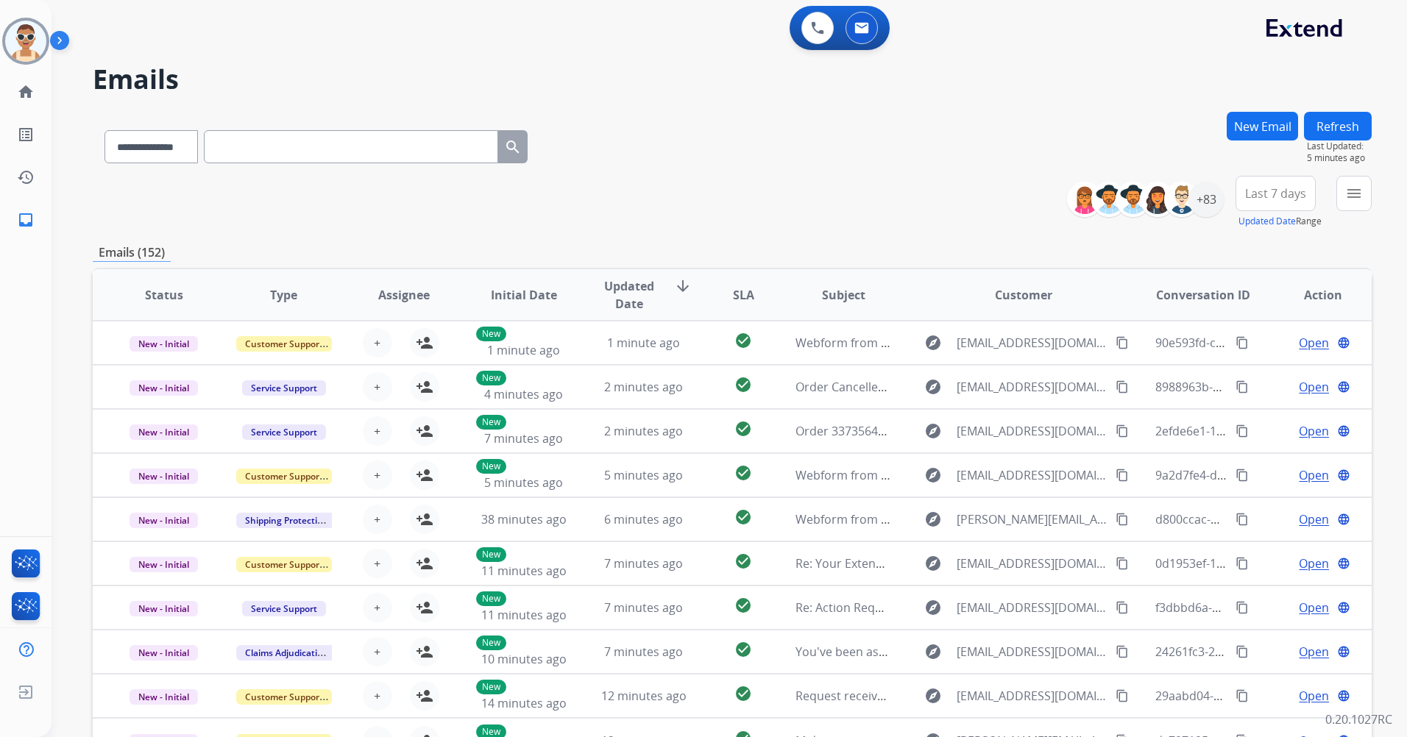
click at [283, 144] on input "text" at bounding box center [351, 146] width 294 height 33
paste input "**********"
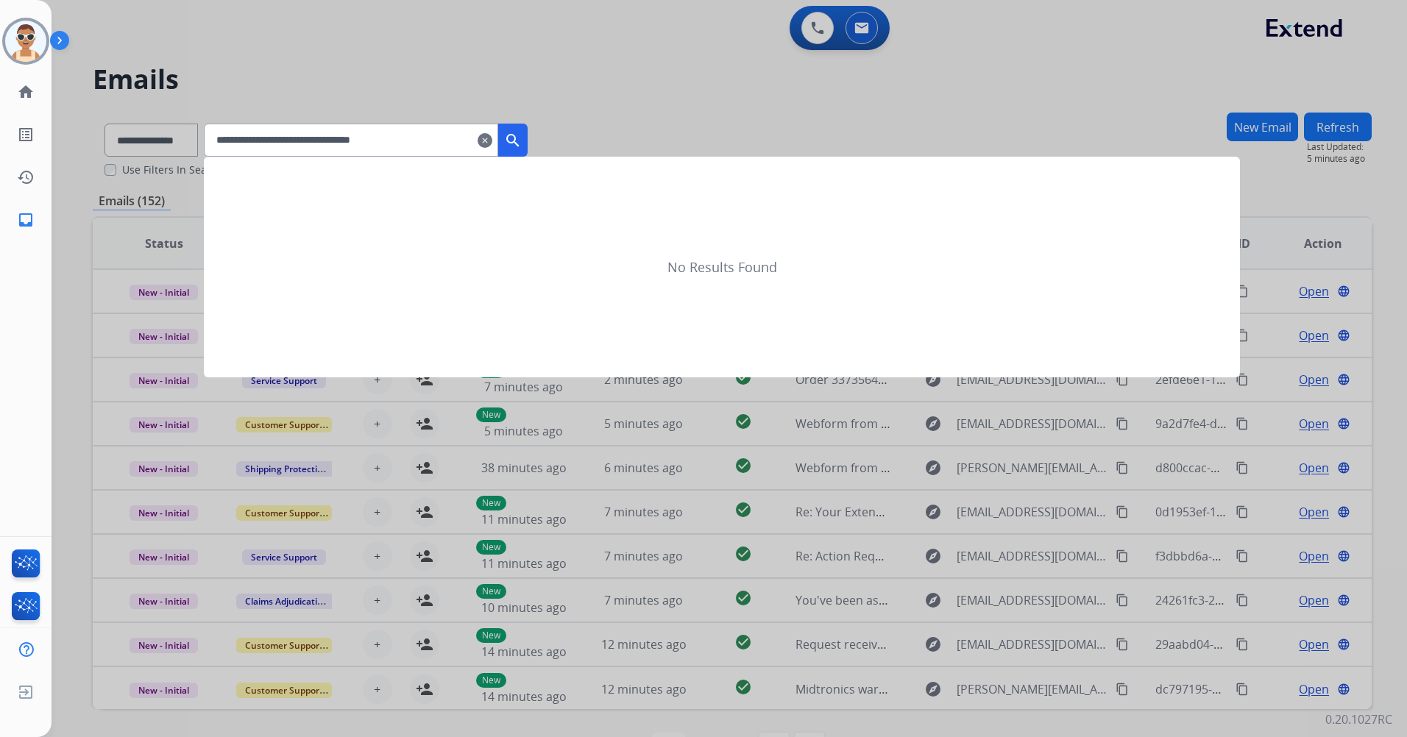
type input "**********"
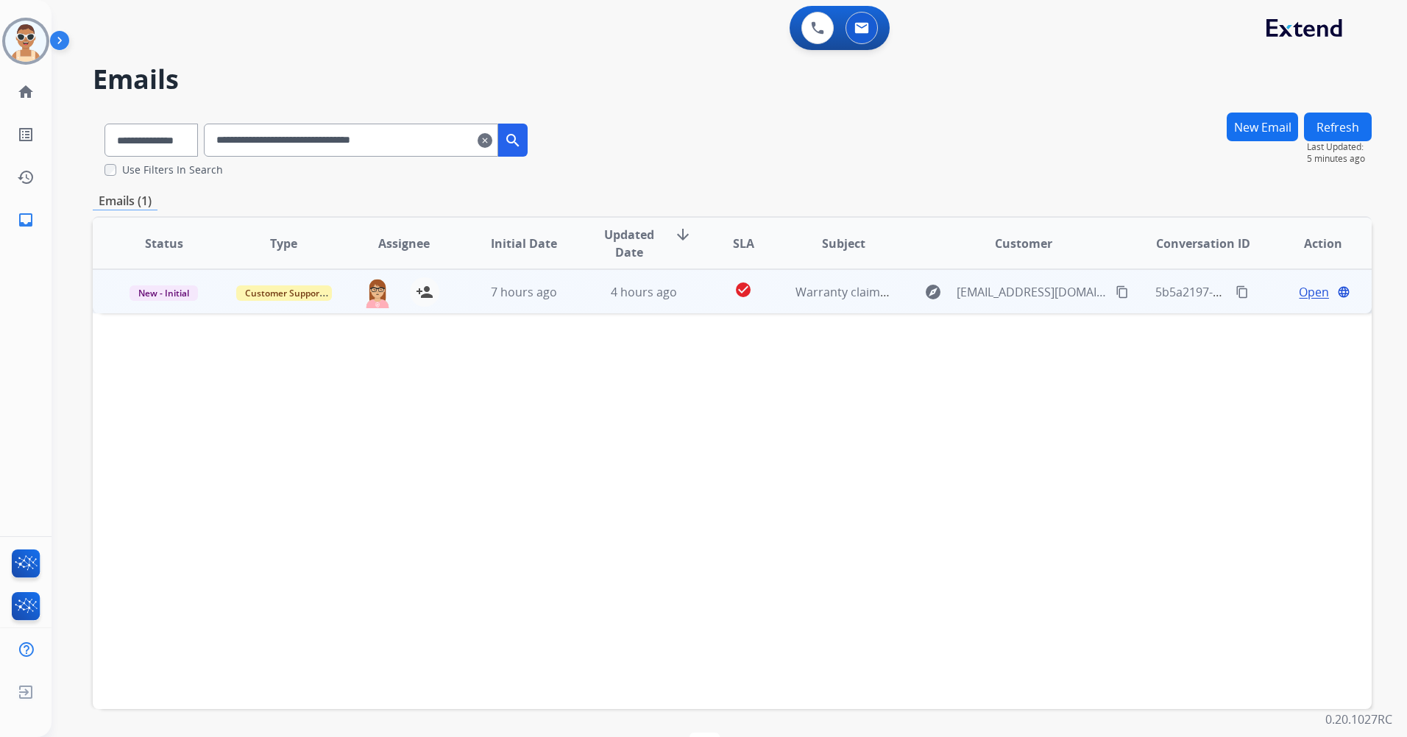
click at [1300, 295] on span "Open" at bounding box center [1314, 292] width 30 height 18
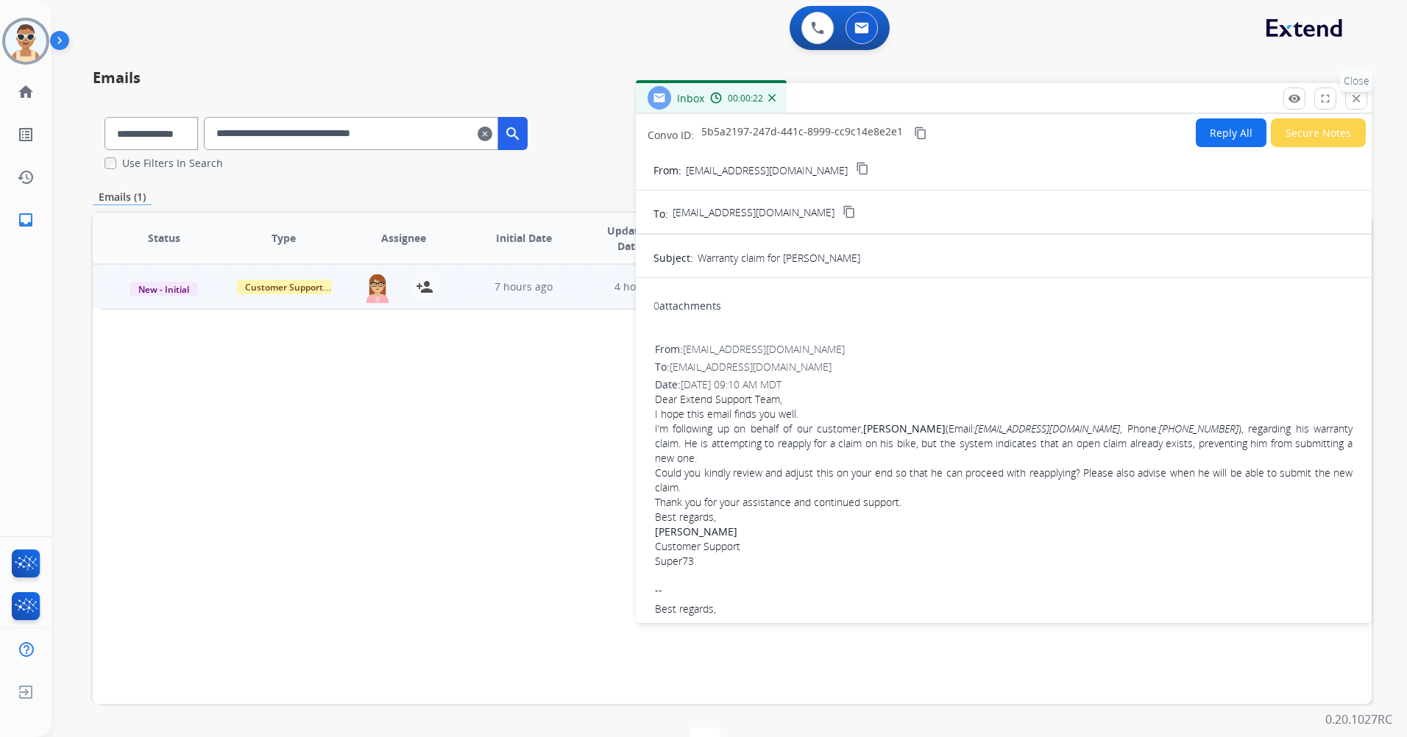
click at [1348, 98] on button "close Close" at bounding box center [1356, 99] width 22 height 22
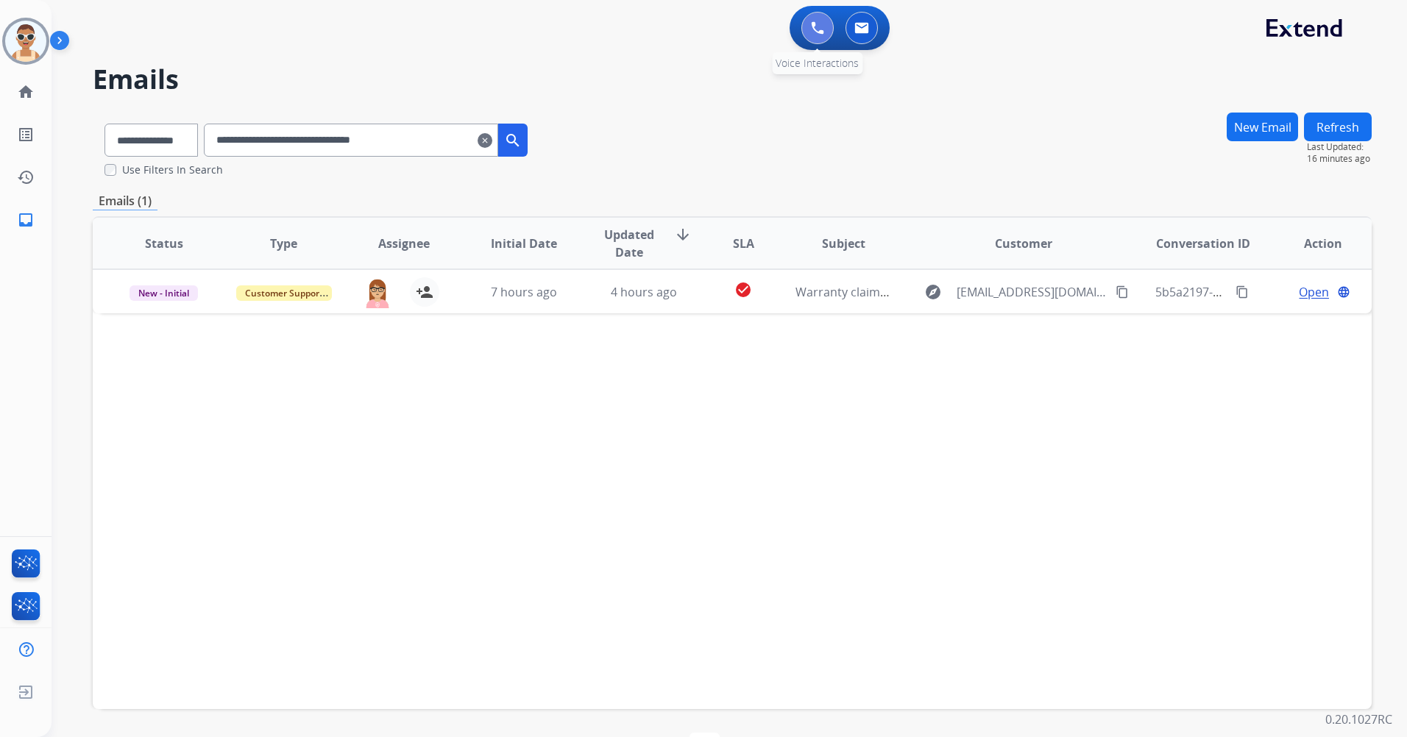
click at [811, 37] on button at bounding box center [817, 28] width 32 height 32
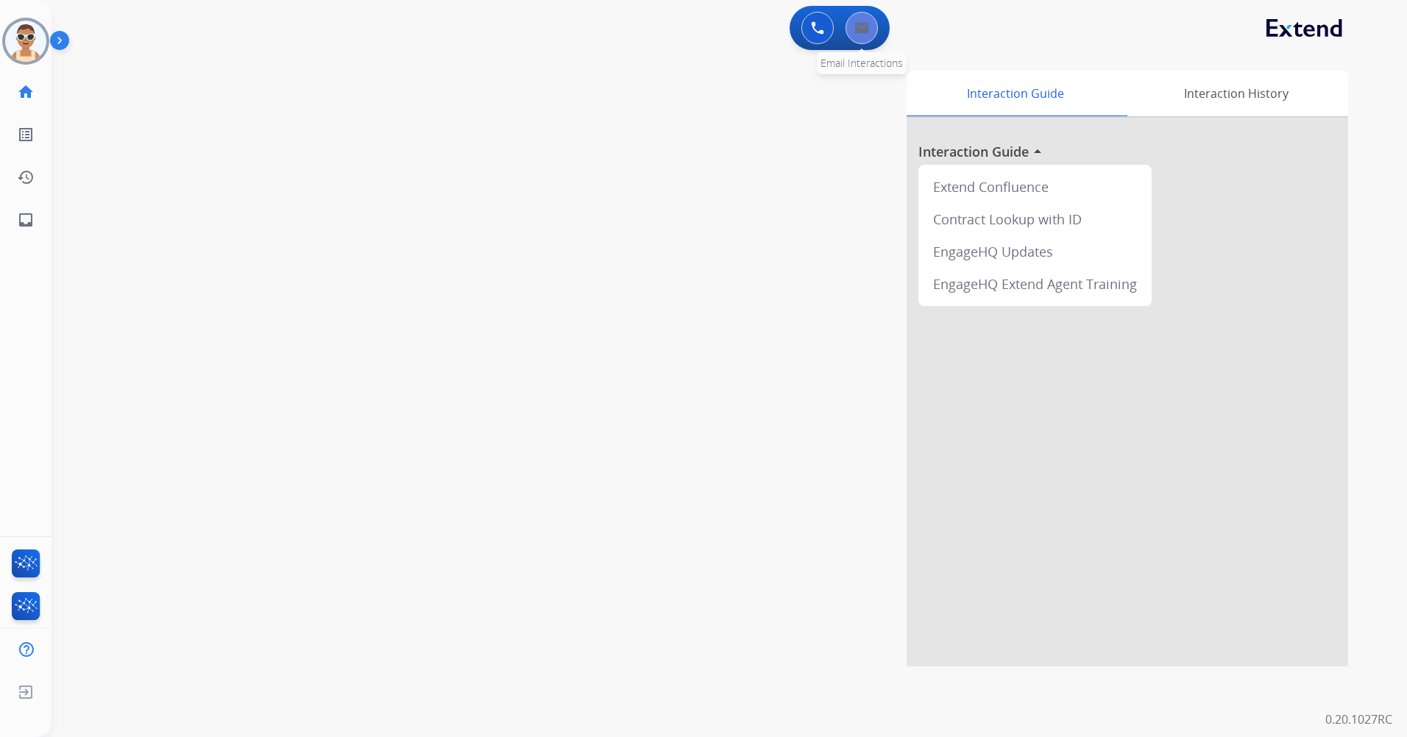
drag, startPoint x: 888, startPoint y: 33, endPoint x: 875, endPoint y: 26, distance: 14.5
click at [884, 32] on div "0 Voice Interactions 0 Email Interactions" at bounding box center [840, 28] width 100 height 44
click at [871, 24] on button at bounding box center [862, 28] width 32 height 32
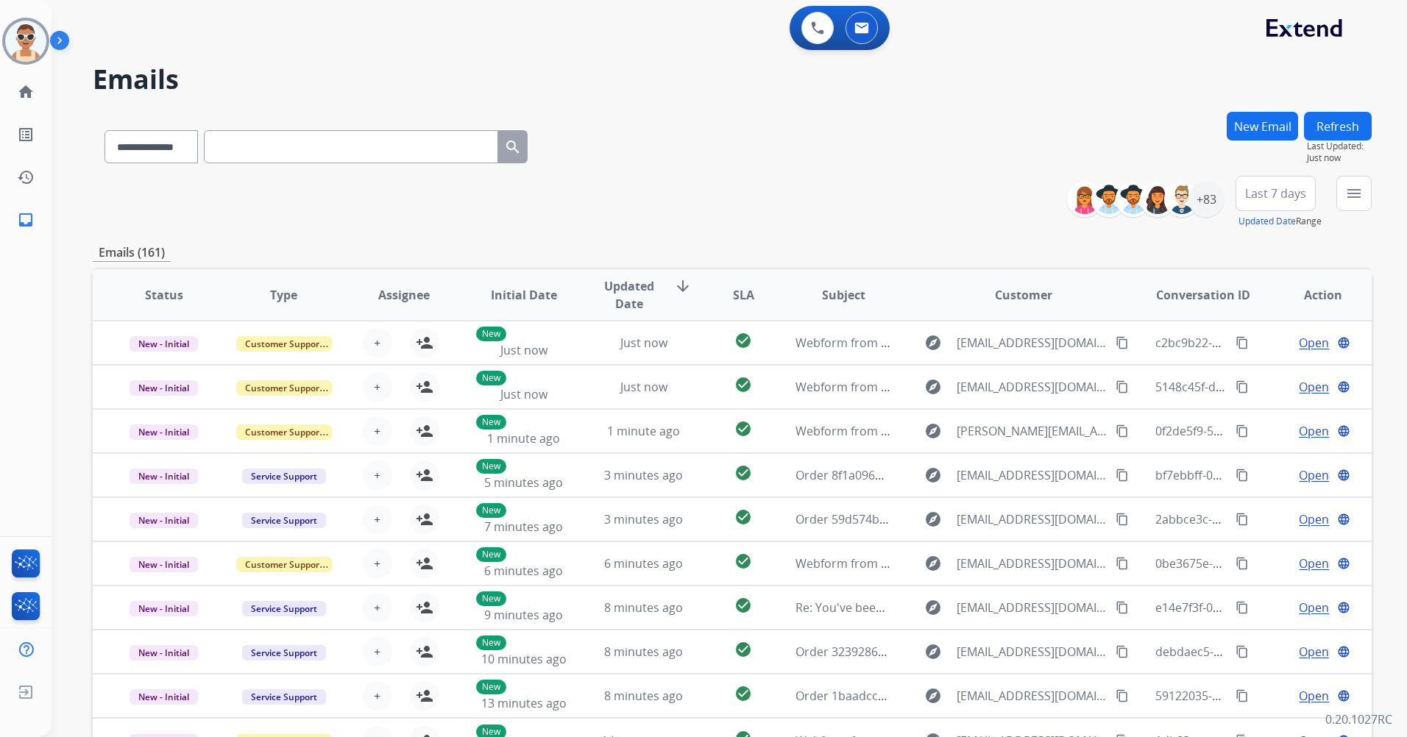
click at [337, 123] on div "**********" at bounding box center [316, 143] width 447 height 51
click at [336, 141] on input "text" at bounding box center [351, 146] width 294 height 33
paste input "**********"
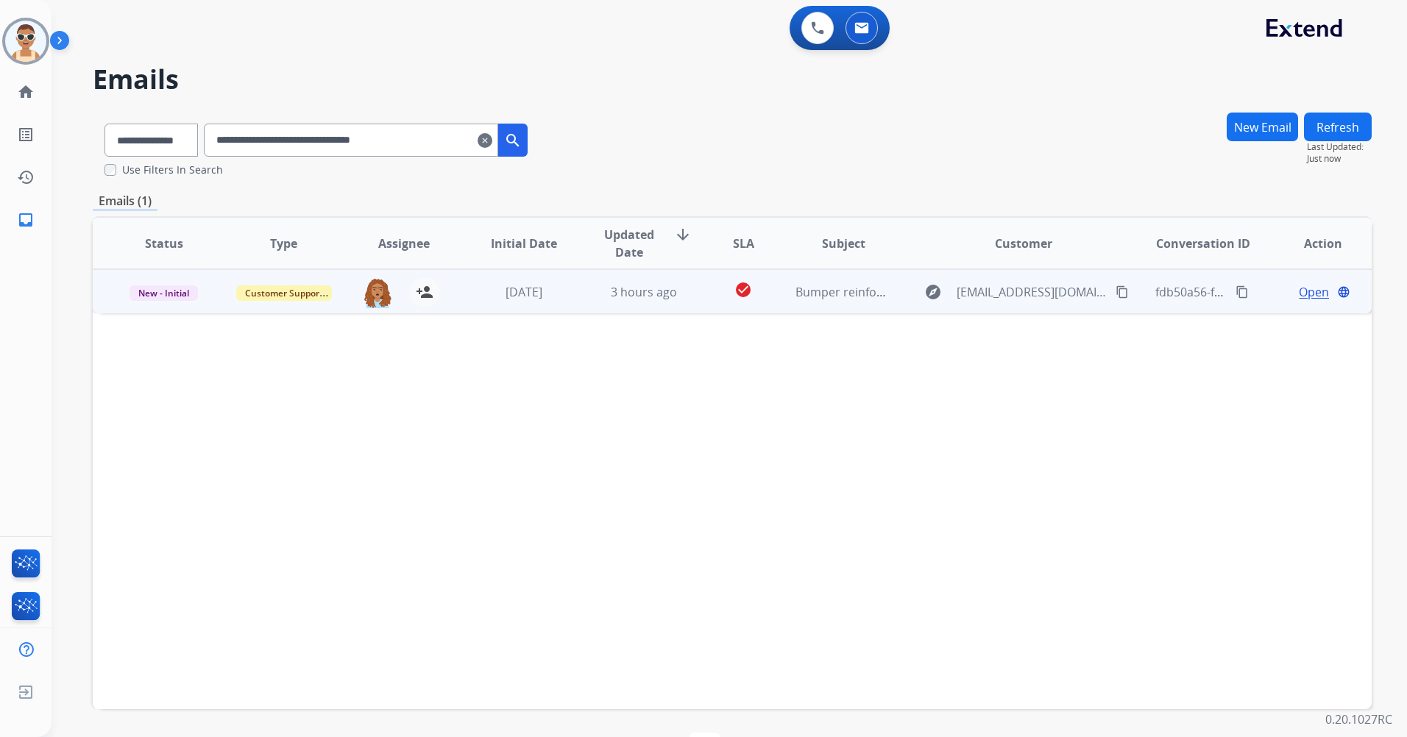
click at [1303, 296] on span "Open" at bounding box center [1314, 292] width 30 height 18
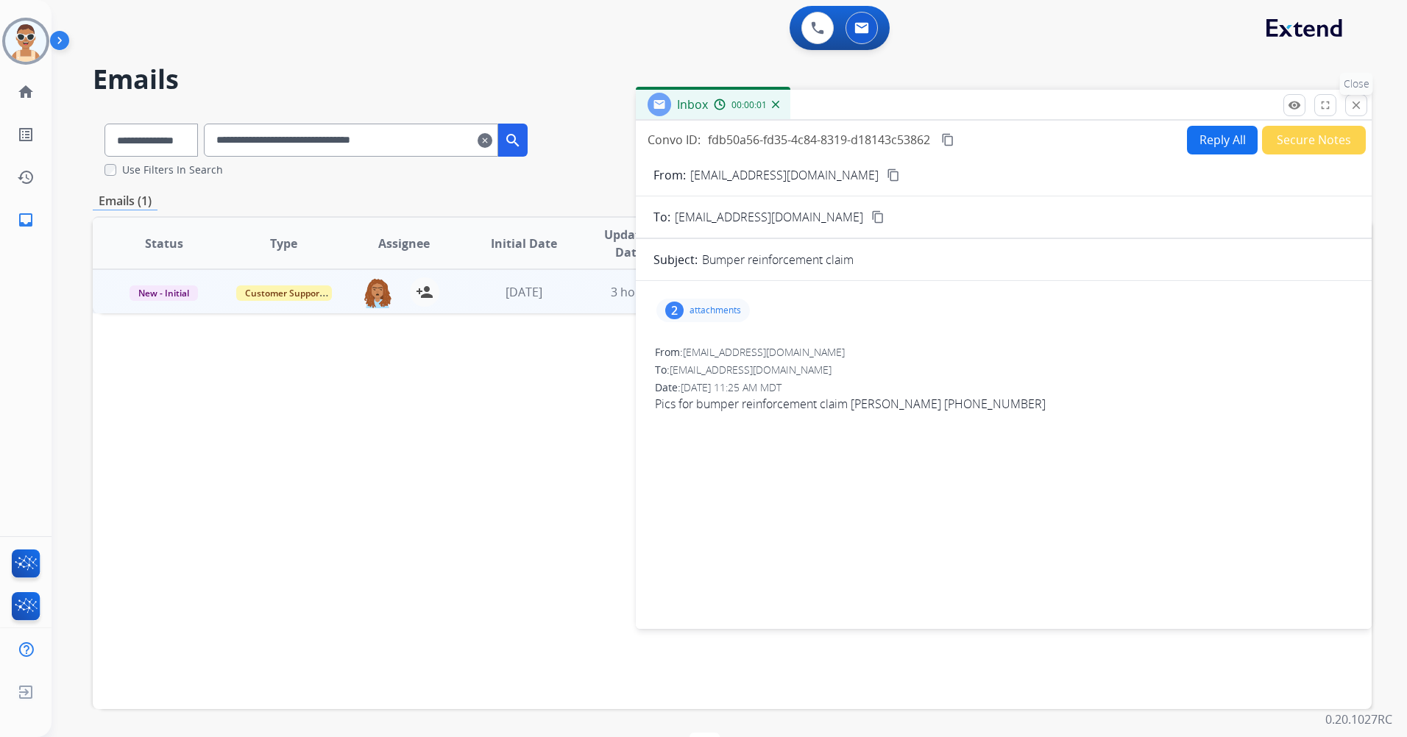
click at [1362, 102] on mat-icon "close" at bounding box center [1356, 105] width 13 height 13
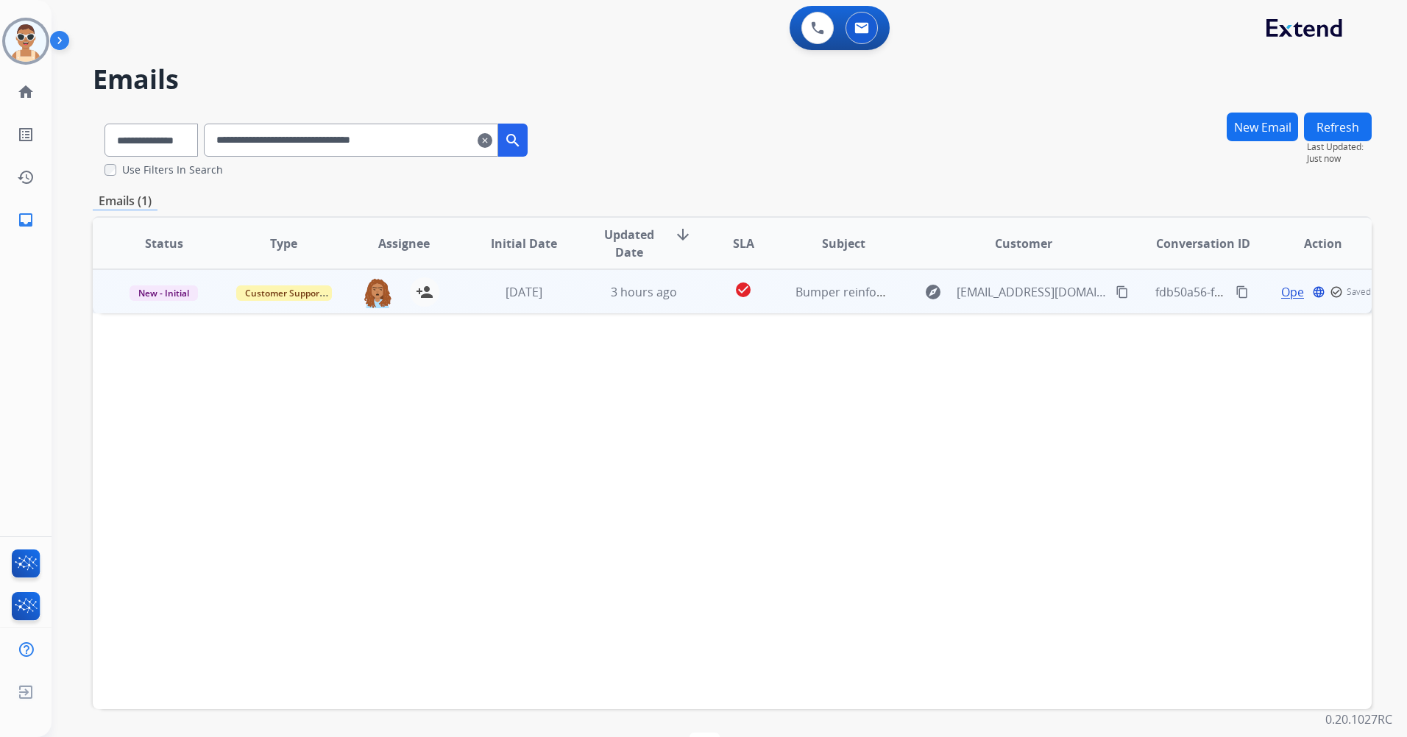
click at [1236, 290] on mat-icon "content_copy" at bounding box center [1242, 292] width 13 height 13
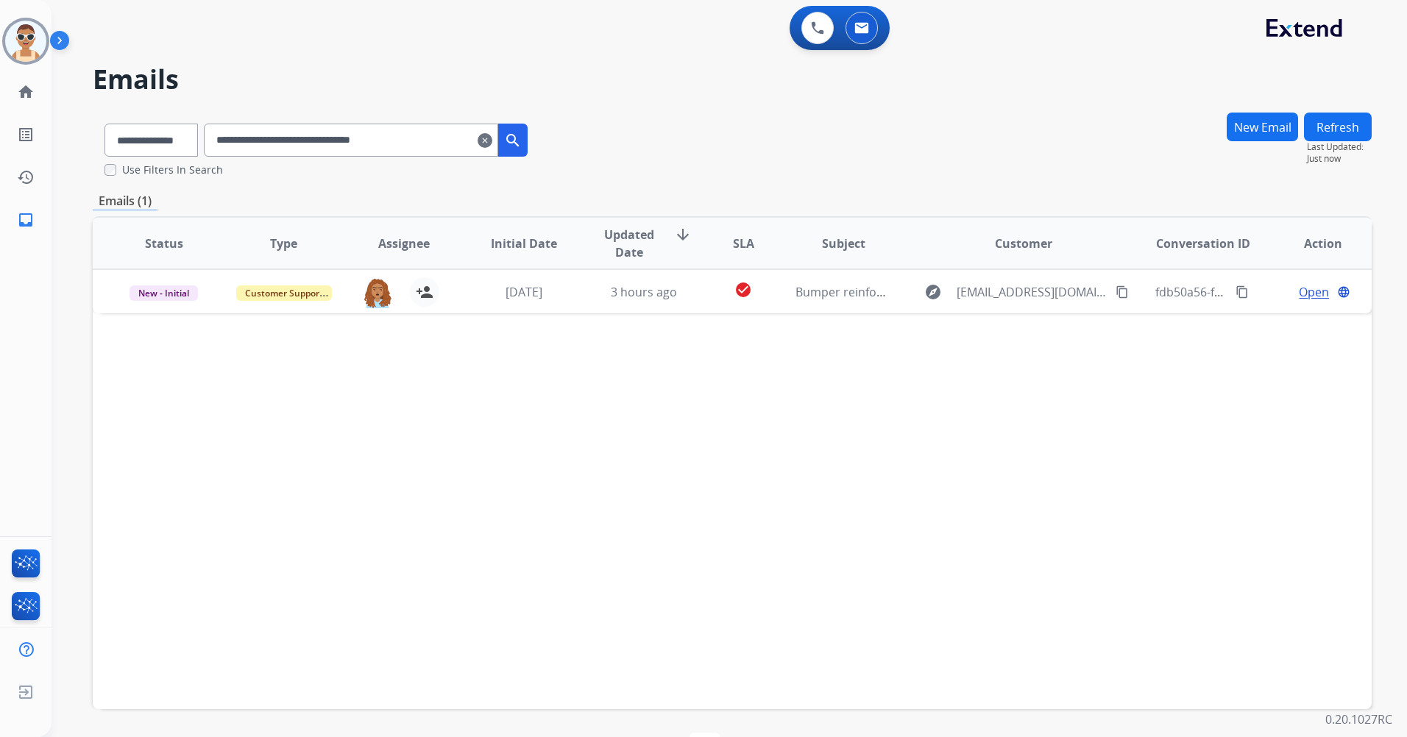
drag, startPoint x: 442, startPoint y: 144, endPoint x: 146, endPoint y: 118, distance: 297.7
click at [130, 132] on div "**********" at bounding box center [316, 137] width 447 height 51
paste input "text"
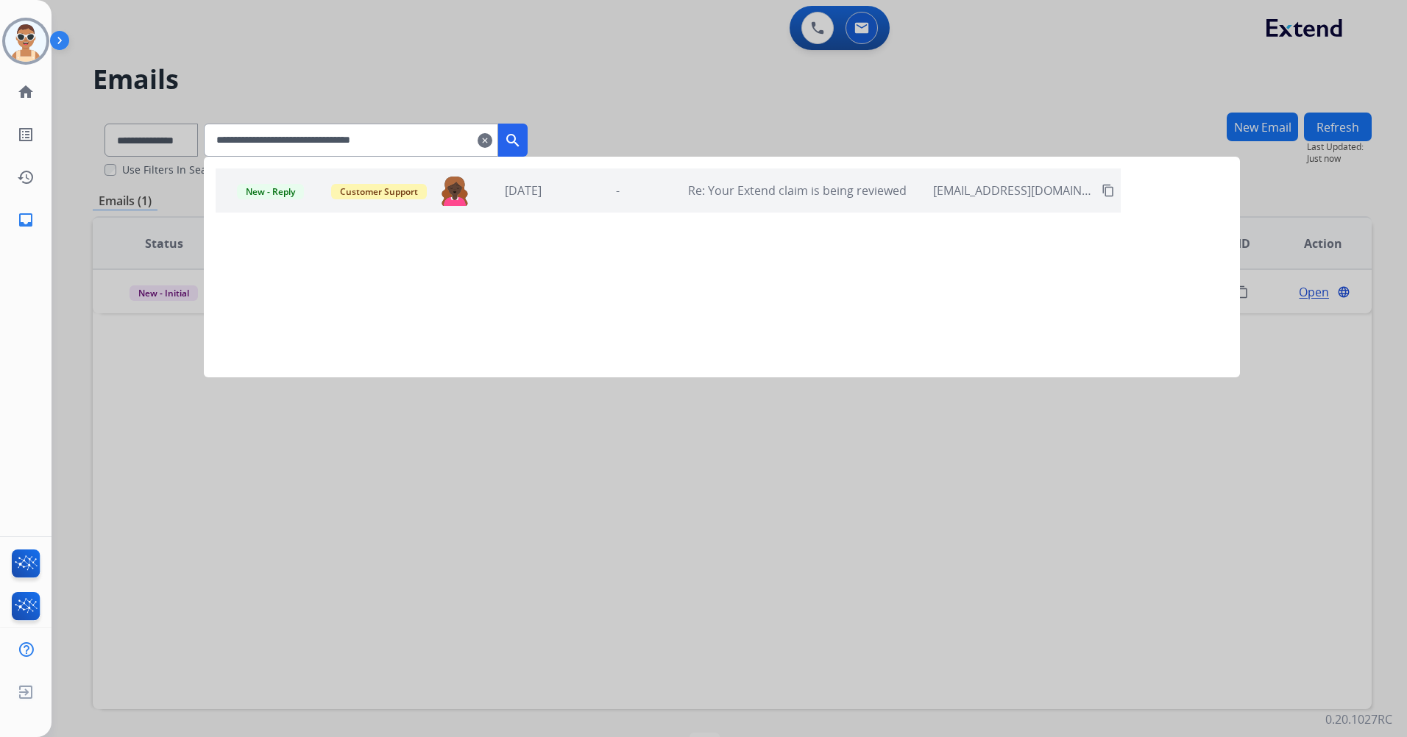
click at [655, 197] on div "-" at bounding box center [617, 191] width 87 height 18
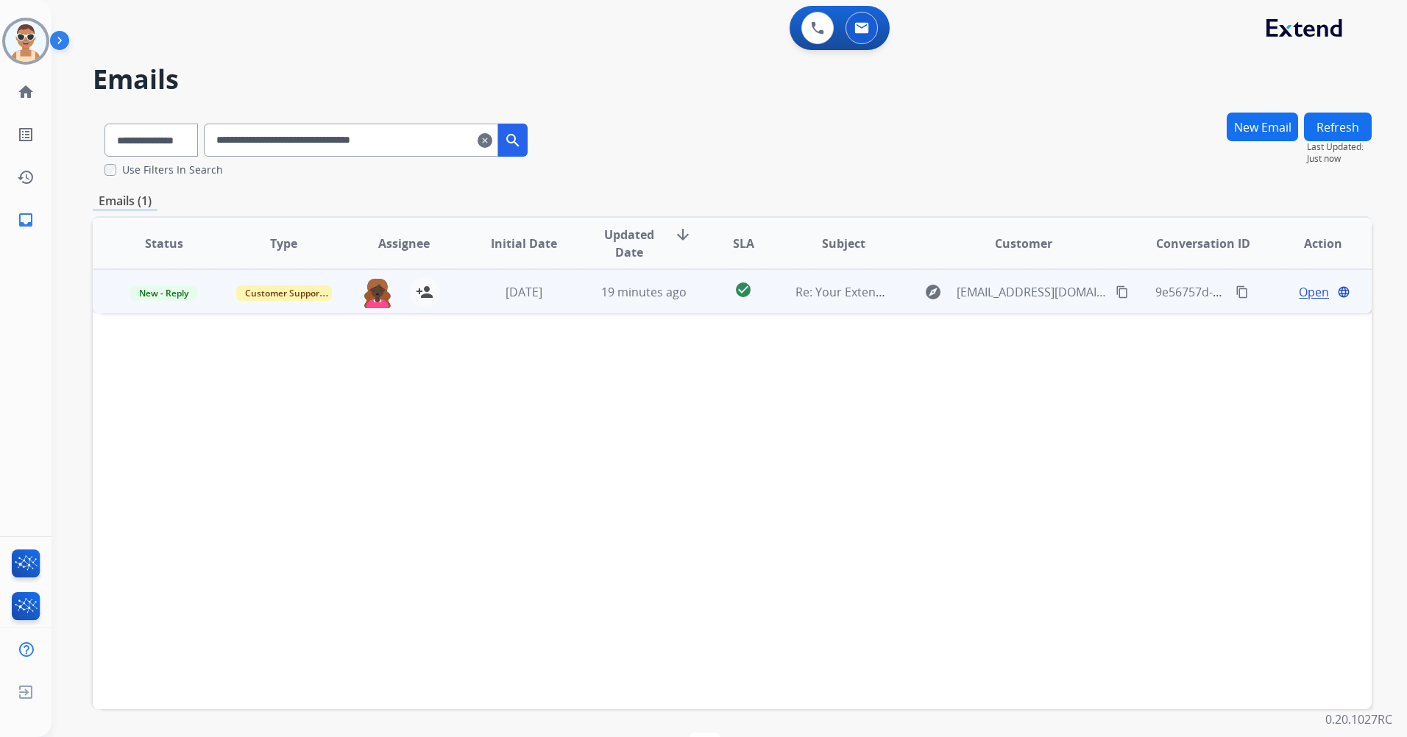
click at [1299, 291] on span "Open" at bounding box center [1314, 292] width 30 height 18
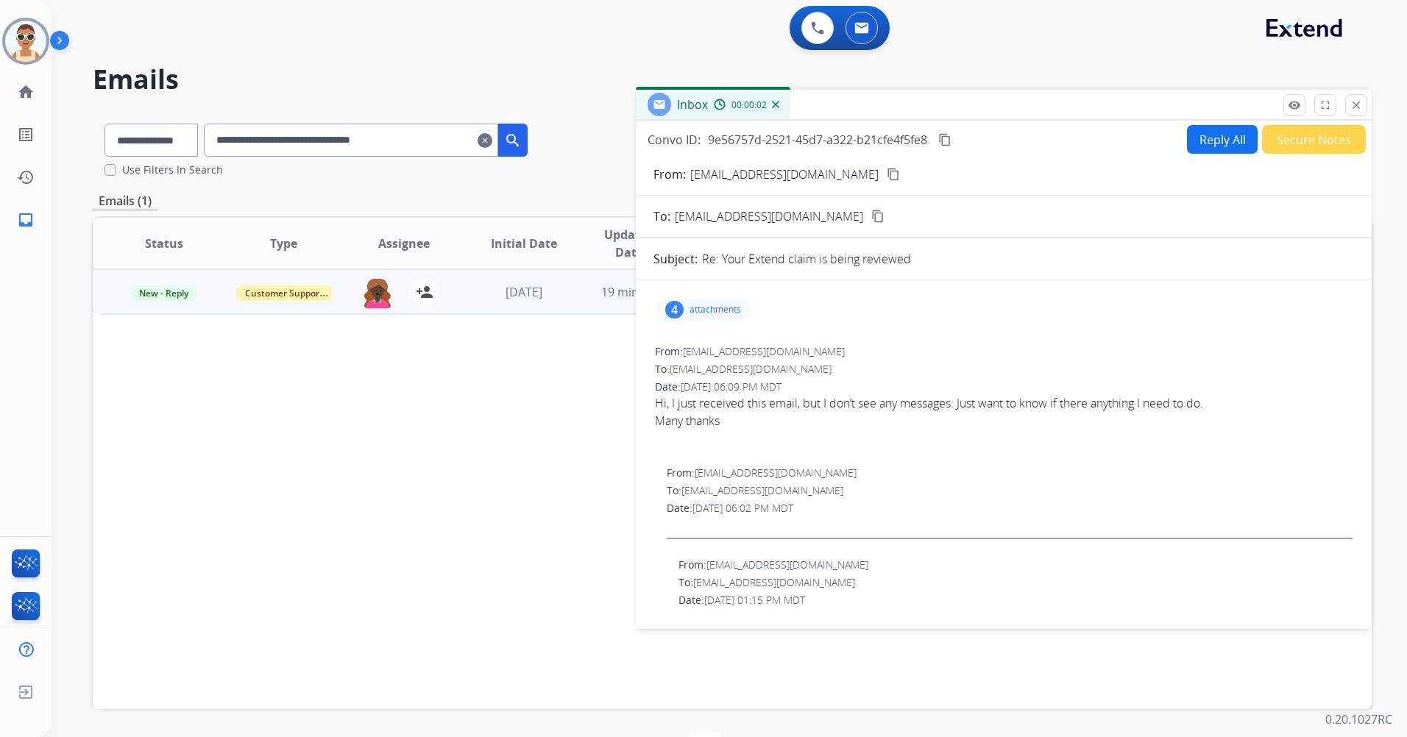
click at [1358, 99] on mat-icon "close" at bounding box center [1356, 105] width 13 height 13
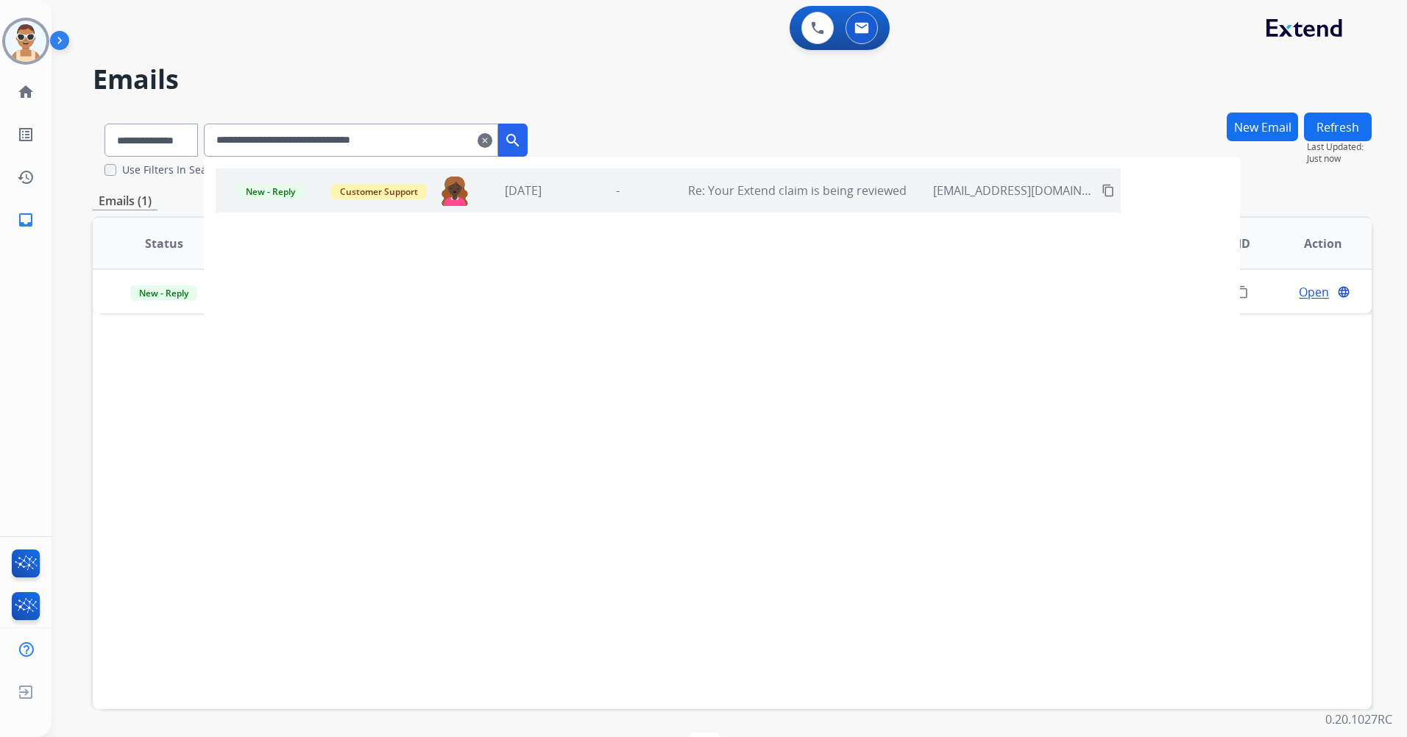
drag, startPoint x: 438, startPoint y: 144, endPoint x: 193, endPoint y: 99, distance: 249.0
click at [152, 130] on div "**********" at bounding box center [316, 137] width 447 height 51
paste input "text"
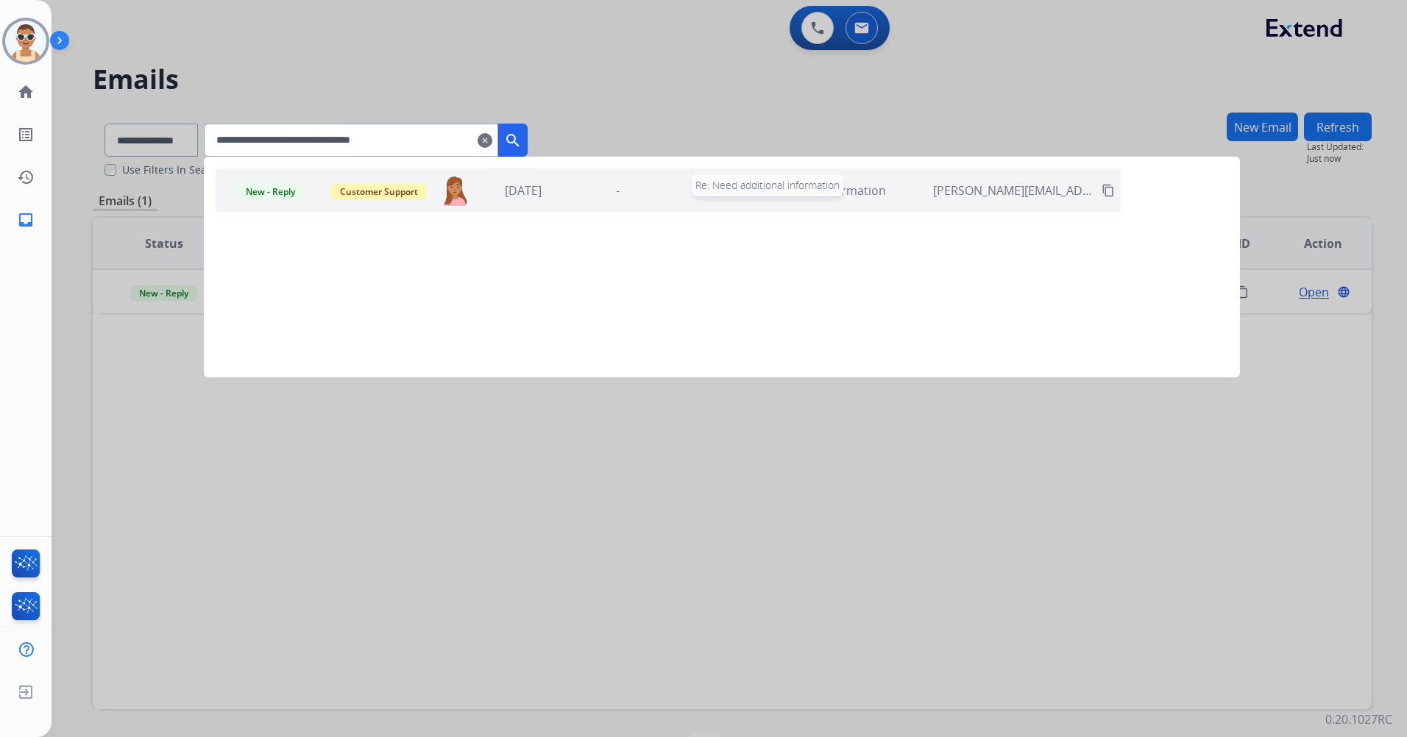
click at [698, 193] on div "Re: Need additional information" at bounding box center [797, 191] width 258 height 18
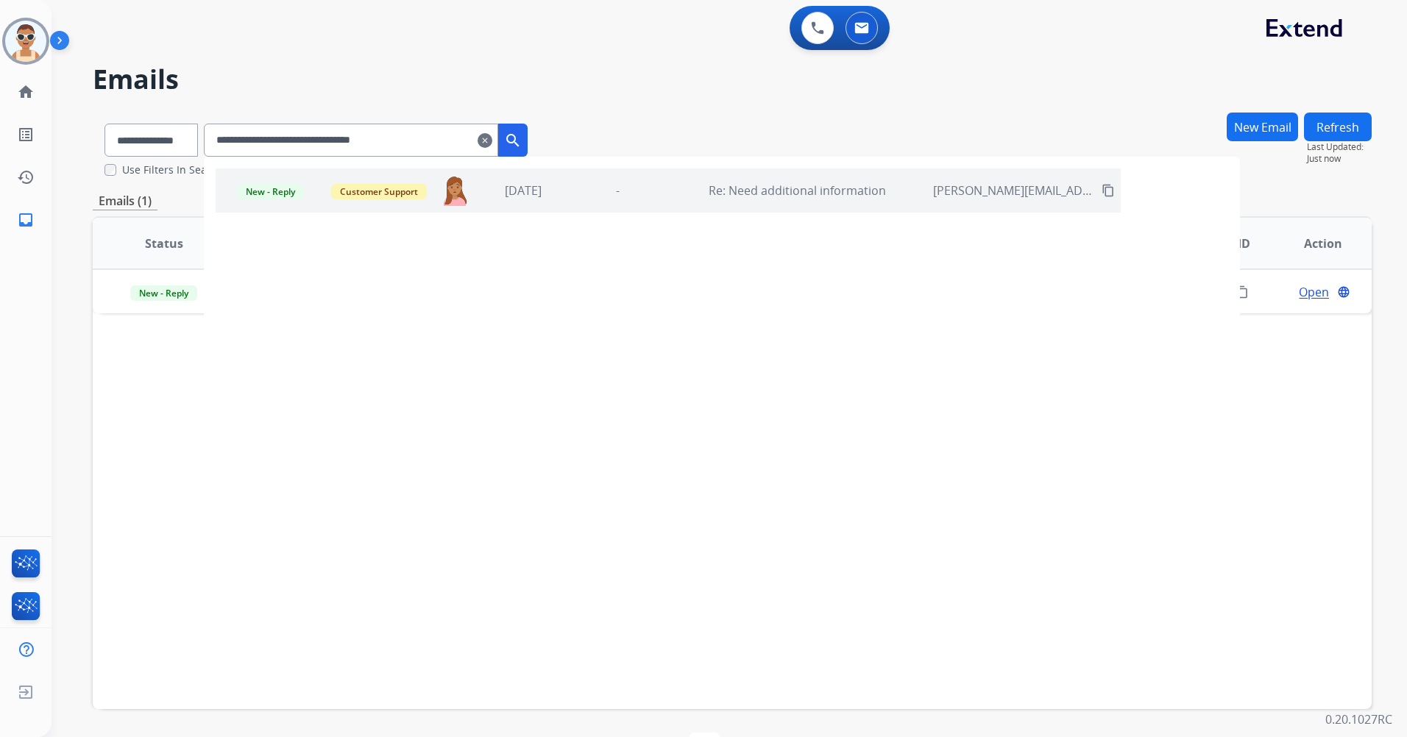
drag, startPoint x: 450, startPoint y: 143, endPoint x: 111, endPoint y: 102, distance: 341.8
click at [77, 121] on div "**********" at bounding box center [712, 419] width 1320 height 733
paste input "text"
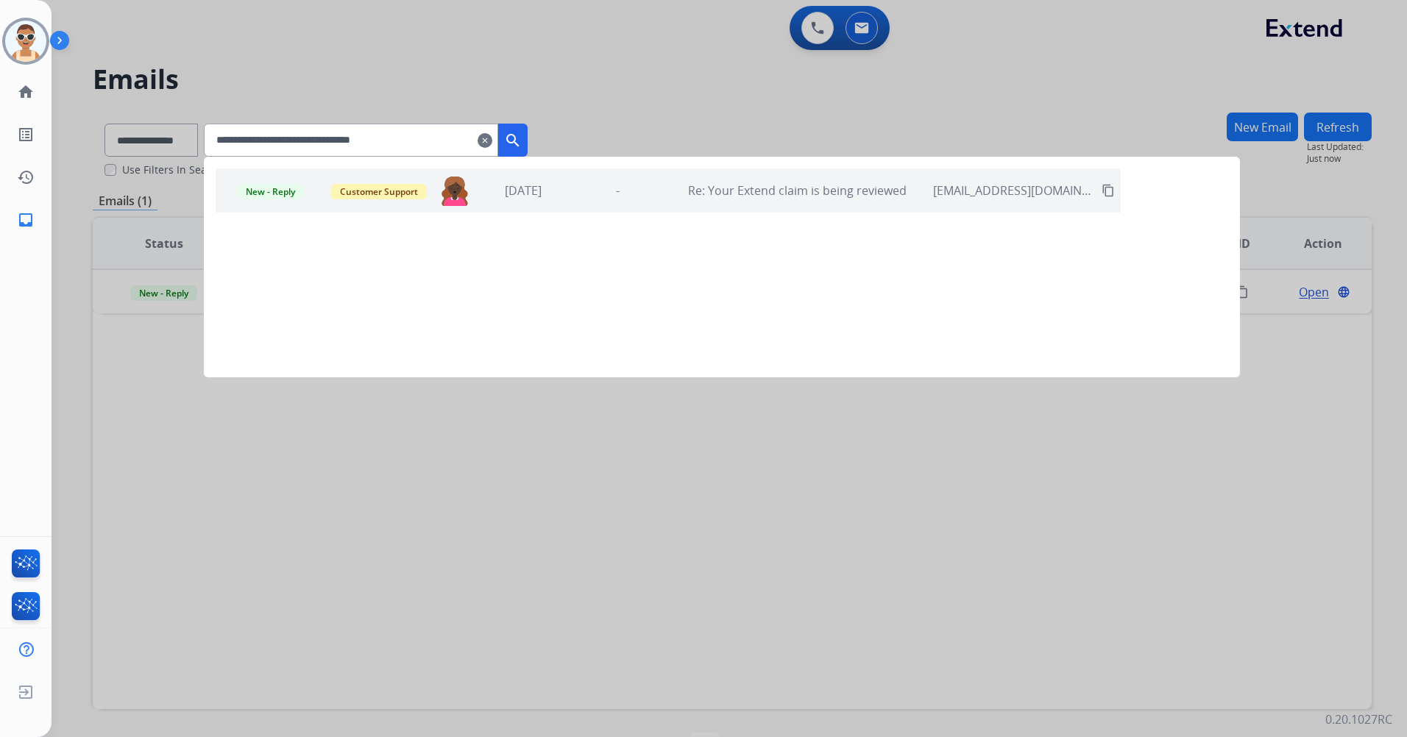
type input "**********"
drag, startPoint x: 756, startPoint y: 462, endPoint x: 1147, endPoint y: 461, distance: 390.8
click at [757, 462] on div at bounding box center [703, 368] width 1407 height 737
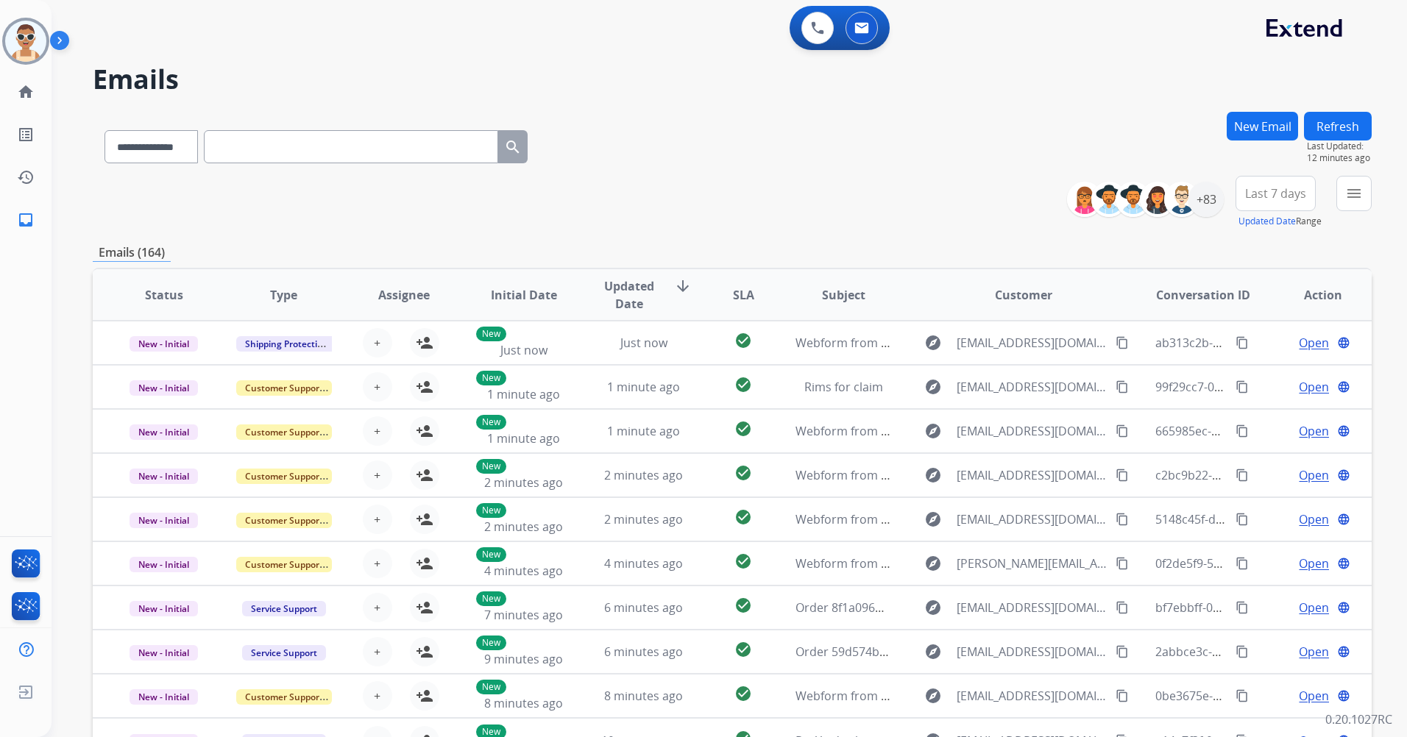
click at [292, 149] on input "text" at bounding box center [351, 146] width 294 height 33
paste input "**********"
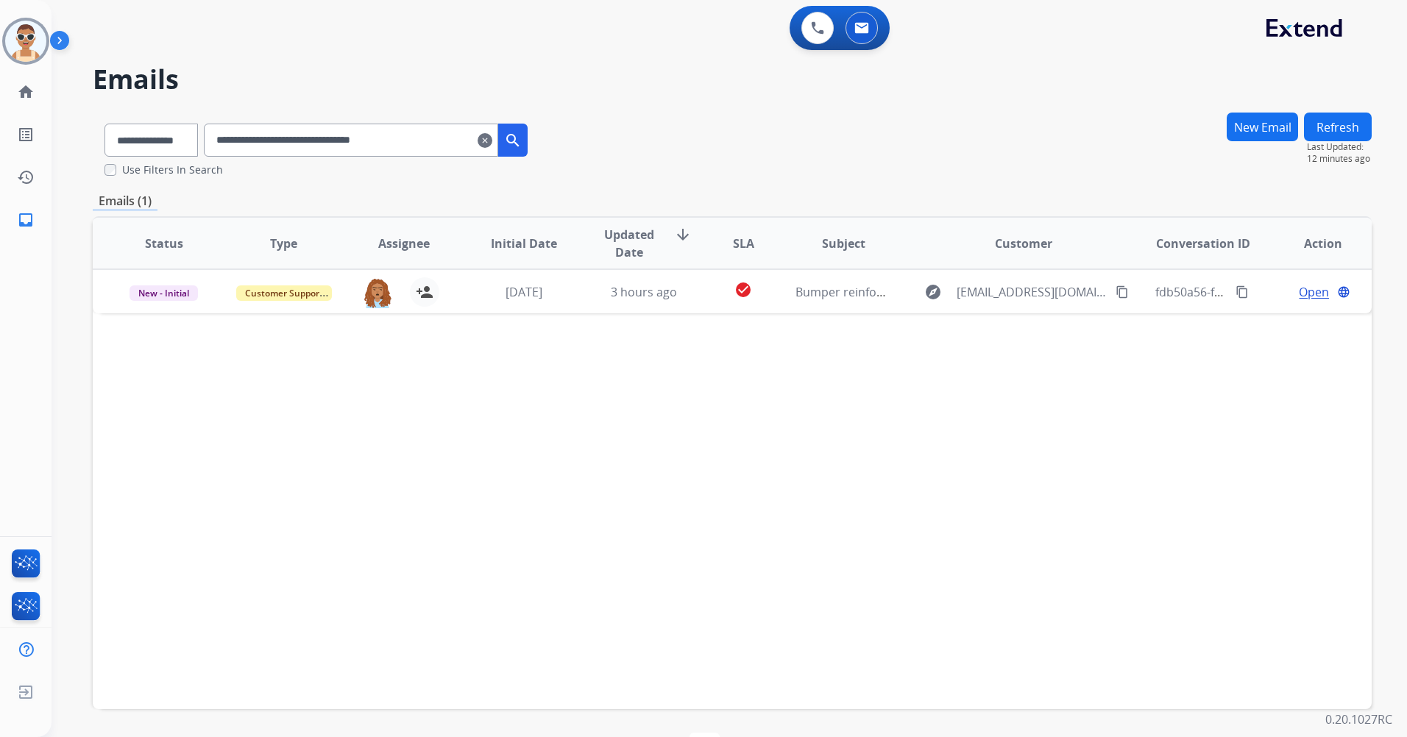
drag, startPoint x: 355, startPoint y: 141, endPoint x: 258, endPoint y: 113, distance: 101.8
click at [239, 136] on input "**********" at bounding box center [351, 140] width 294 height 33
click at [342, 68] on h2 "Emails" at bounding box center [732, 79] width 1279 height 29
drag, startPoint x: 217, startPoint y: 145, endPoint x: 132, endPoint y: 144, distance: 85.4
click at [133, 145] on div "**********" at bounding box center [316, 137] width 447 height 51
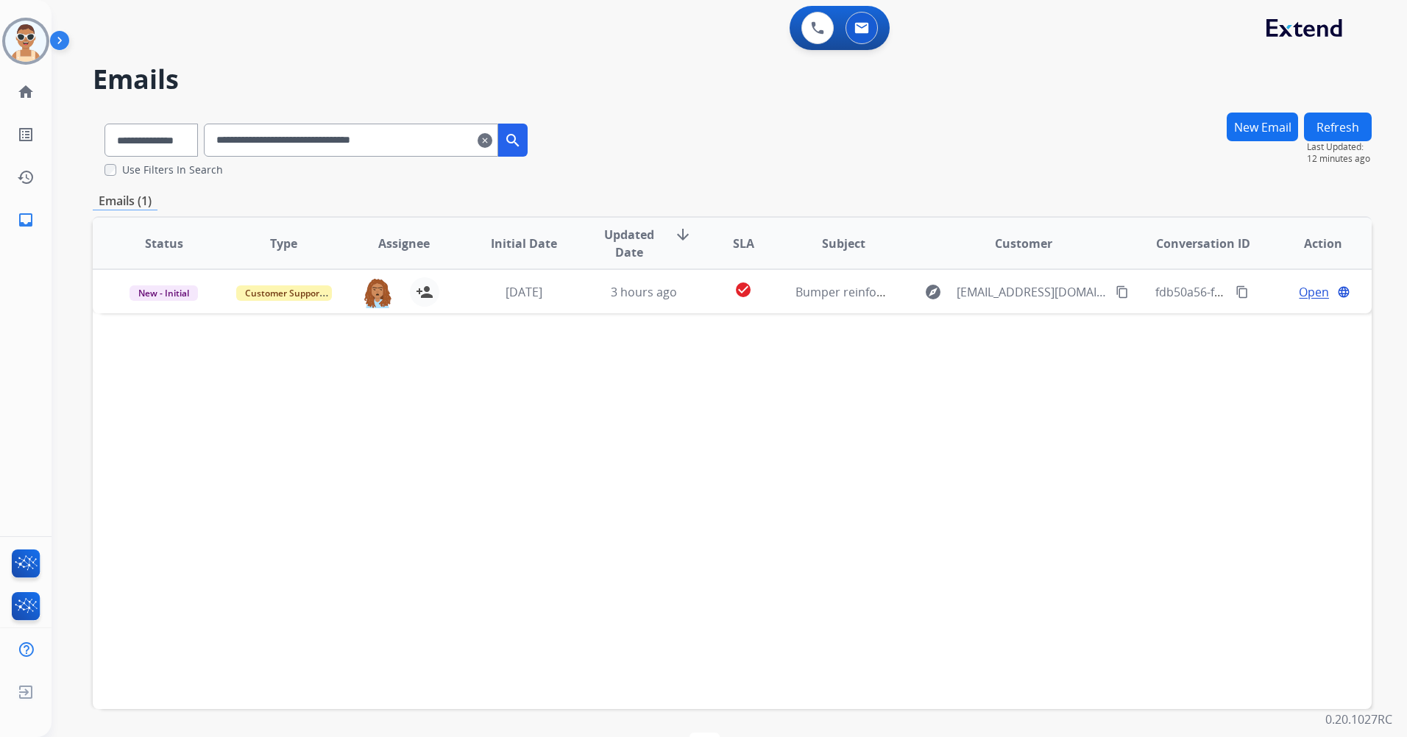
paste input "text"
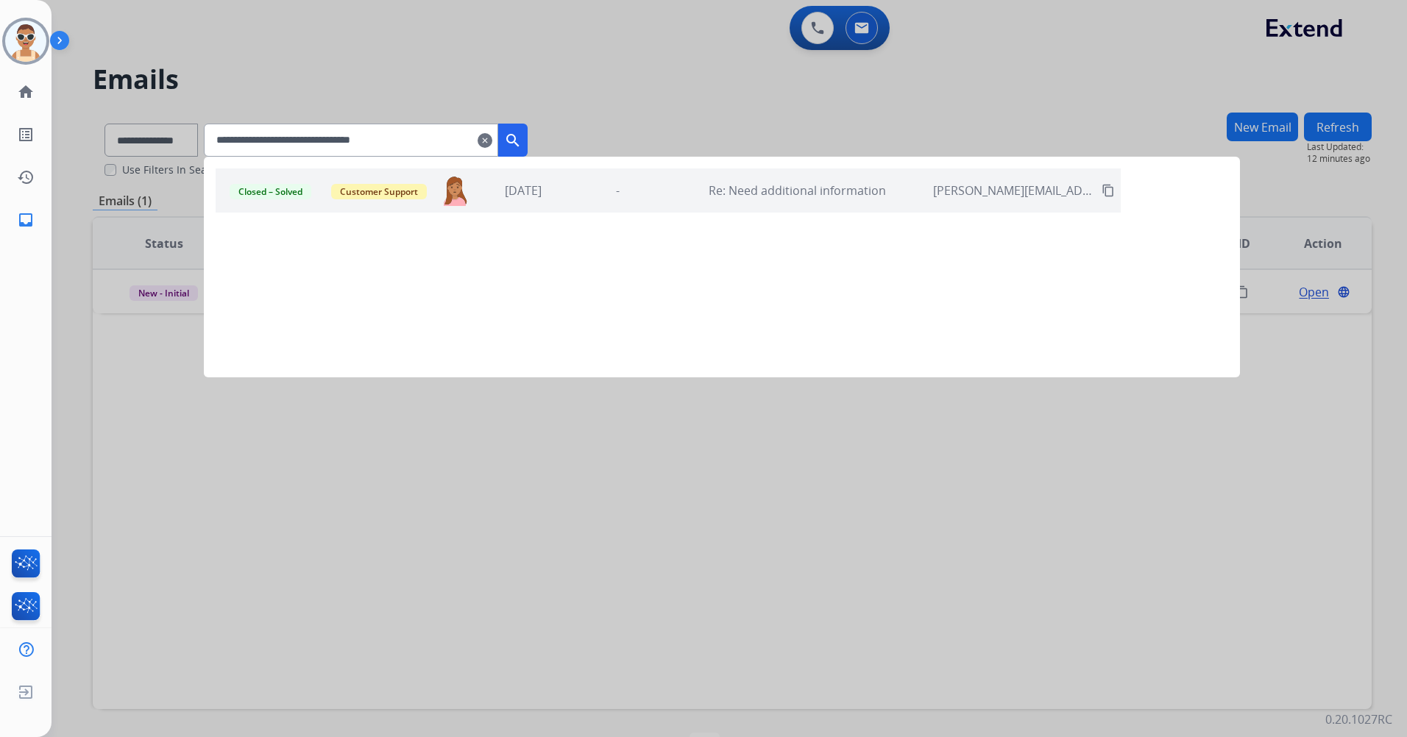
click at [689, 204] on div "Closed – Solved Customer Support [PERSON_NAME][EMAIL_ADDRESS][DOMAIN_NAME] [DAT…" at bounding box center [668, 191] width 905 height 44
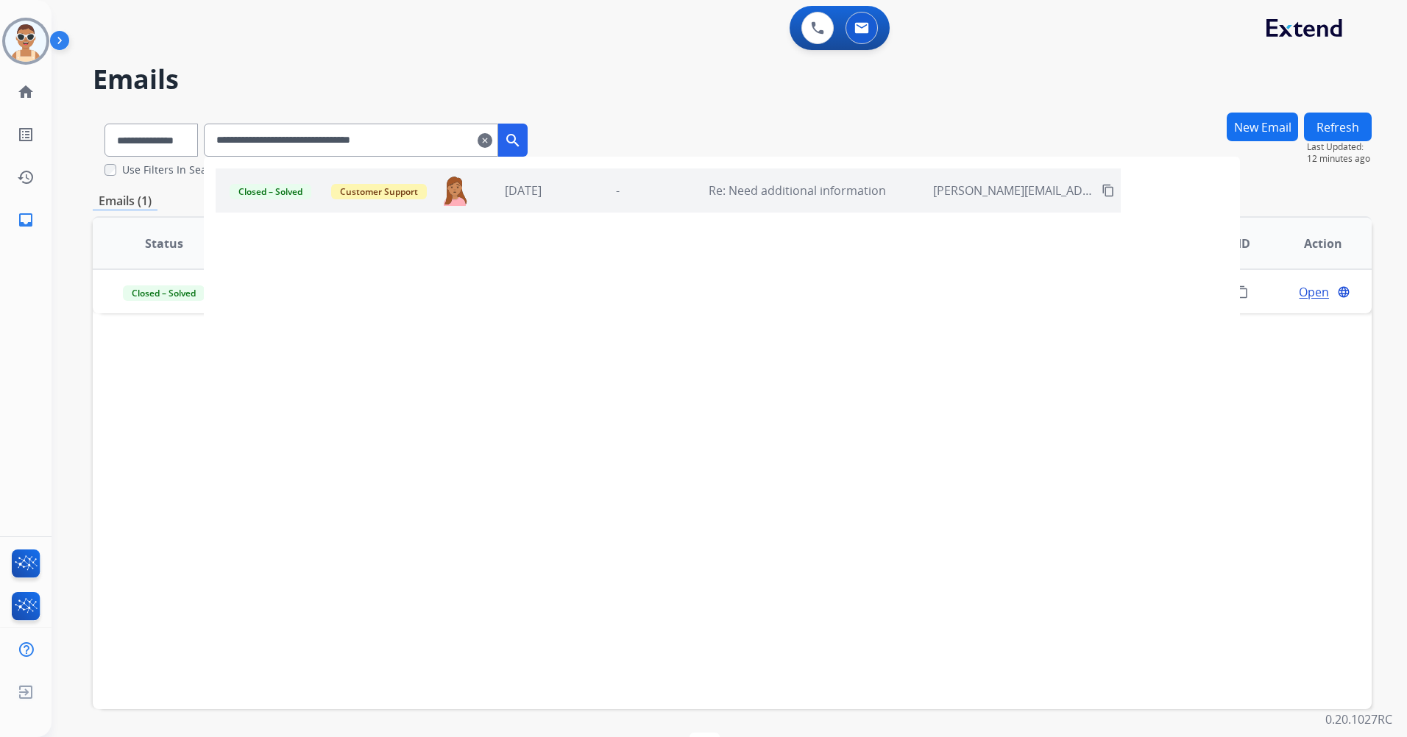
drag, startPoint x: 438, startPoint y: 141, endPoint x: 194, endPoint y: 148, distance: 243.7
click at [174, 163] on div "**********" at bounding box center [316, 145] width 447 height 66
paste input "text"
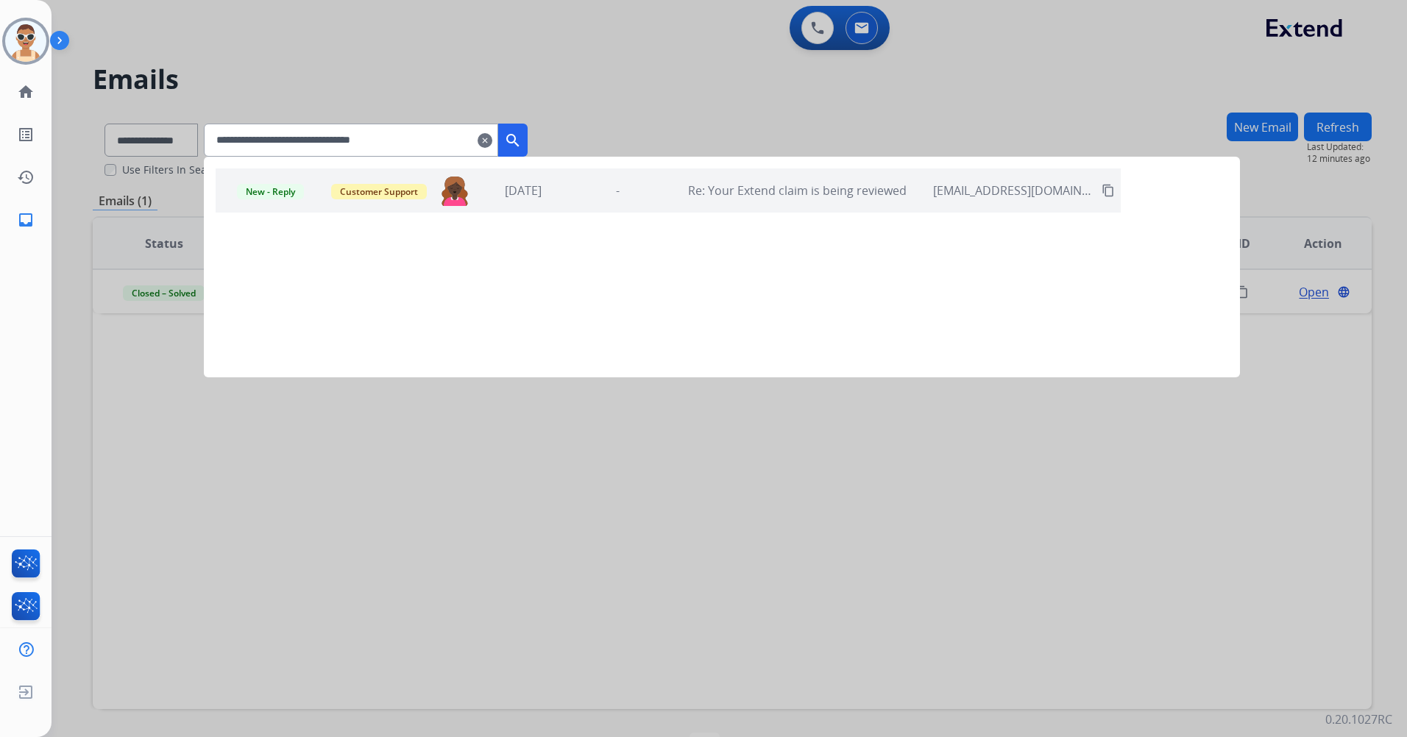
type input "**********"
click at [661, 199] on div "New - Reply Customer Support [EMAIL_ADDRESS][PERSON_NAME][DOMAIN_NAME] [DATE] -…" at bounding box center [668, 191] width 905 height 44
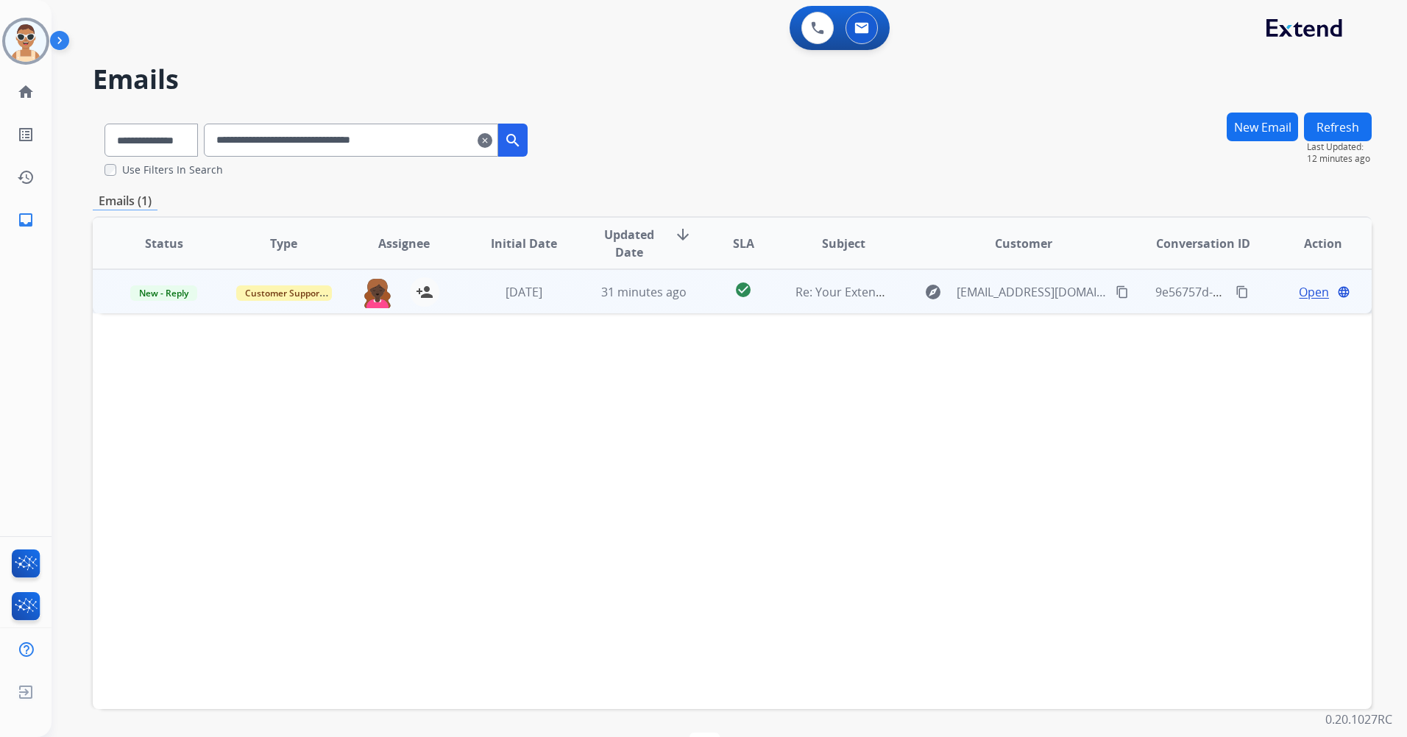
click at [1307, 294] on span "Open" at bounding box center [1314, 292] width 30 height 18
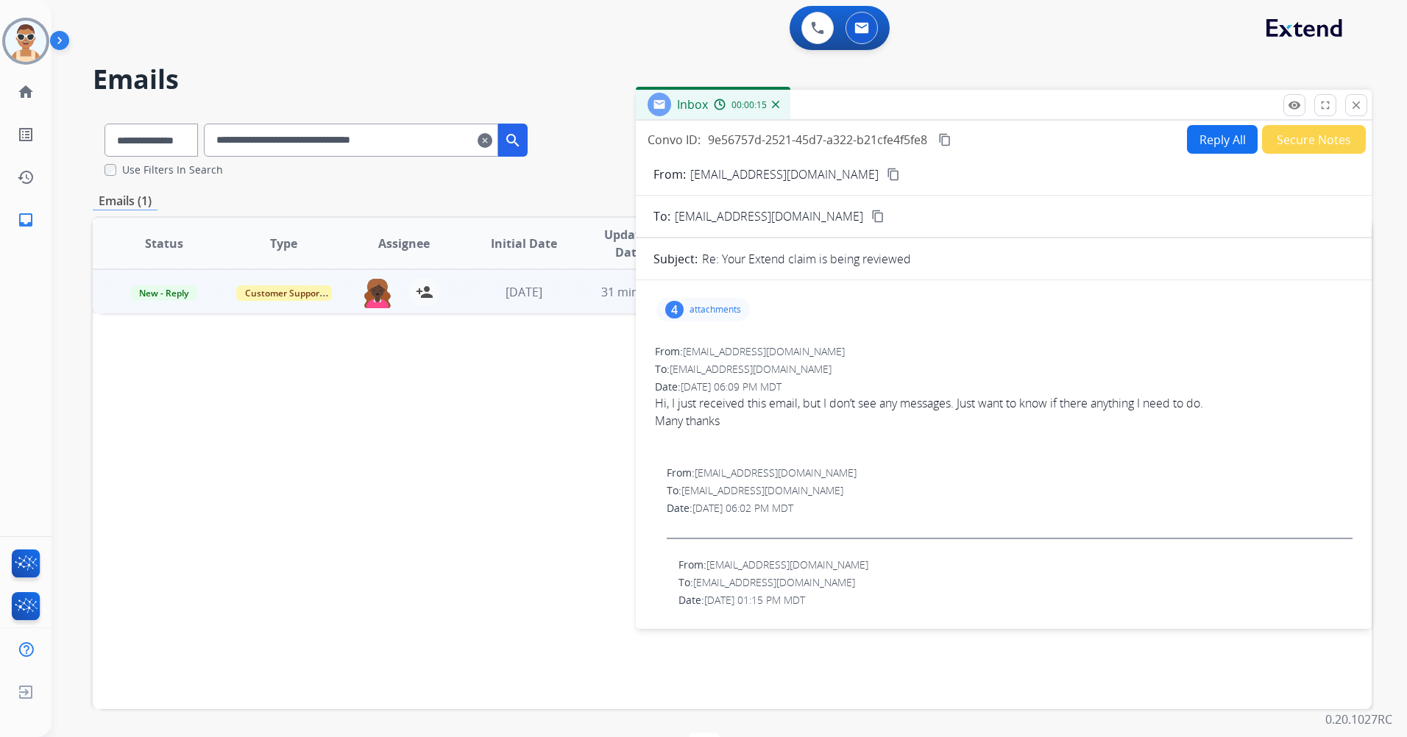
click at [704, 309] on p "attachments" at bounding box center [716, 310] width 52 height 12
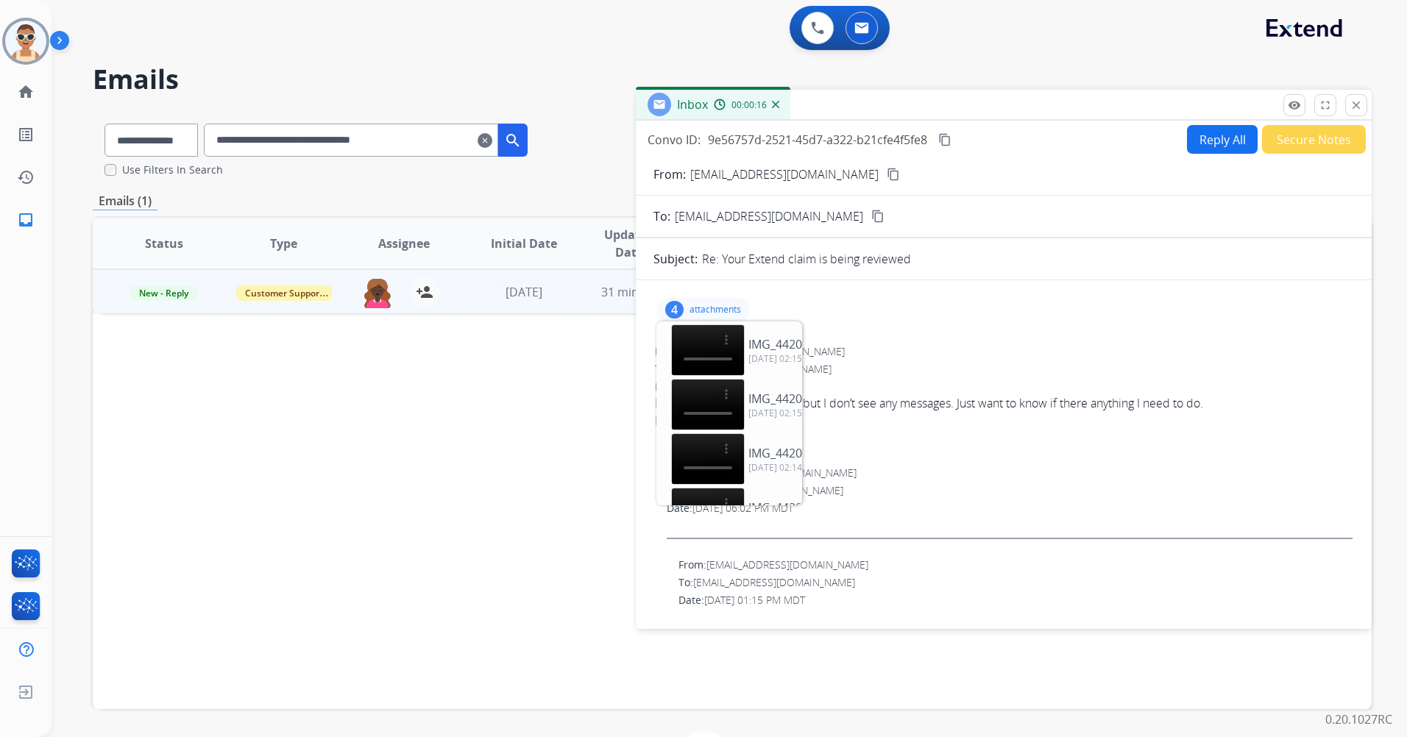
click at [702, 308] on p "attachments" at bounding box center [716, 310] width 52 height 12
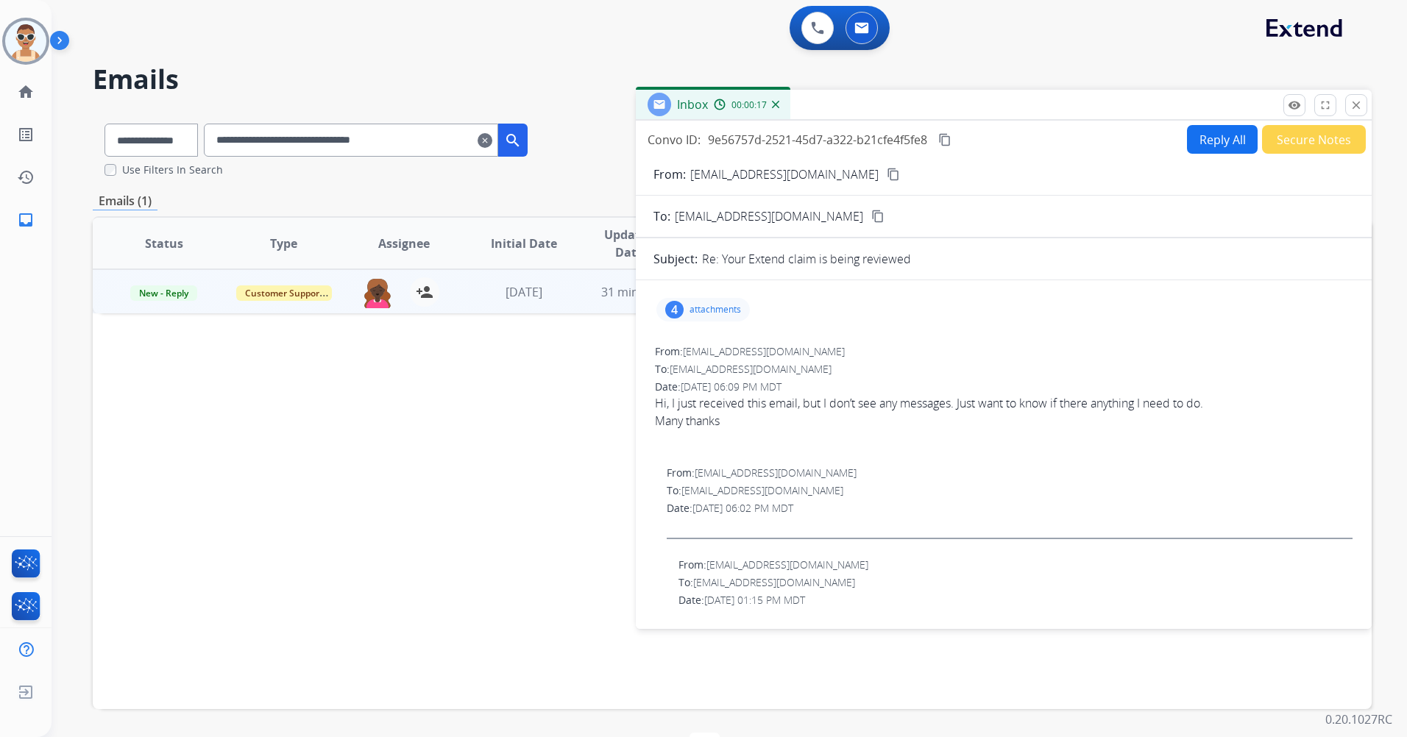
click at [701, 304] on p "attachments" at bounding box center [716, 310] width 52 height 12
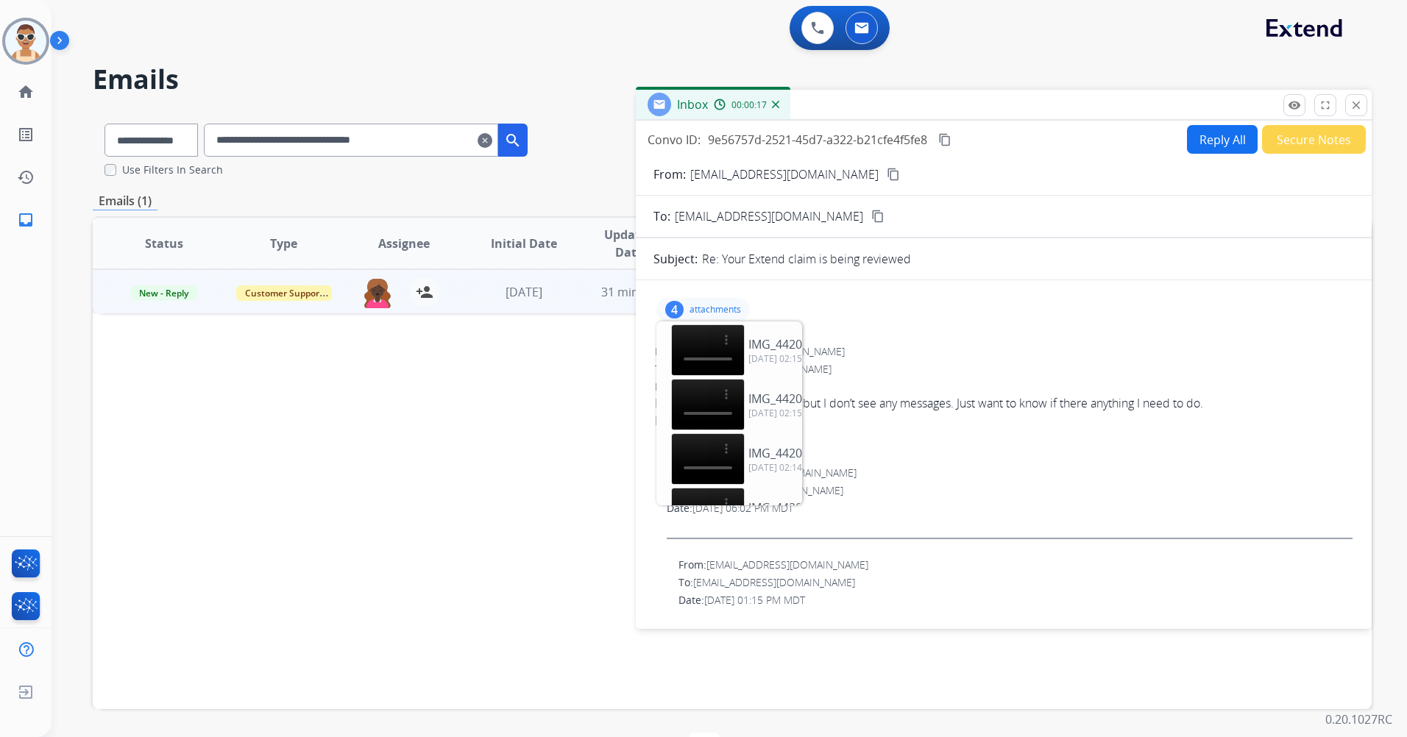
scroll to position [49, 0]
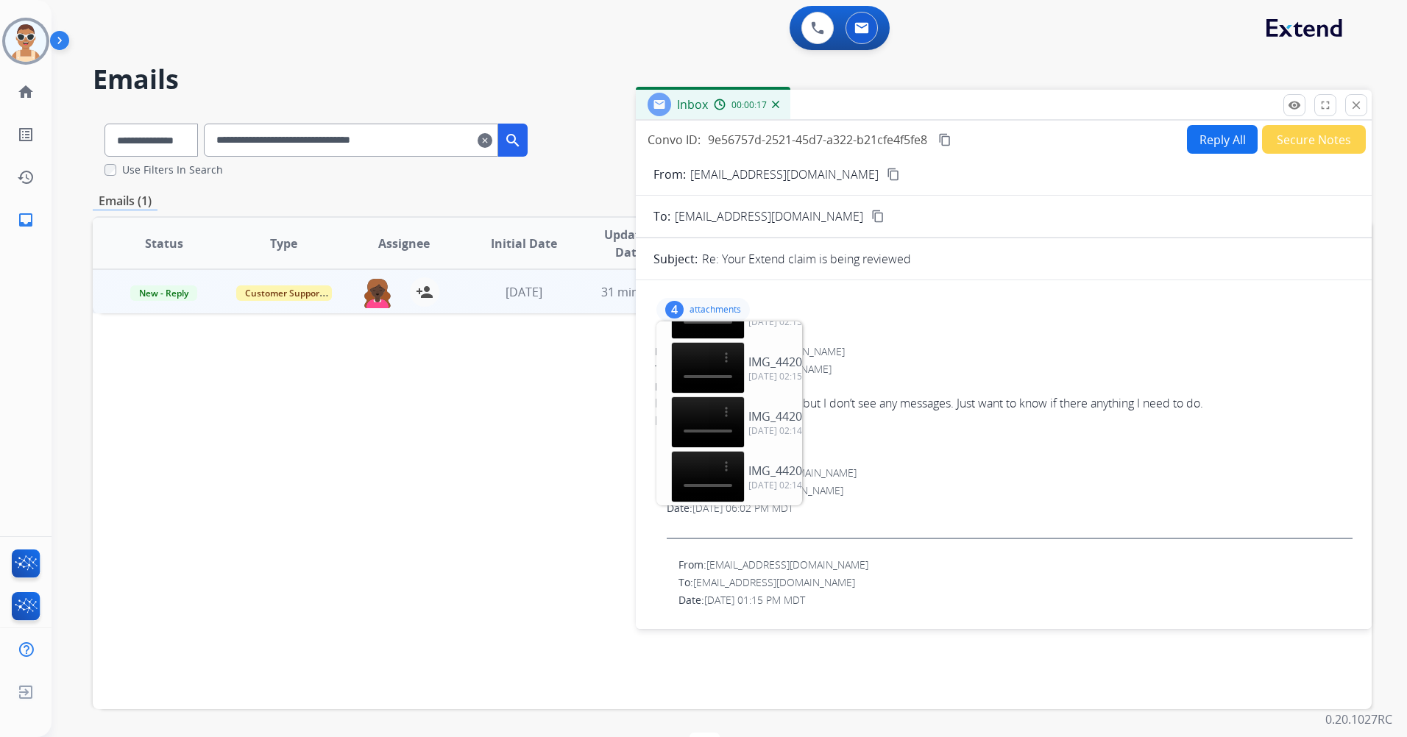
click at [708, 312] on p "attachments" at bounding box center [716, 310] width 52 height 12
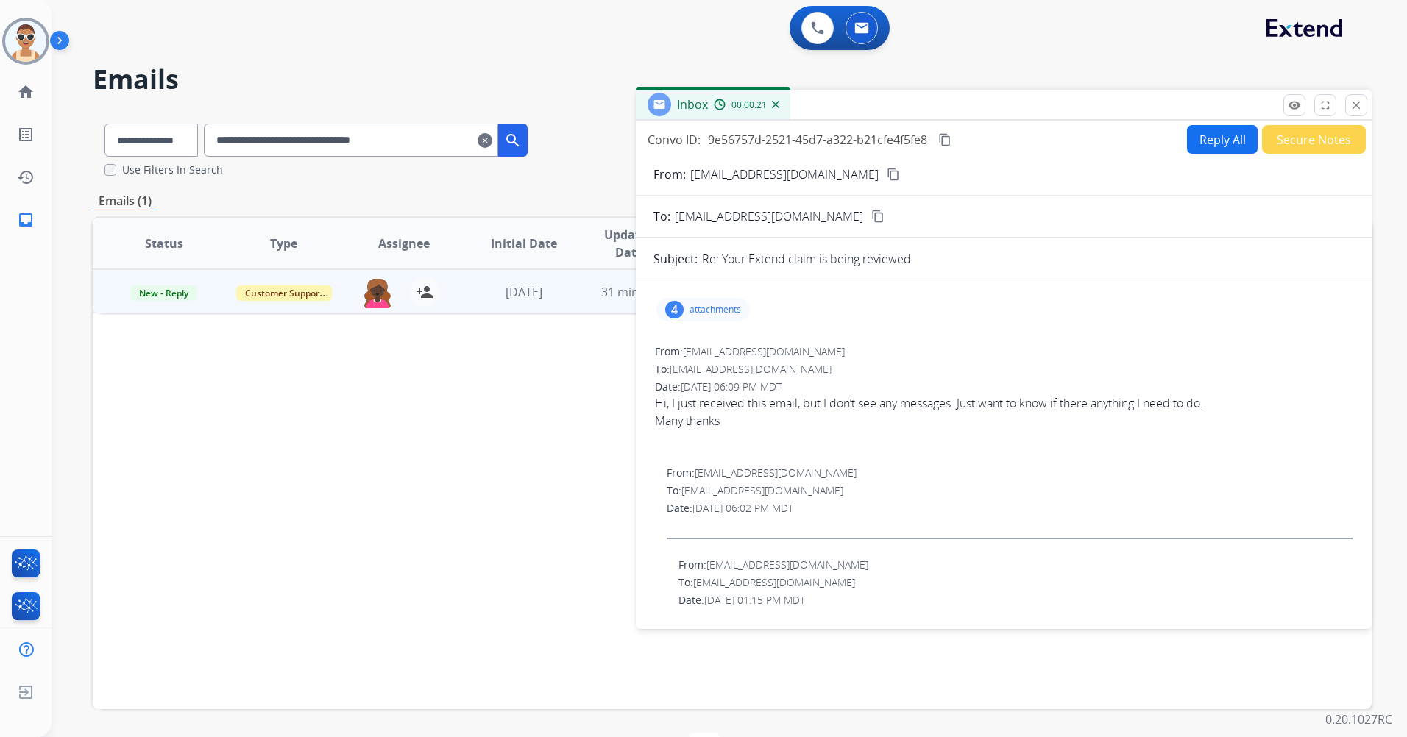
drag, startPoint x: 1351, startPoint y: 109, endPoint x: 1325, endPoint y: 122, distance: 29.6
click at [1353, 107] on mat-icon "close" at bounding box center [1356, 105] width 13 height 13
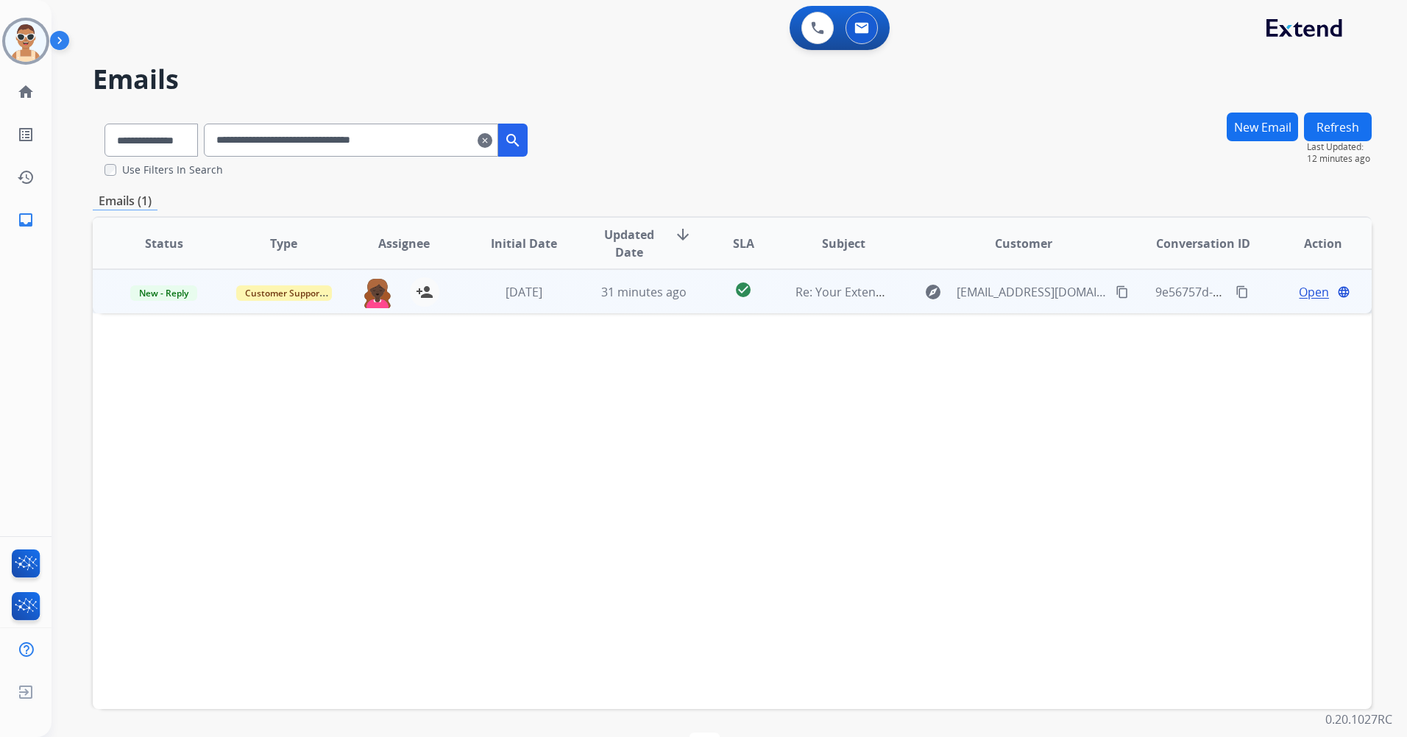
click at [1116, 297] on mat-icon "content_copy" at bounding box center [1122, 292] width 13 height 13
click at [1299, 288] on span "Open" at bounding box center [1314, 292] width 30 height 18
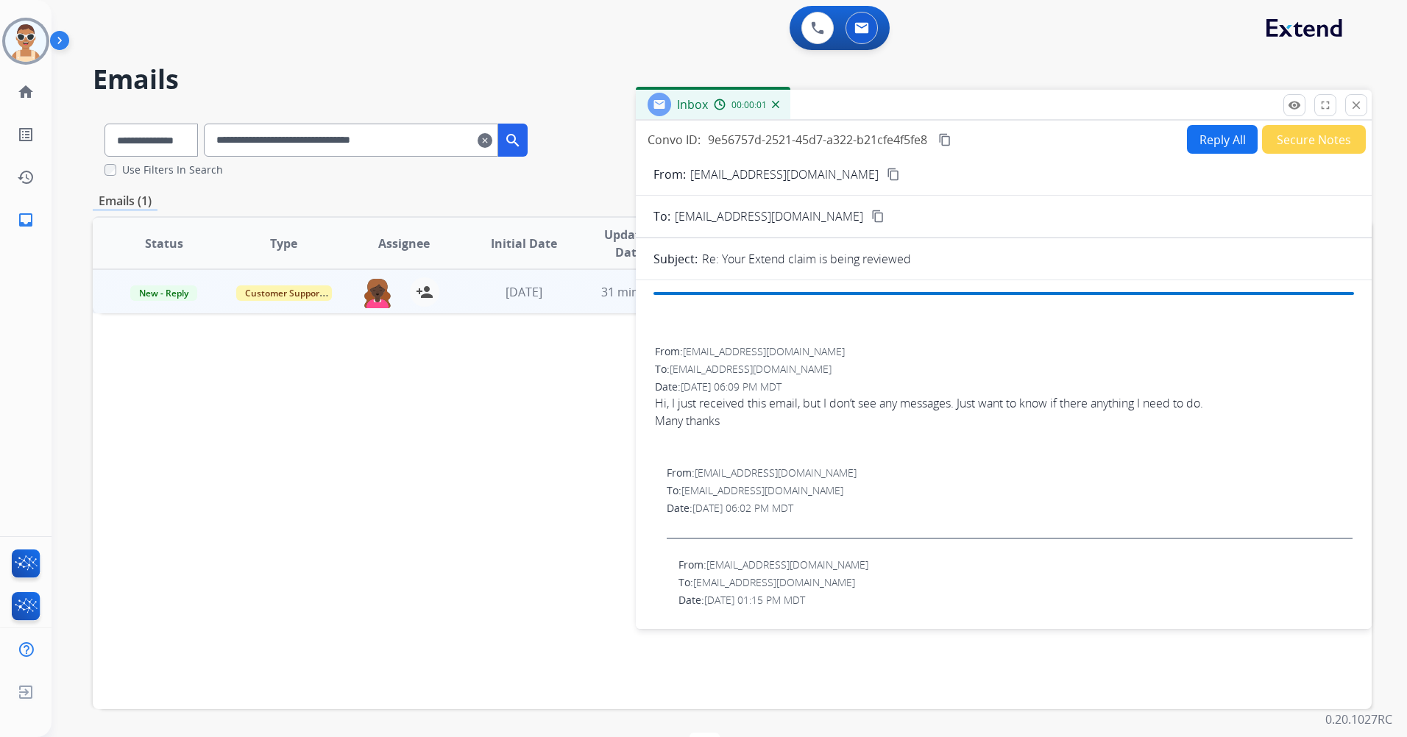
click at [534, 464] on div "Status Type Assignee Initial Date Updated Date arrow_downward SLA Subject Custo…" at bounding box center [732, 462] width 1279 height 493
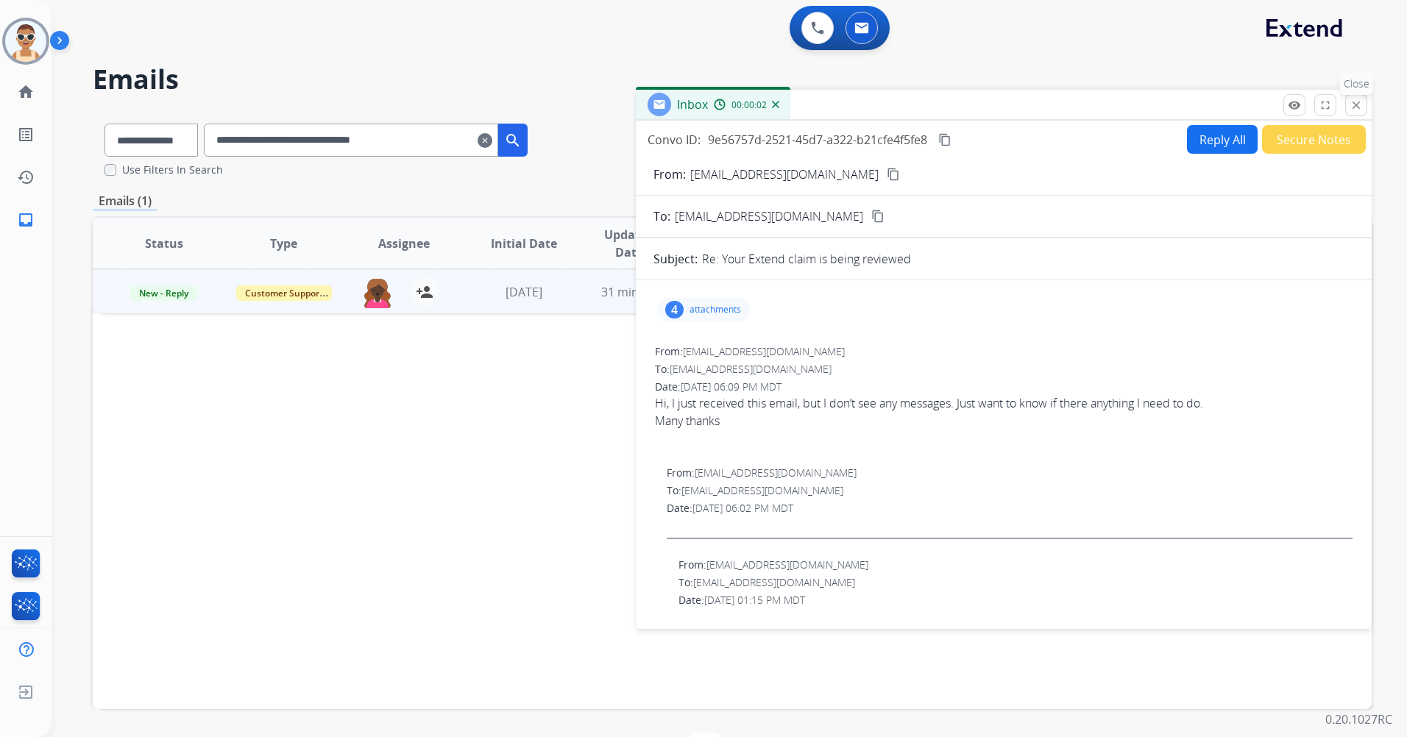
click at [1353, 107] on mat-icon "close" at bounding box center [1356, 105] width 13 height 13
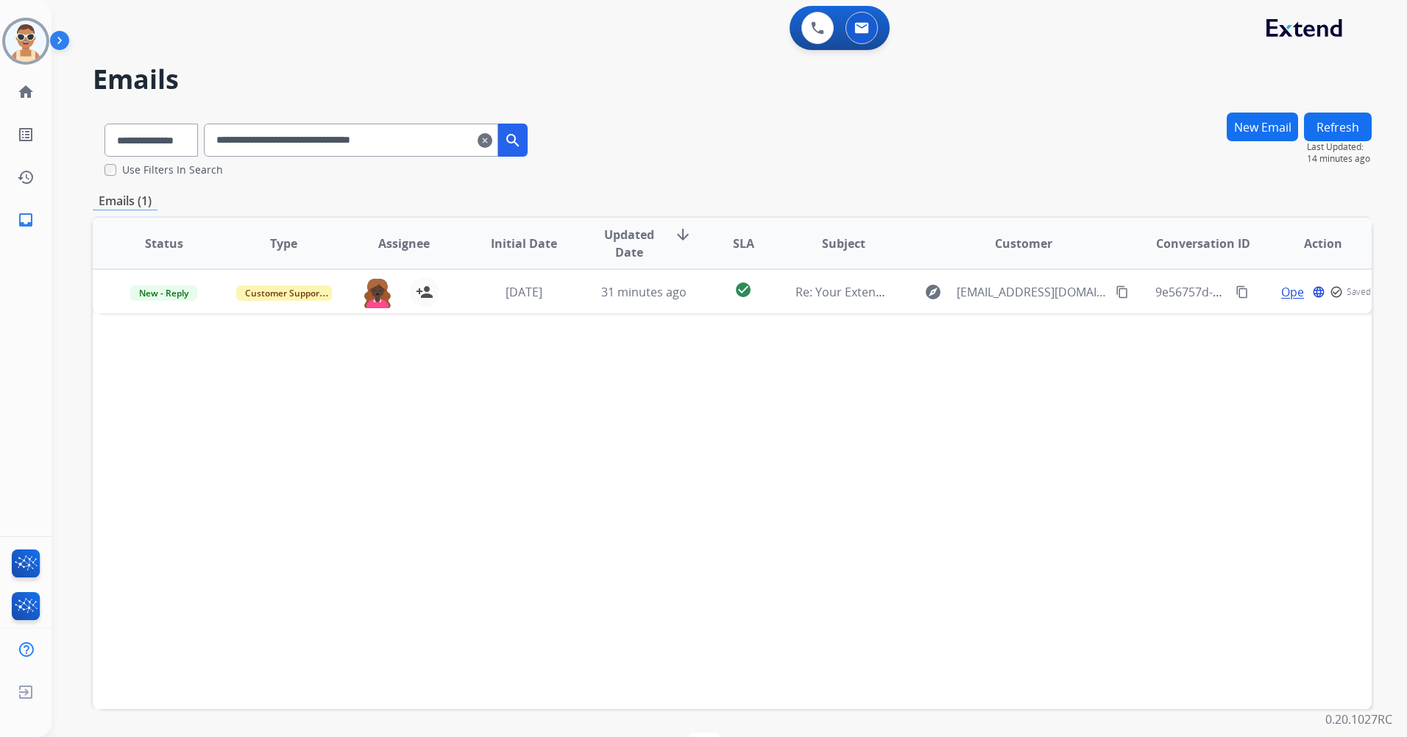
click at [1321, 125] on button "Refresh" at bounding box center [1338, 127] width 68 height 29
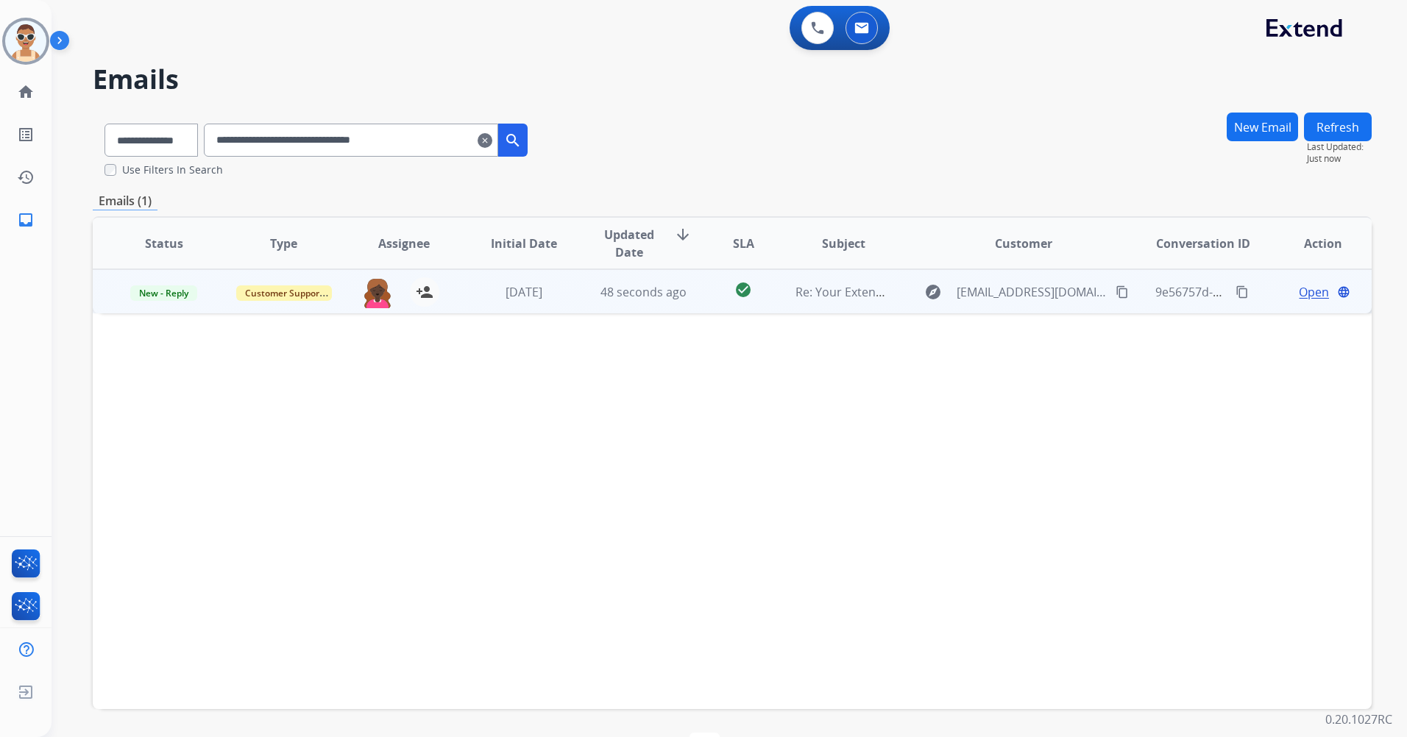
click at [1303, 289] on span "Open" at bounding box center [1314, 292] width 30 height 18
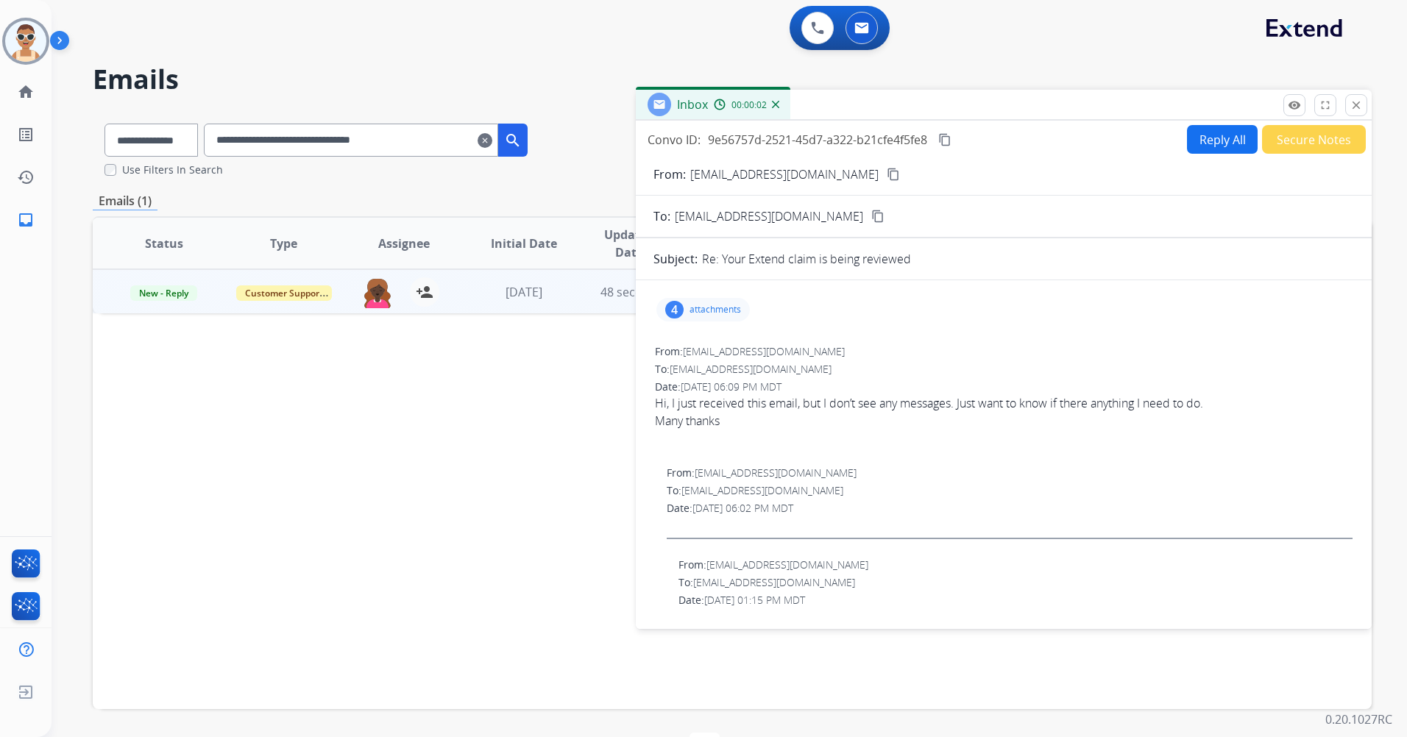
click at [1284, 145] on button "Secure Notes" at bounding box center [1314, 139] width 104 height 29
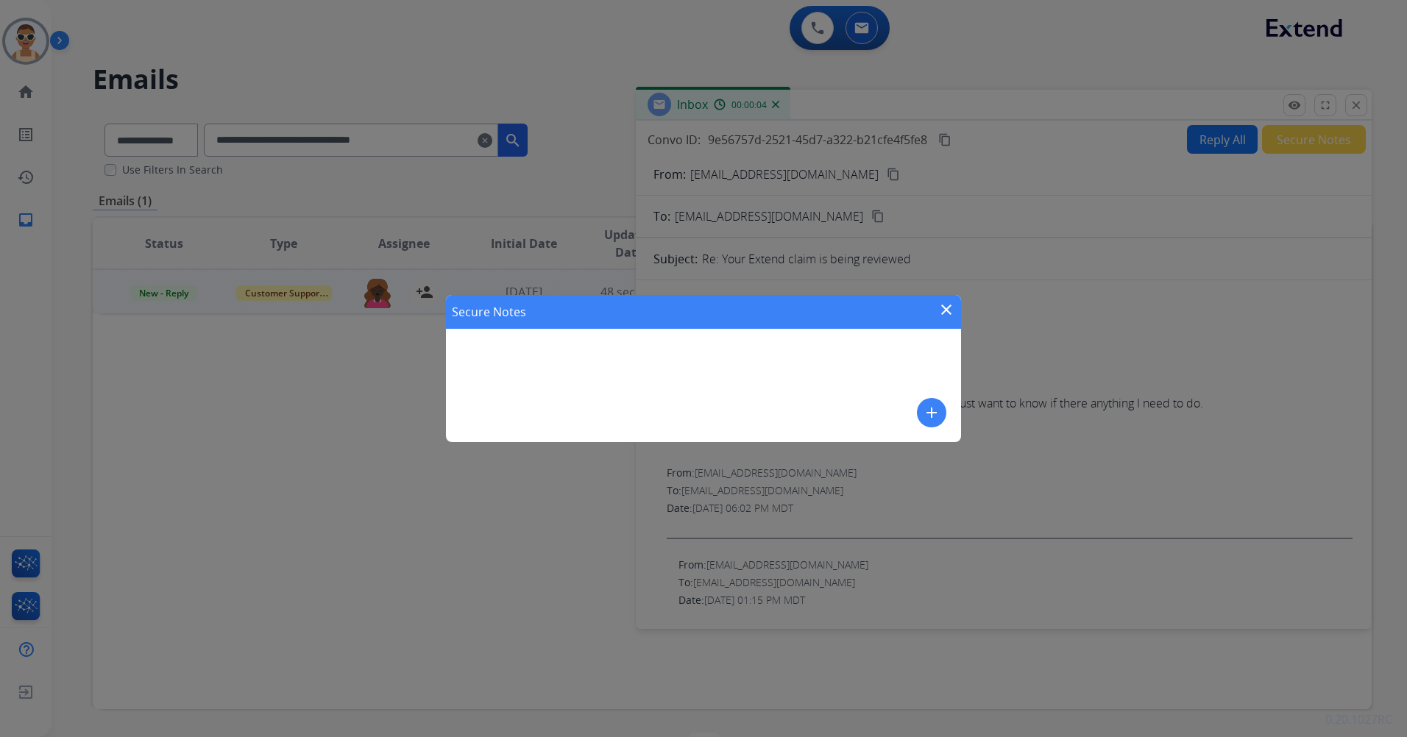
click at [952, 316] on mat-icon "close" at bounding box center [947, 310] width 18 height 18
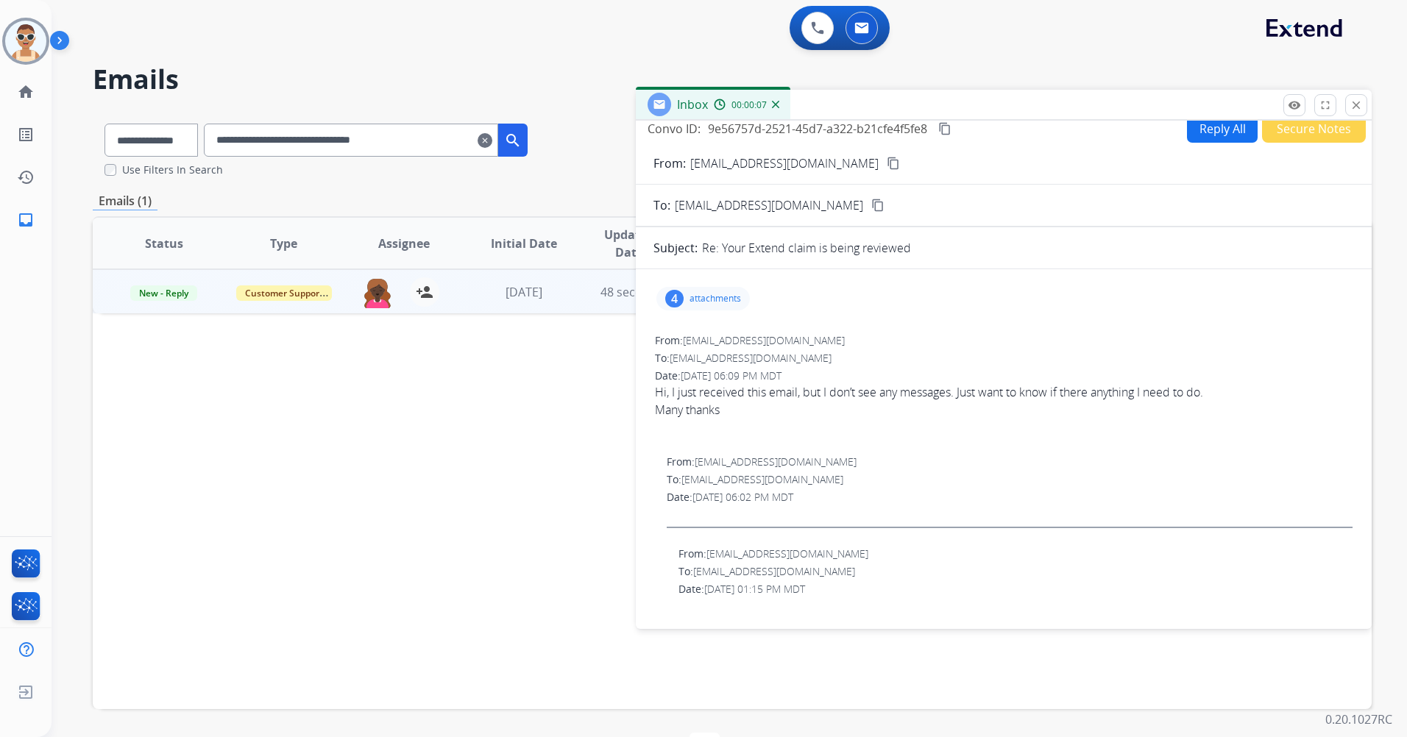
scroll to position [0, 0]
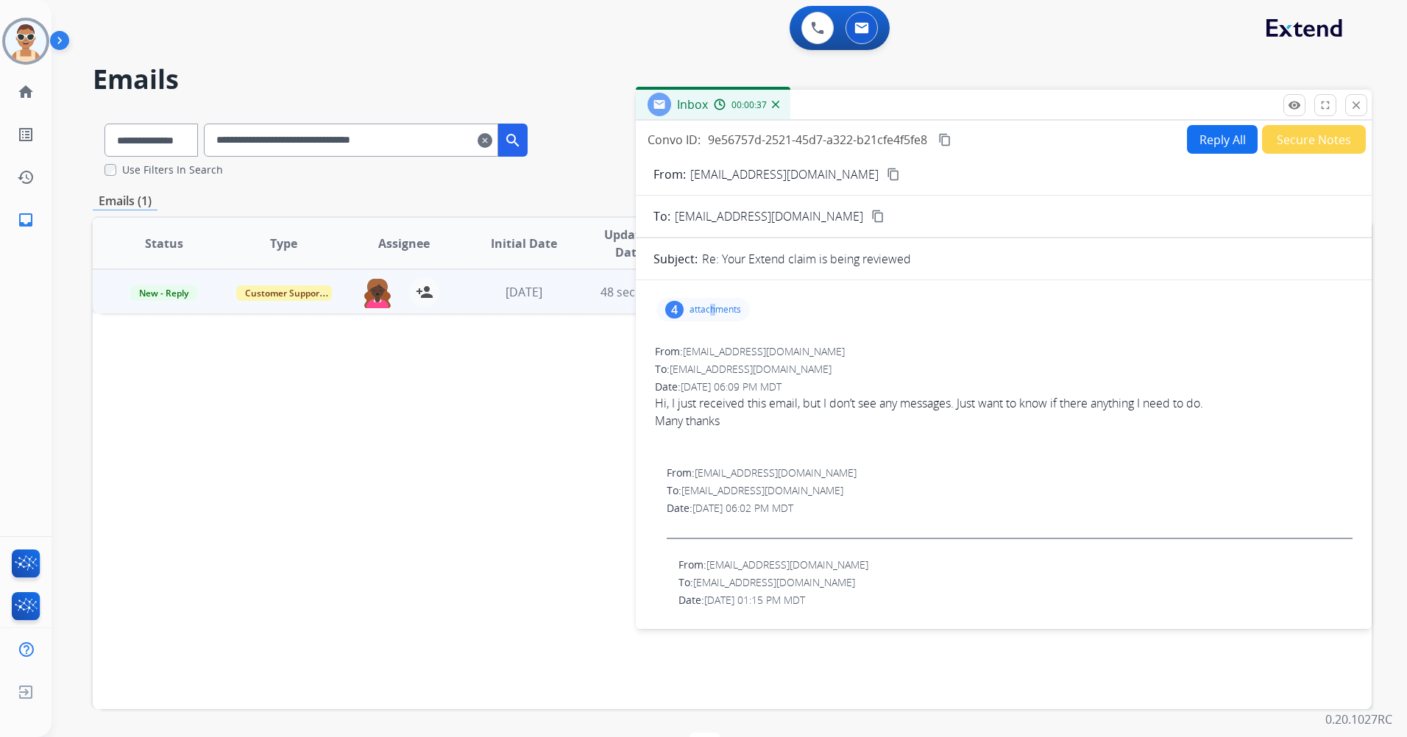
click at [712, 305] on p "attachments" at bounding box center [716, 310] width 52 height 12
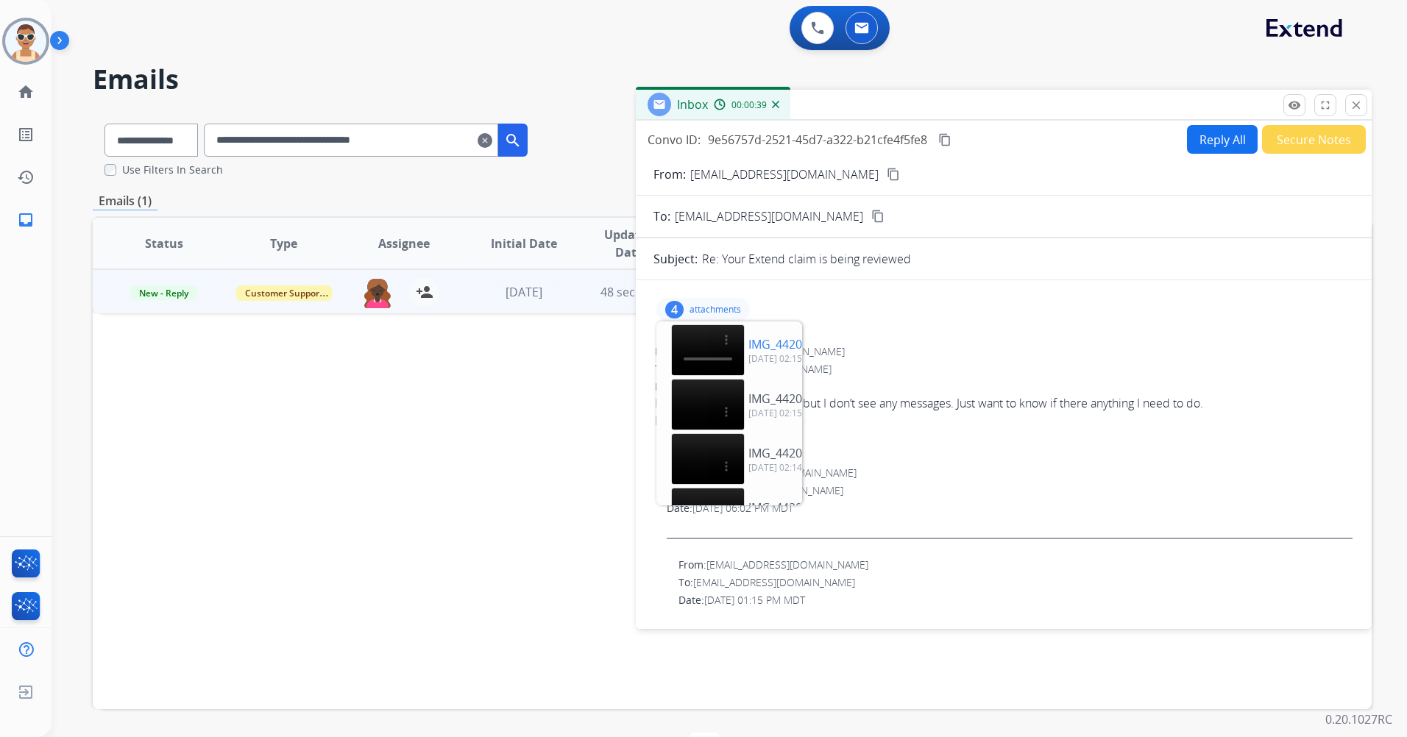
click at [748, 336] on p "IMG_4420.mp4" at bounding box center [789, 345] width 82 height 18
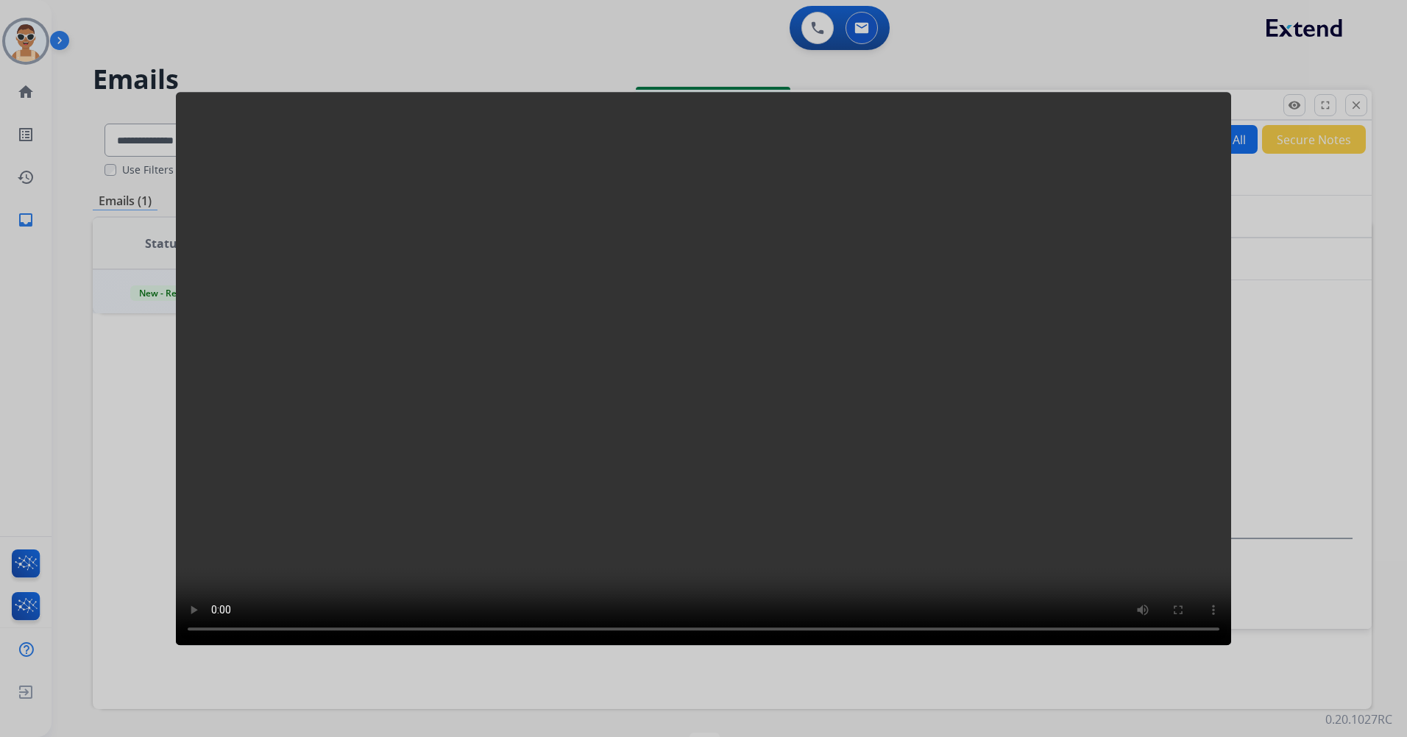
drag, startPoint x: 1278, startPoint y: 253, endPoint x: 1275, endPoint y: 244, distance: 10.3
click at [1278, 253] on div at bounding box center [703, 368] width 1407 height 737
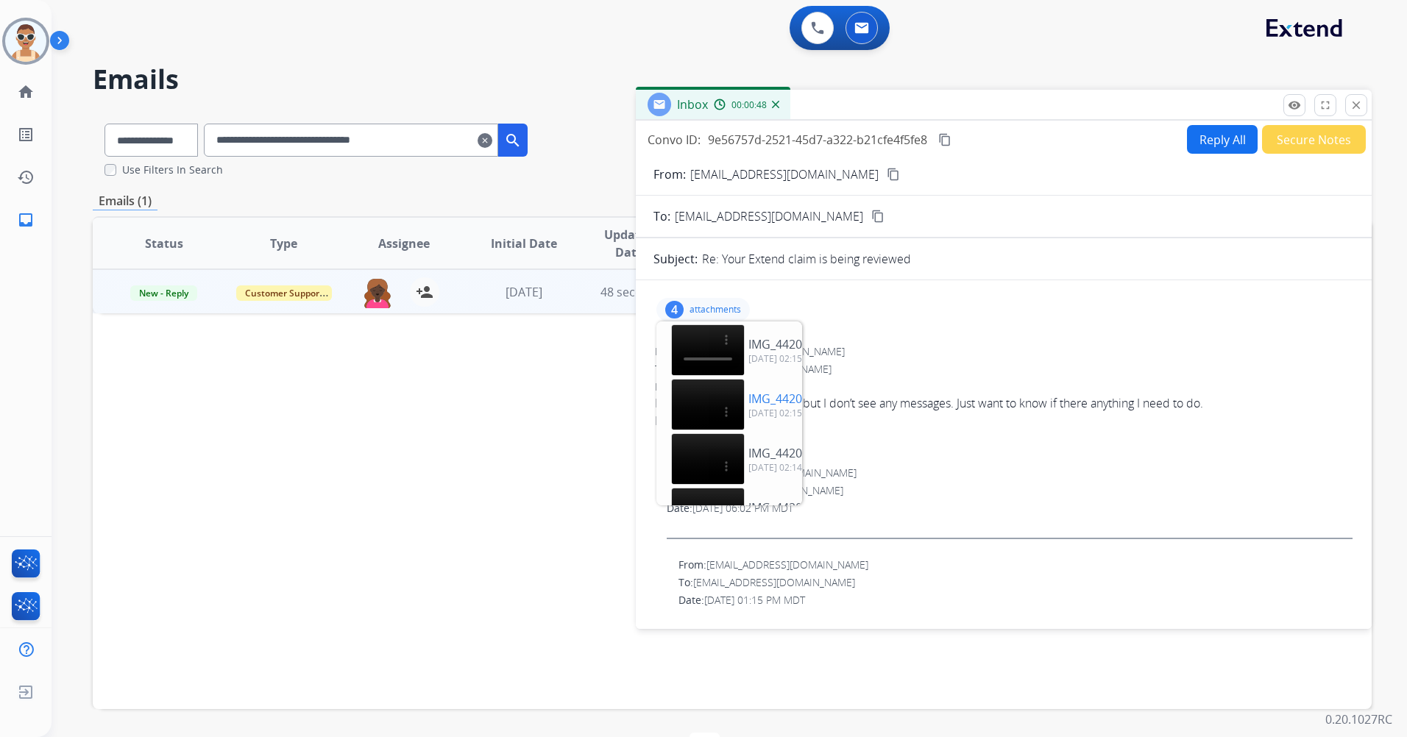
click at [748, 408] on p "[DATE] 02:15 PM" at bounding box center [803, 414] width 111 height 12
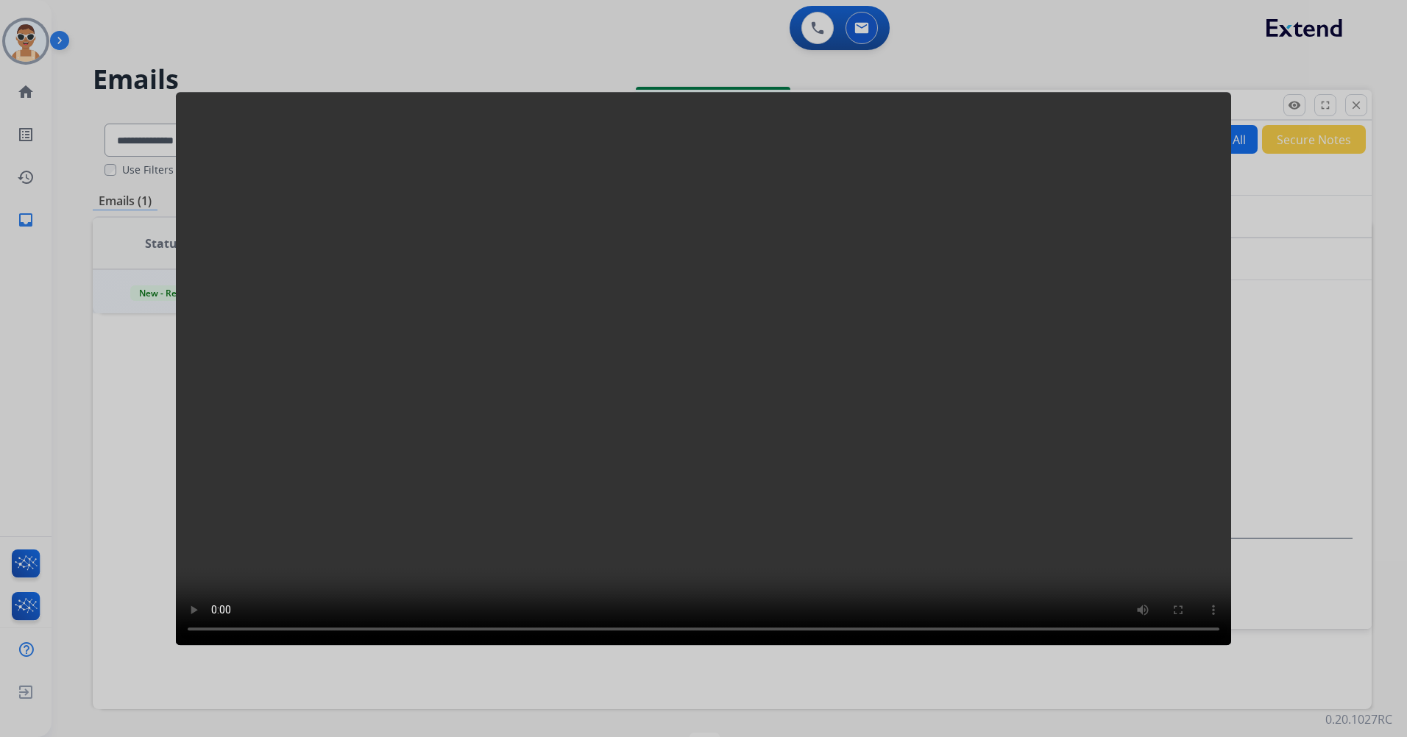
click at [1247, 188] on div at bounding box center [703, 368] width 1407 height 737
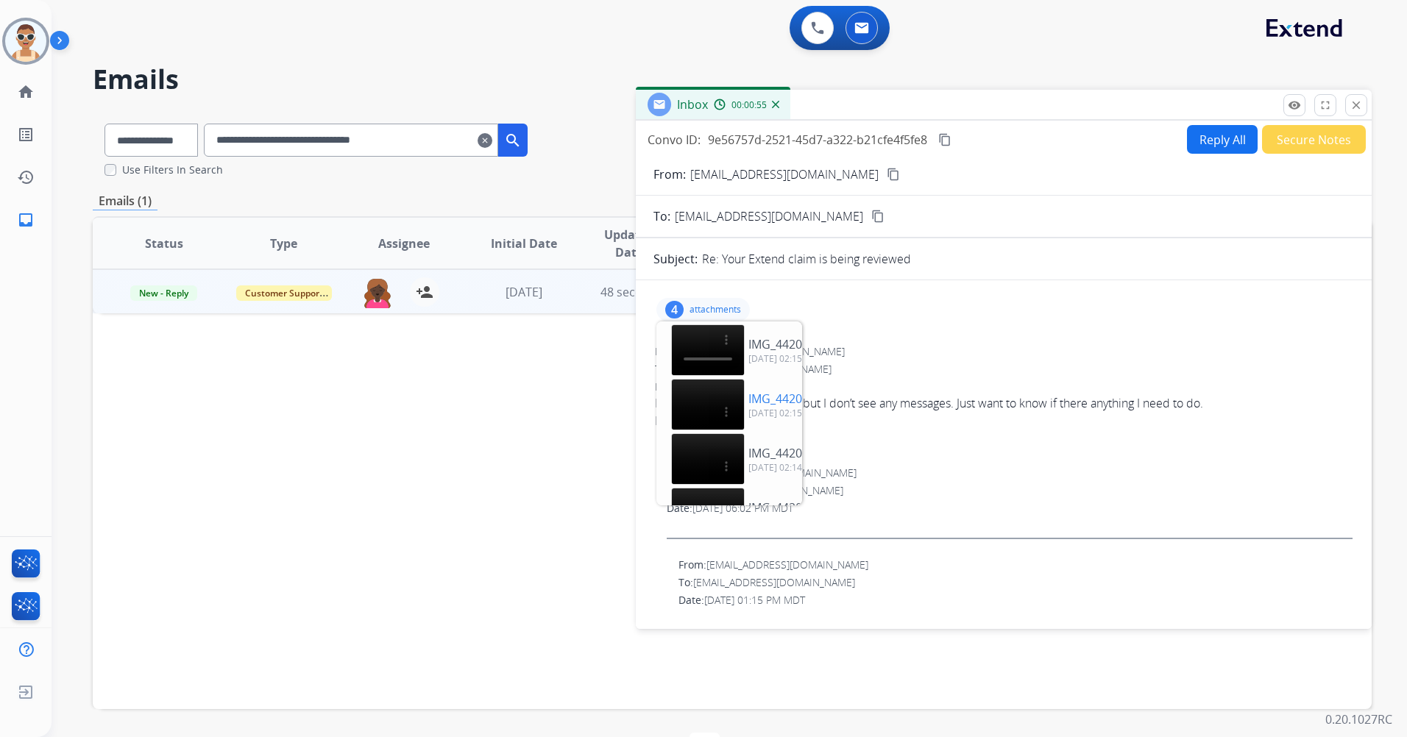
scroll to position [49, 0]
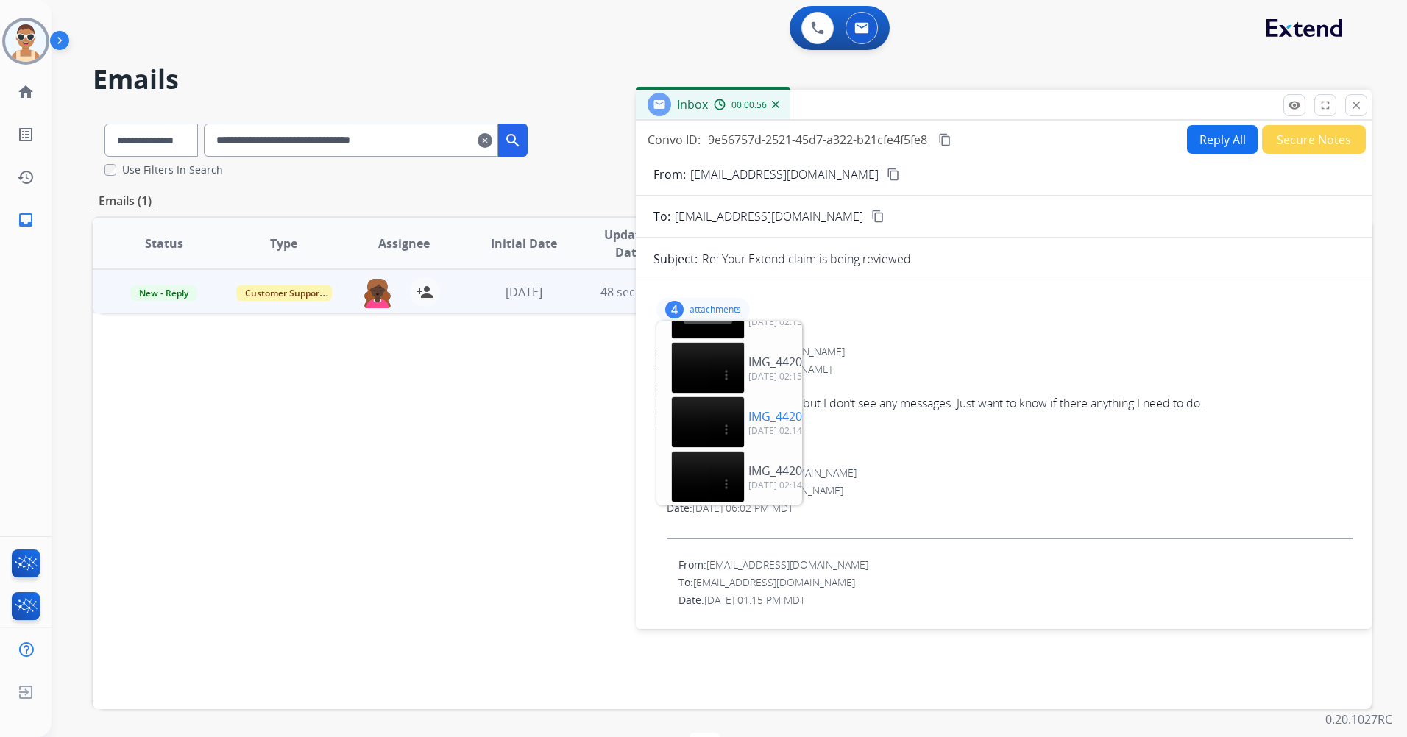
click at [751, 408] on p "IMG_4420.mp4" at bounding box center [789, 417] width 82 height 18
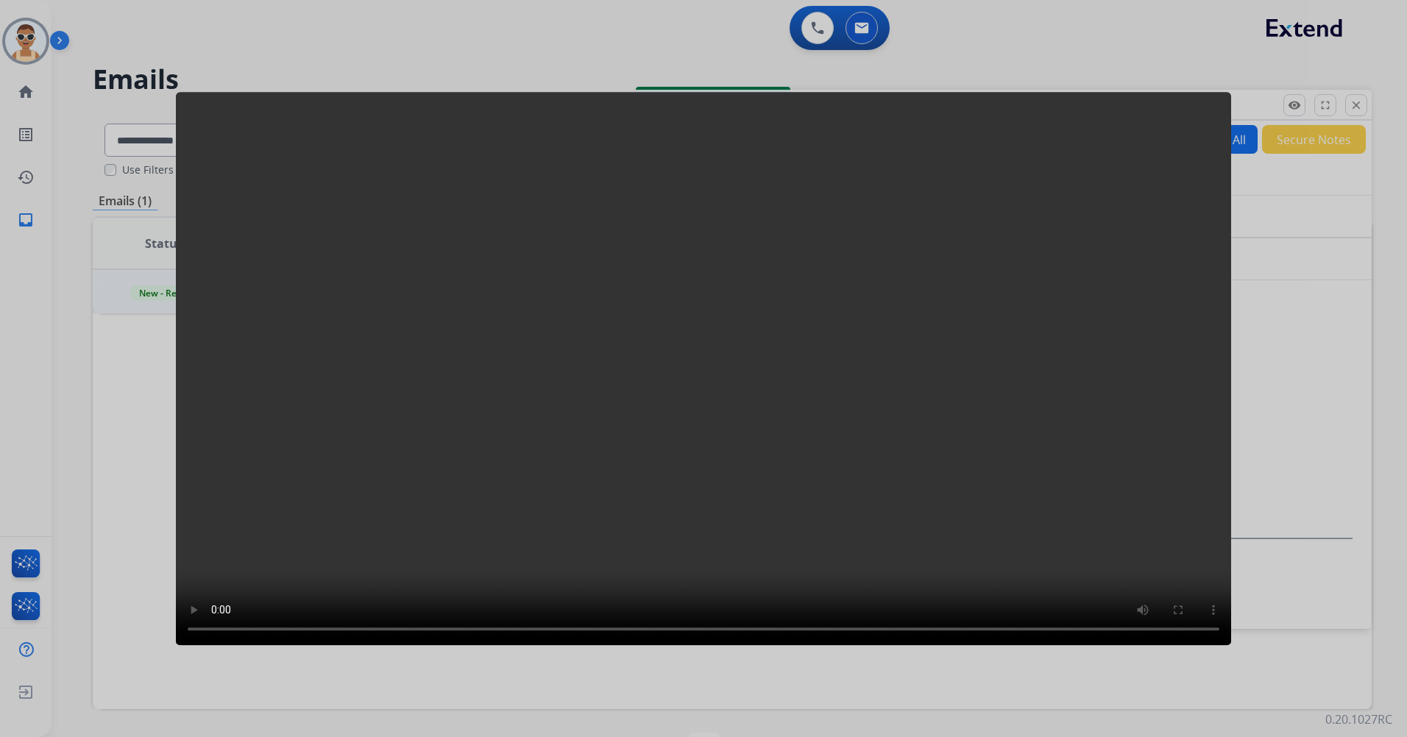
click at [1242, 174] on div at bounding box center [703, 368] width 1407 height 737
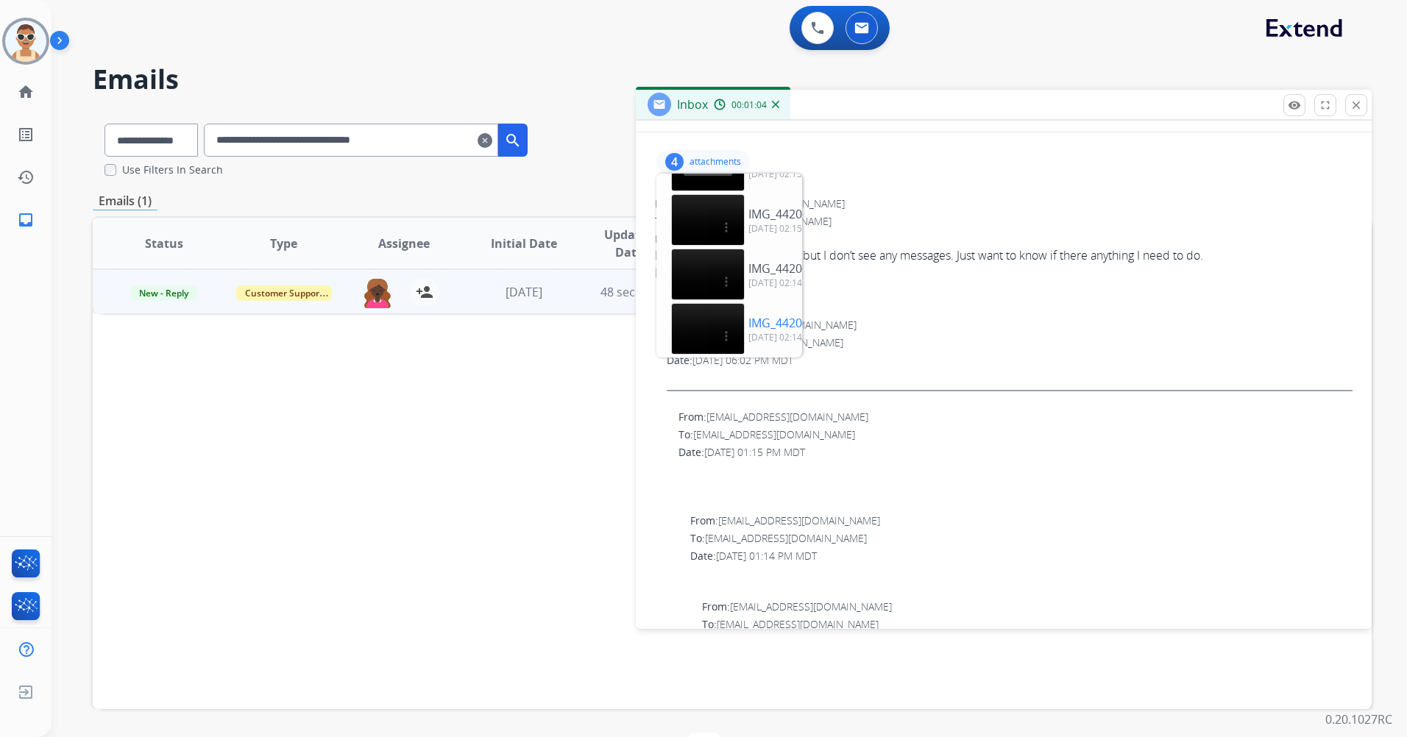
scroll to position [147, 0]
click at [754, 315] on p "IMG_4420.mp4" at bounding box center [789, 324] width 82 height 18
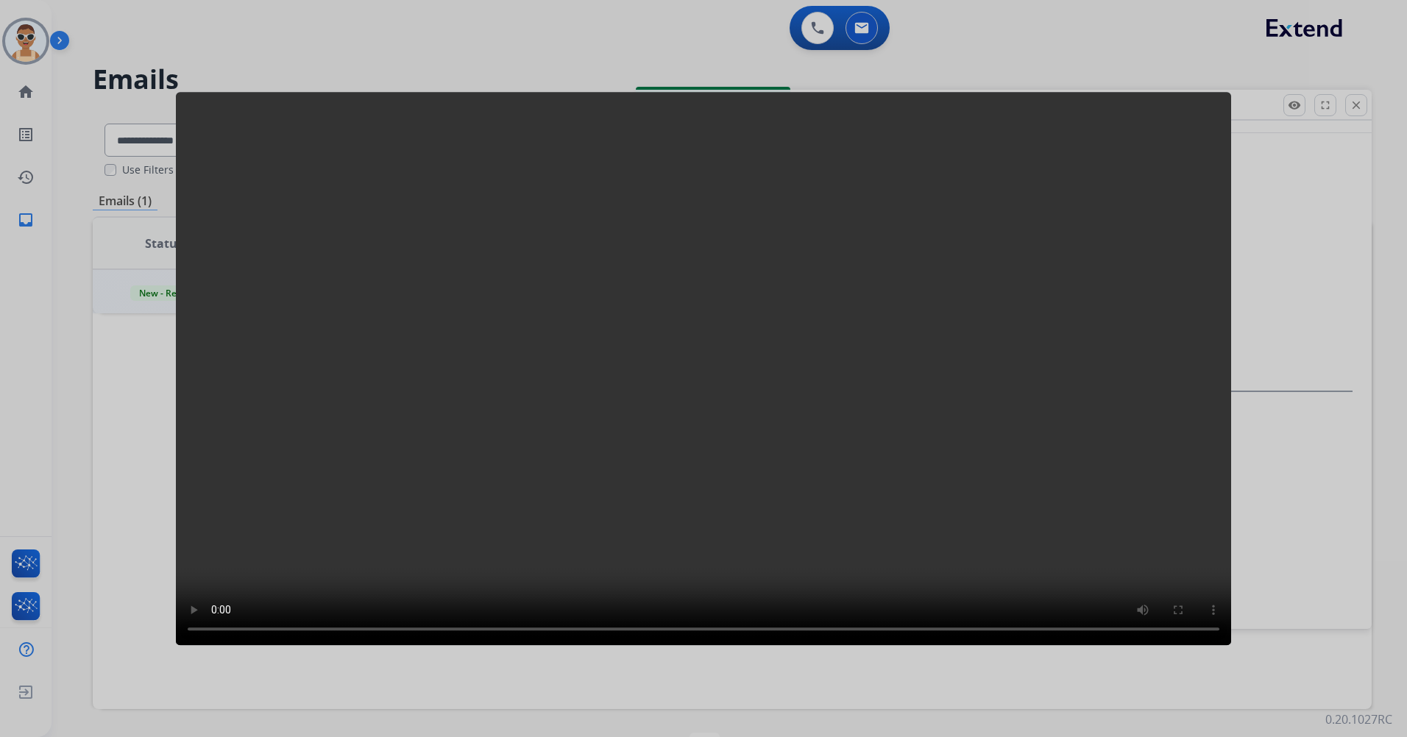
click at [1279, 188] on div at bounding box center [703, 368] width 1407 height 737
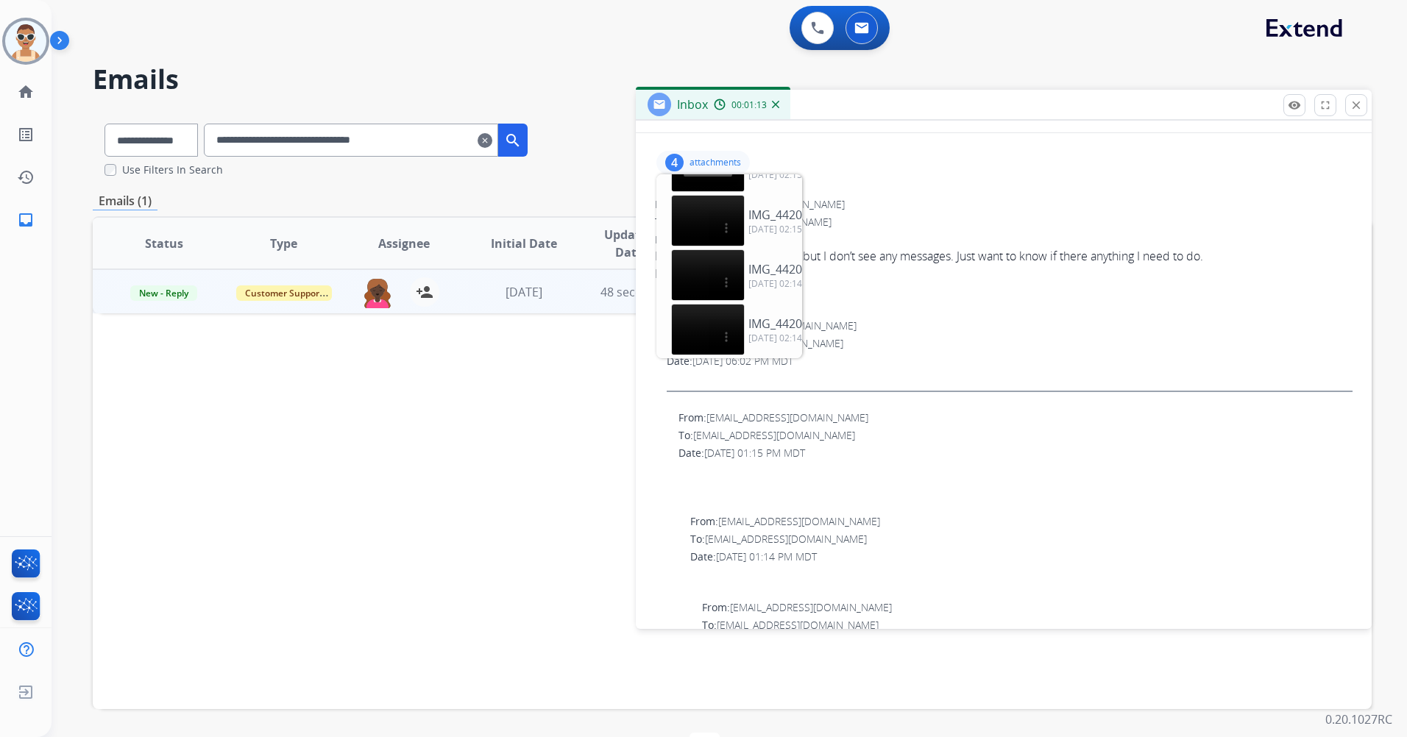
scroll to position [0, 0]
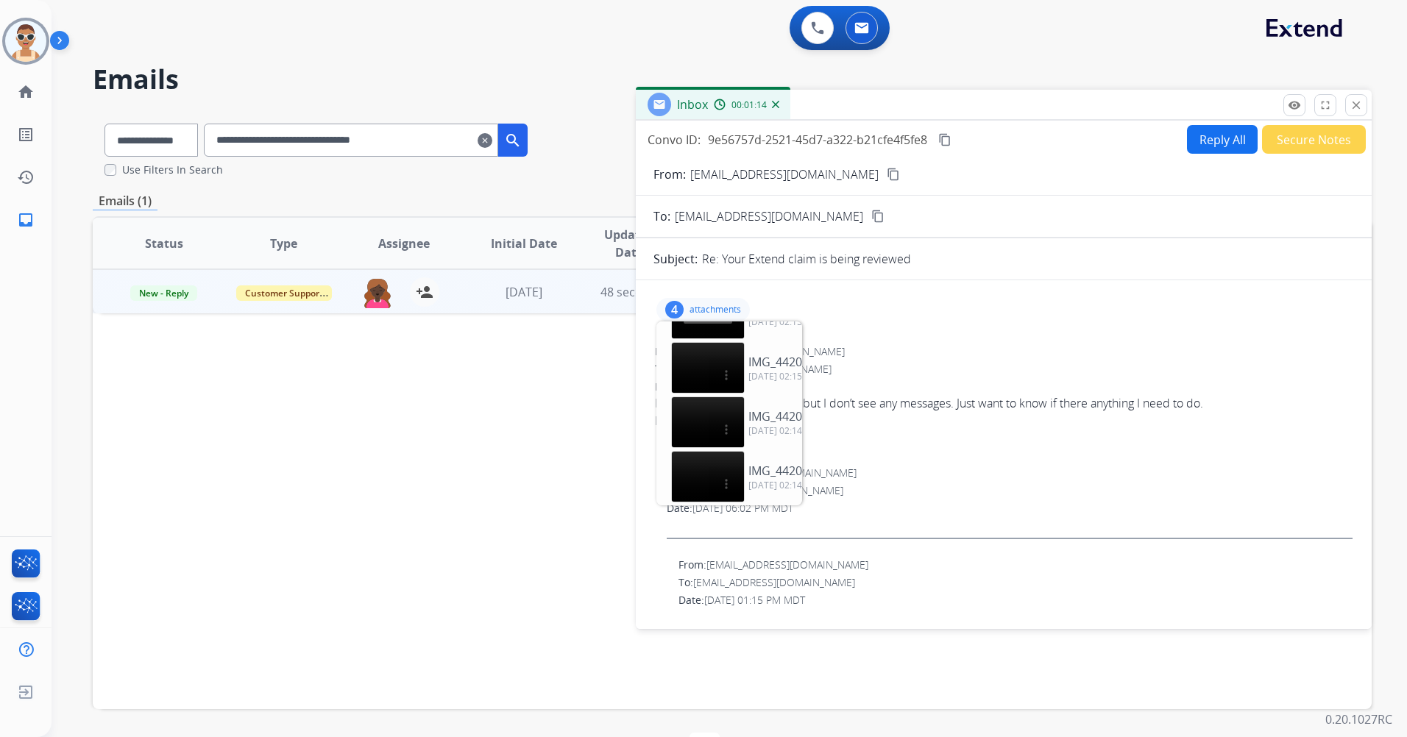
click at [720, 306] on p "attachments" at bounding box center [716, 310] width 52 height 12
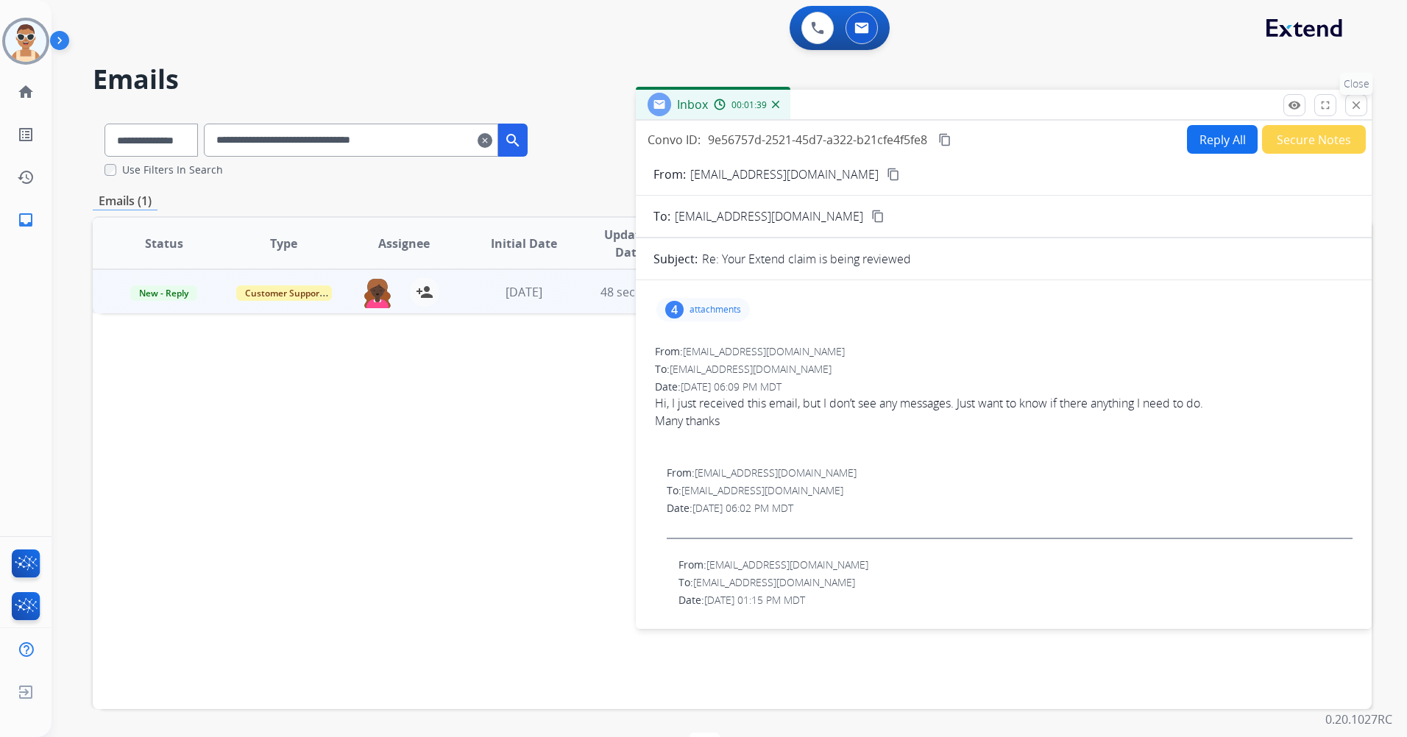
click at [1350, 108] on mat-icon "close" at bounding box center [1356, 105] width 13 height 13
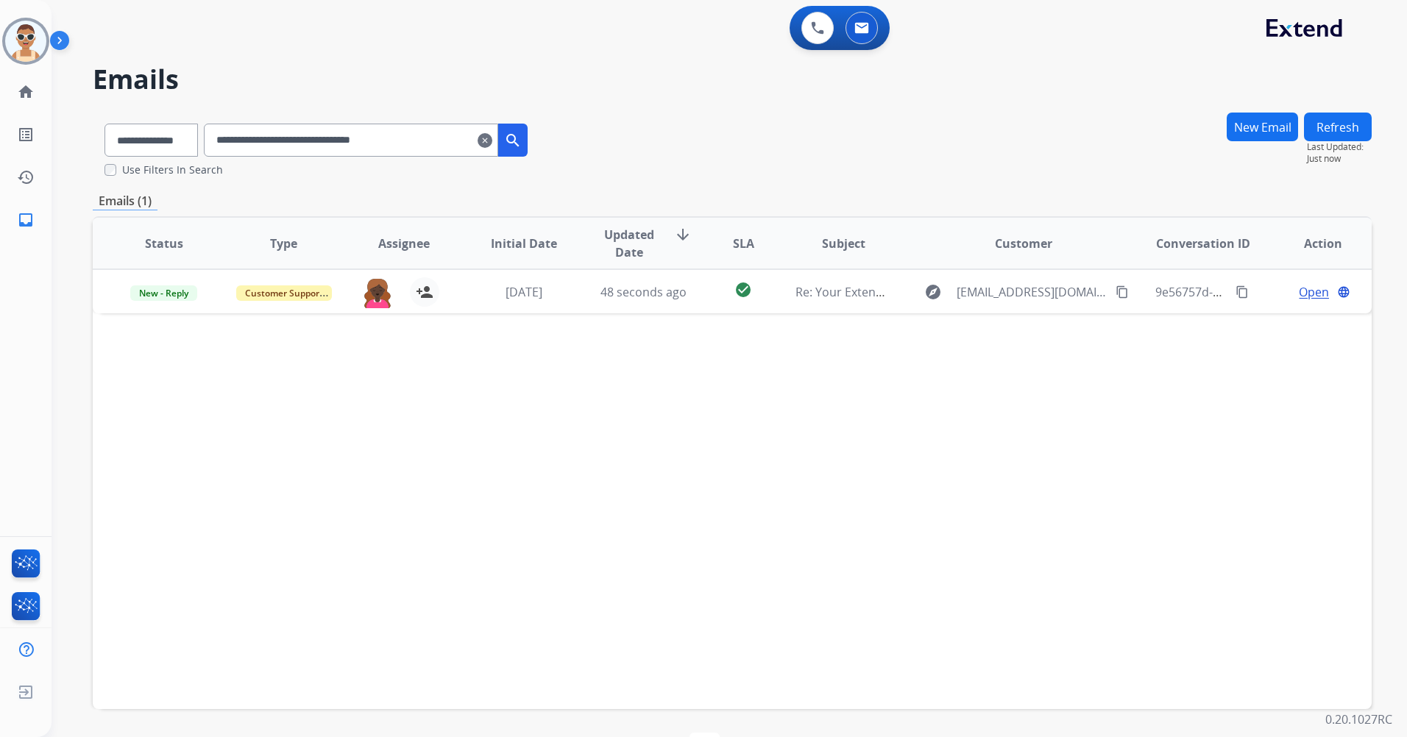
click at [1343, 134] on button "Refresh" at bounding box center [1338, 127] width 68 height 29
click at [823, 25] on img at bounding box center [817, 27] width 13 height 13
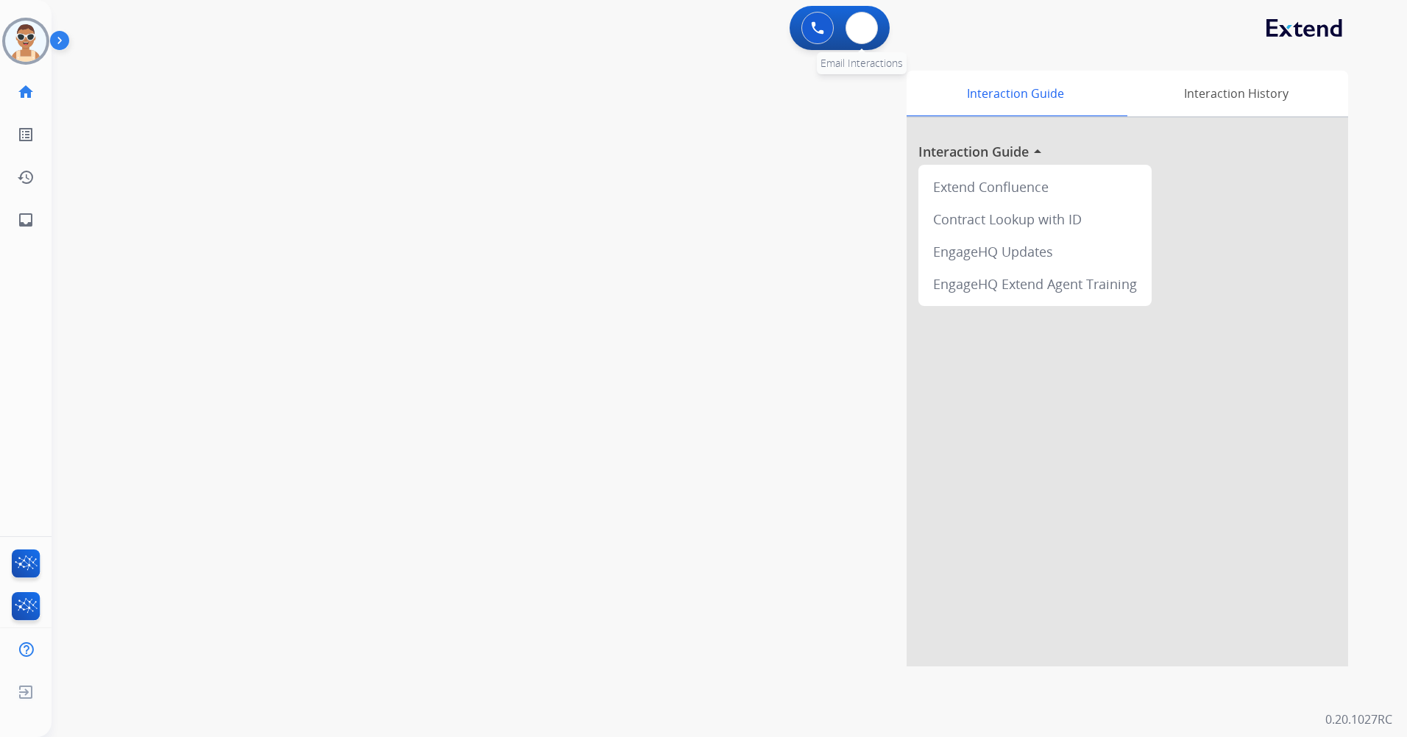
click at [878, 27] on div "0 Email Interactions" at bounding box center [862, 28] width 44 height 32
click at [852, 22] on button at bounding box center [862, 28] width 32 height 32
select select "**********"
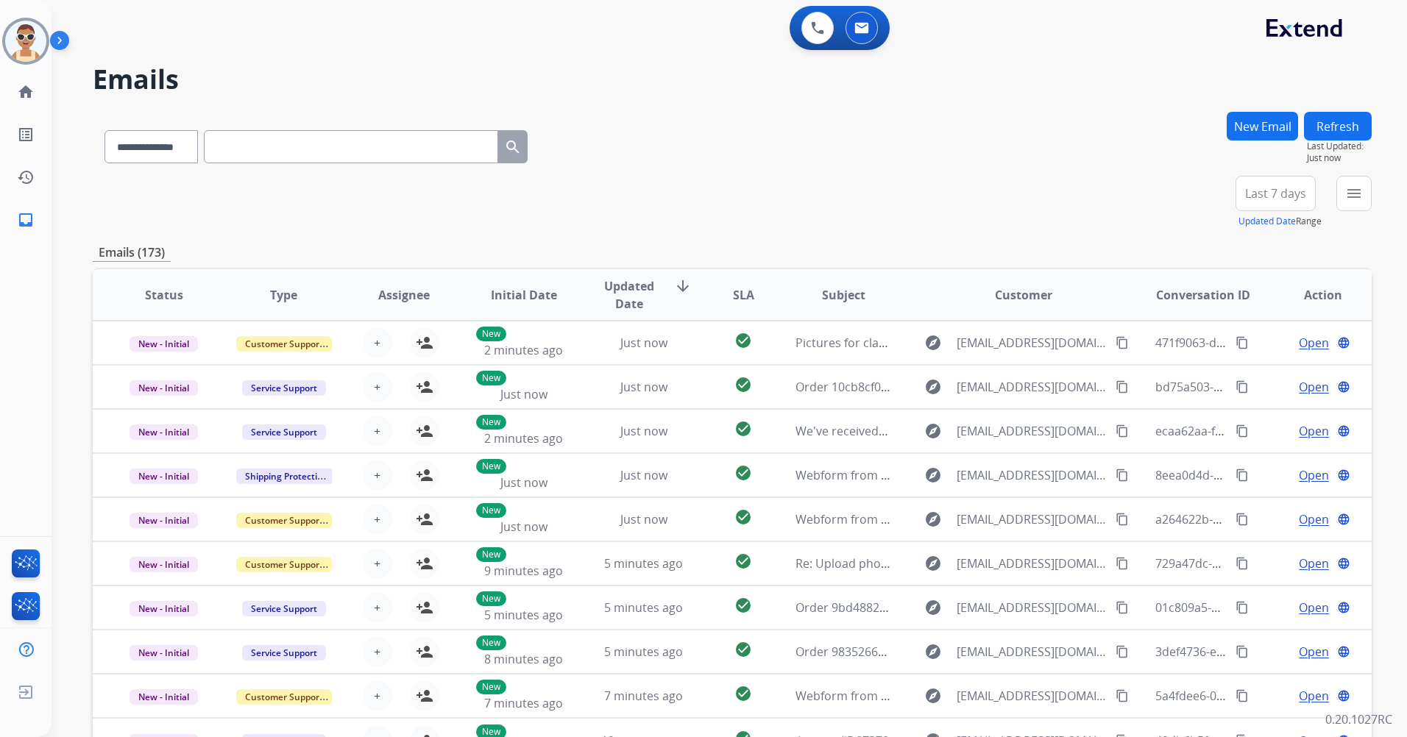
click at [339, 141] on input "text" at bounding box center [351, 146] width 294 height 33
paste input "**********"
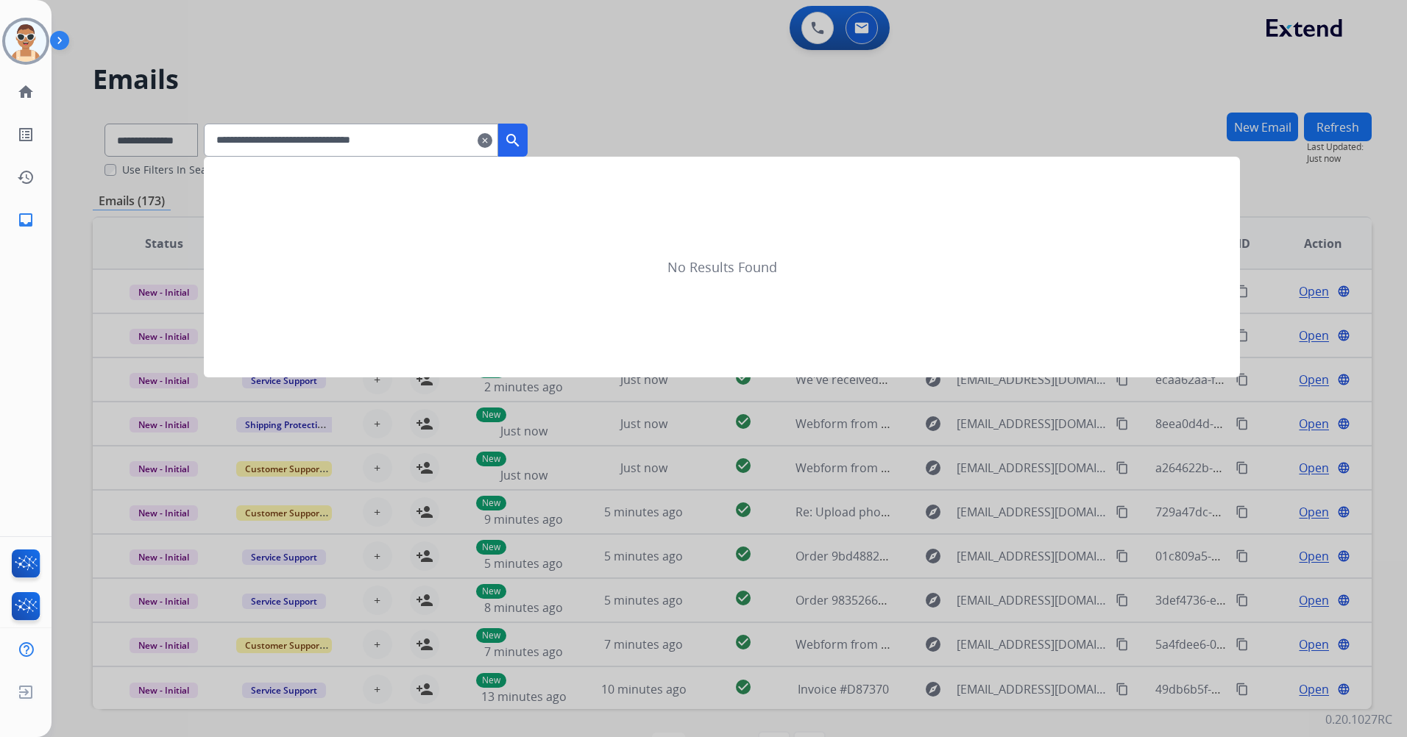
type input "**********"
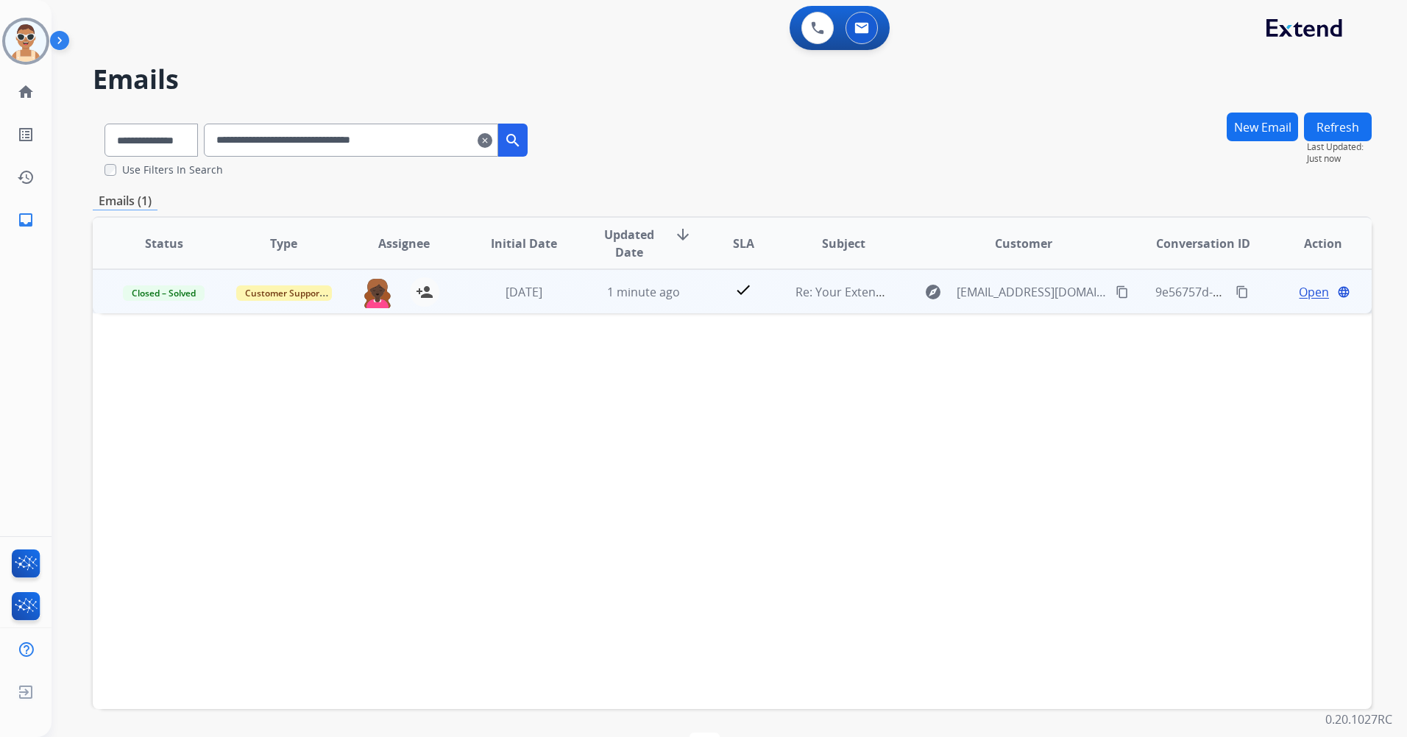
click at [1299, 295] on span "Open" at bounding box center [1314, 292] width 30 height 18
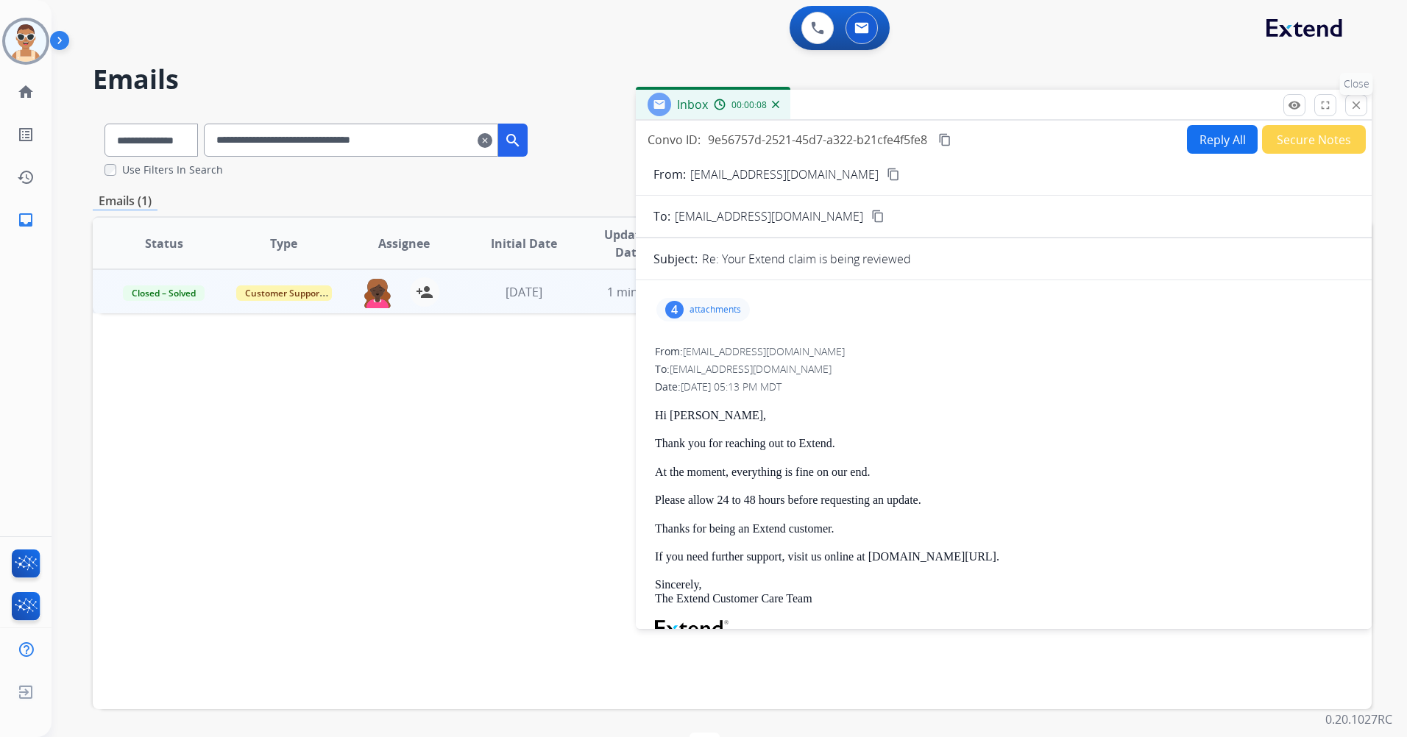
click at [1359, 96] on button "close Close" at bounding box center [1356, 105] width 22 height 22
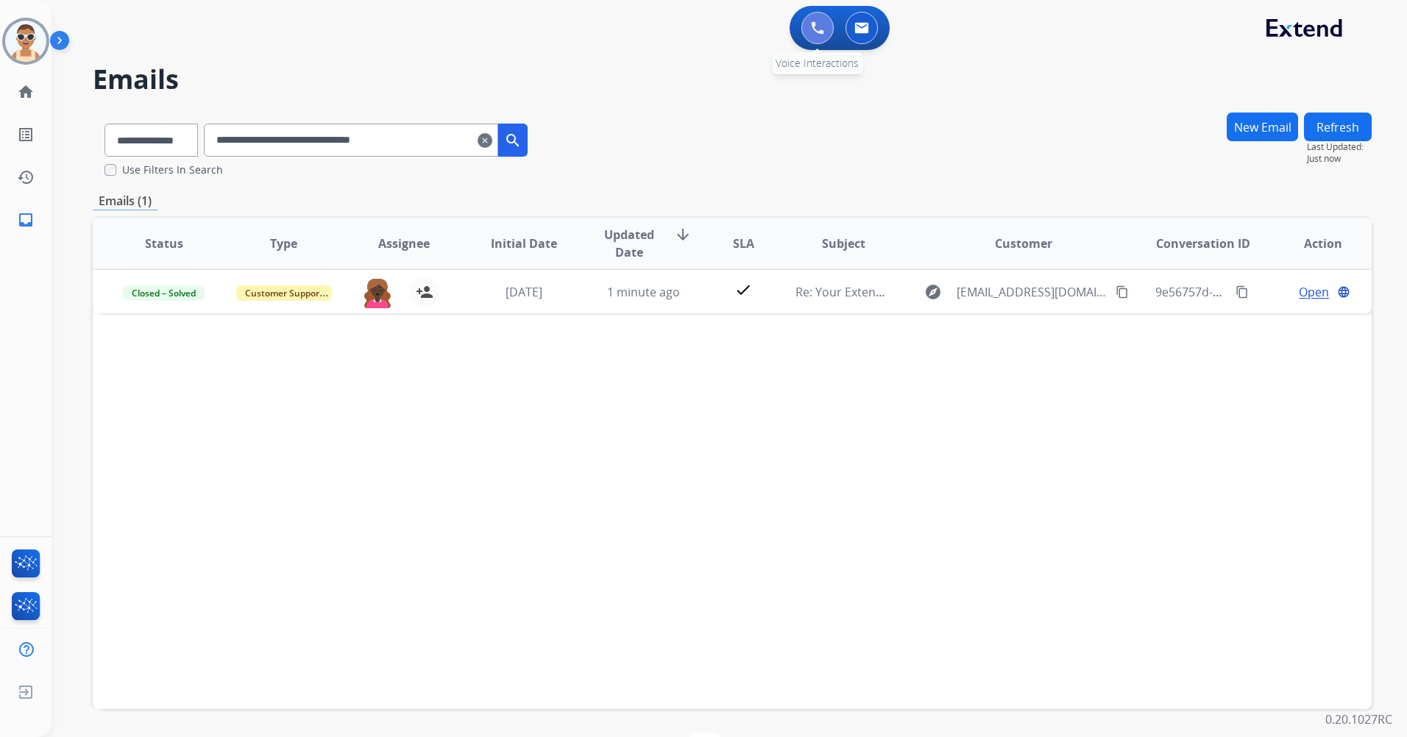
click at [804, 26] on button at bounding box center [817, 28] width 32 height 32
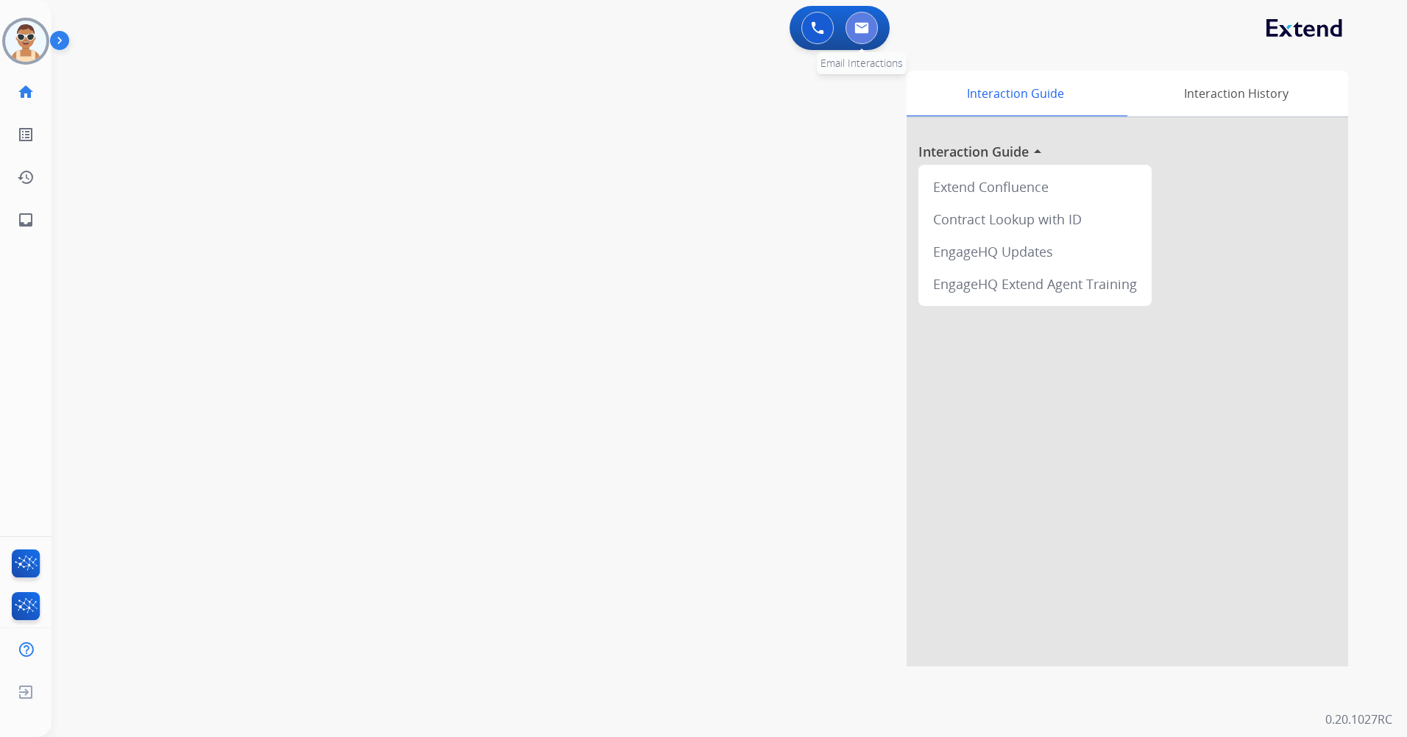
click at [863, 33] on button at bounding box center [862, 28] width 32 height 32
select select "**********"
